Goal: Task Accomplishment & Management: Use online tool/utility

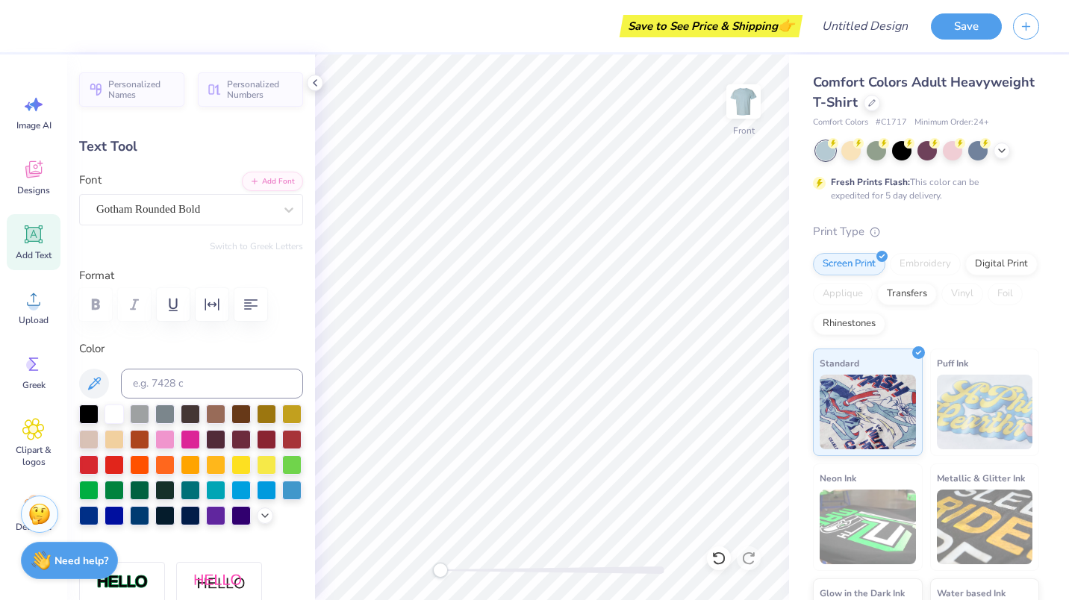
scroll to position [12, 4]
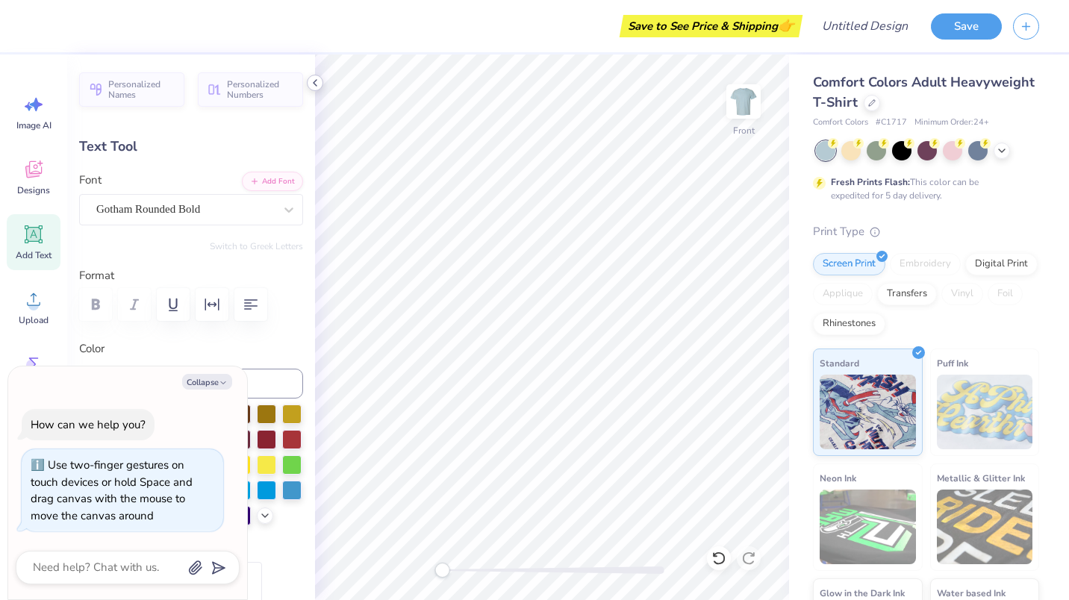
click at [315, 81] on icon at bounding box center [315, 83] width 12 height 12
type textarea "x"
type textarea "DELTA CI"
type textarea "x"
type textarea "DELTA I"
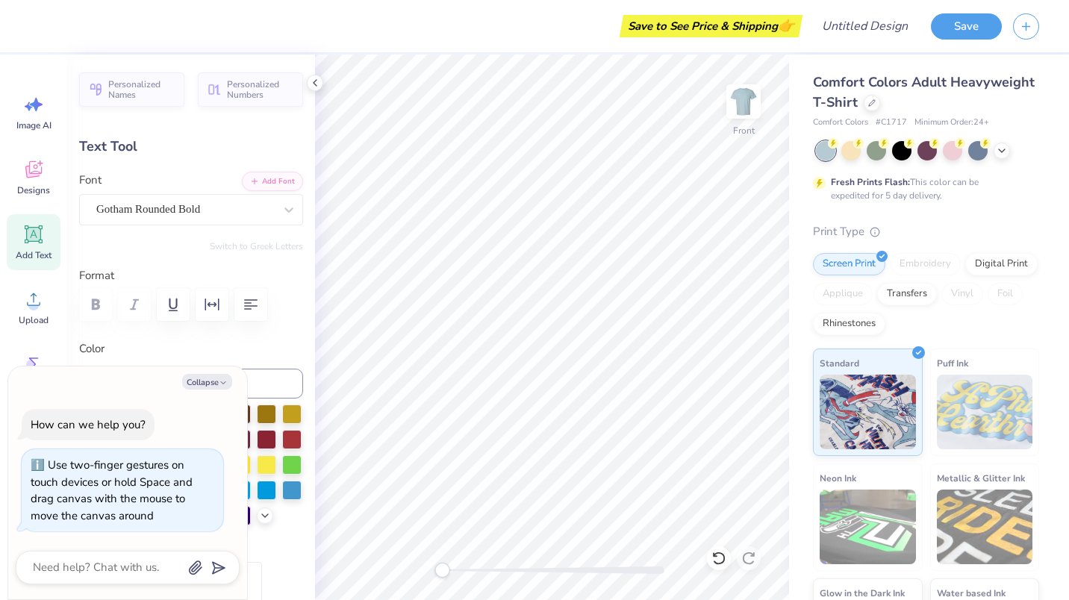
type textarea "x"
type textarea "DELTAI"
type textarea "x"
type textarea "DELTI"
type textarea "x"
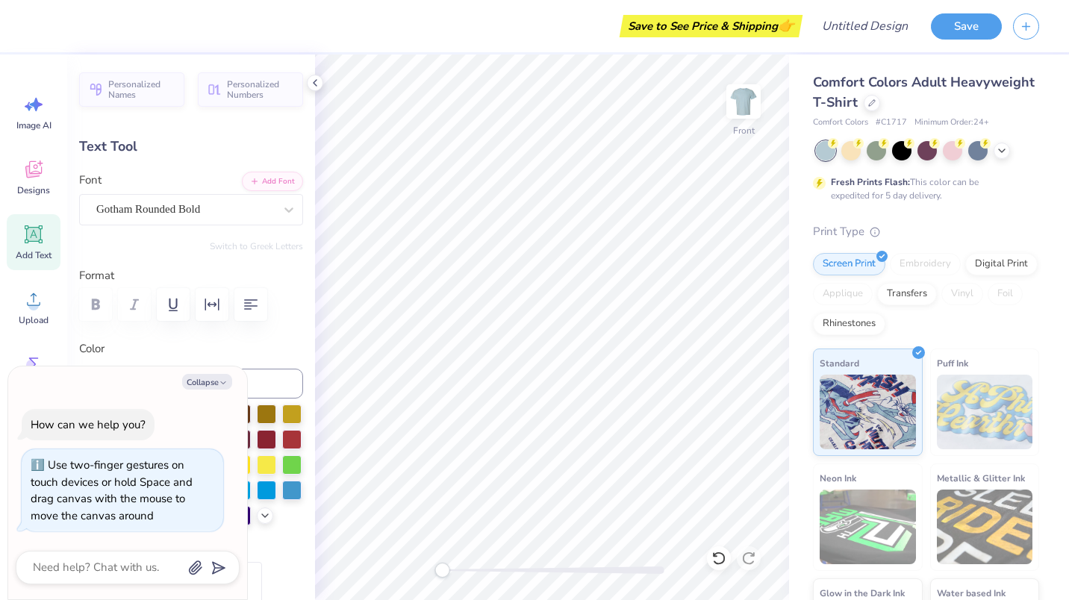
type textarea "DELI"
type textarea "x"
type textarea "DEI"
type textarea "x"
type textarea "DI"
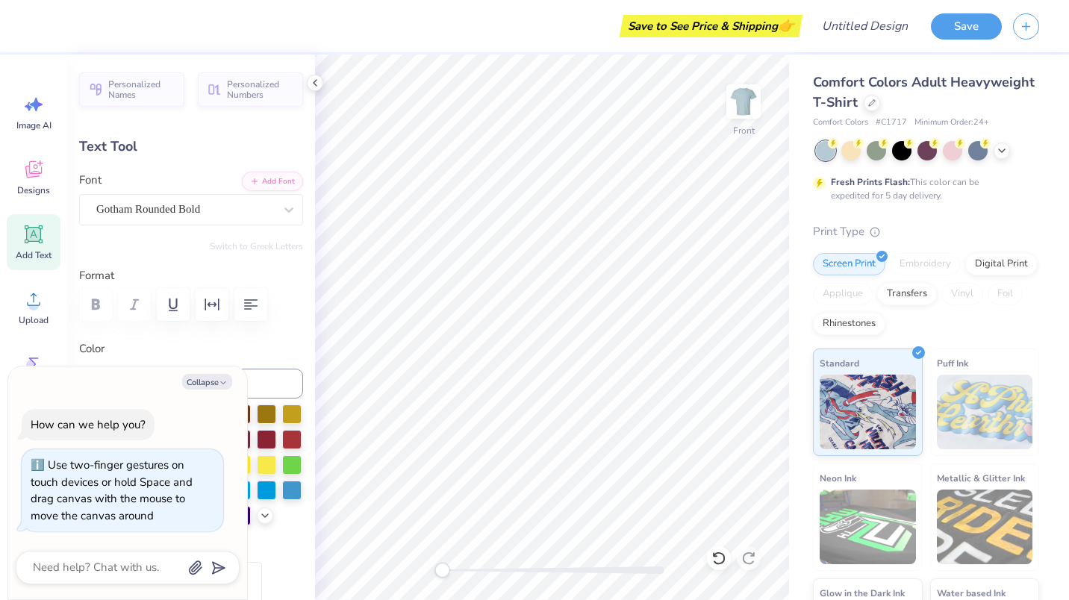
type textarea "x"
type textarea "I"
type textarea "x"
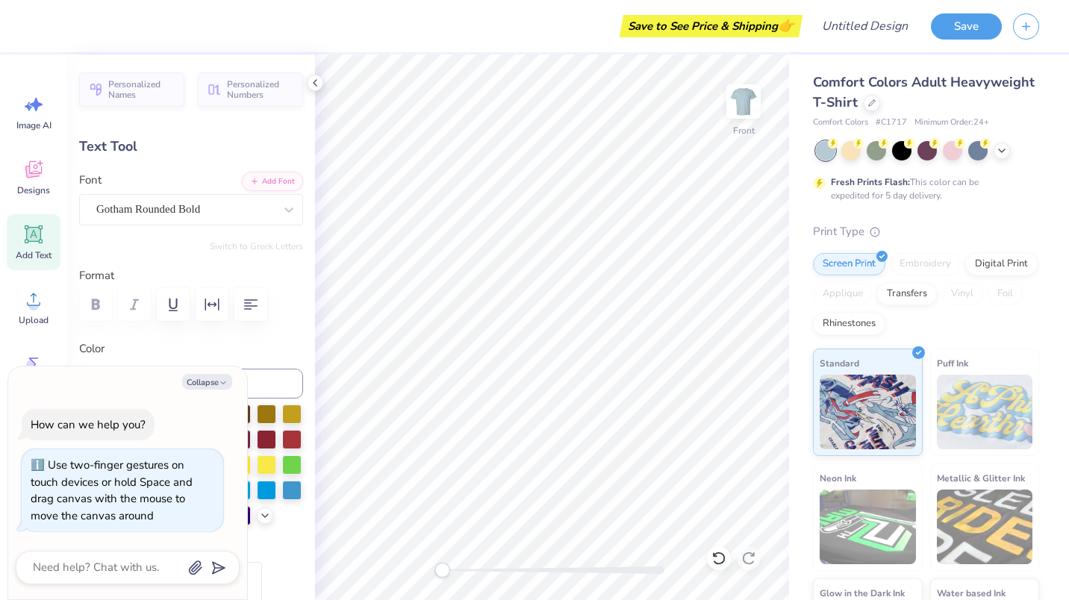
type textarea "D"
type textarea "x"
type textarea "Di"
type textarea "x"
type textarea "Dic"
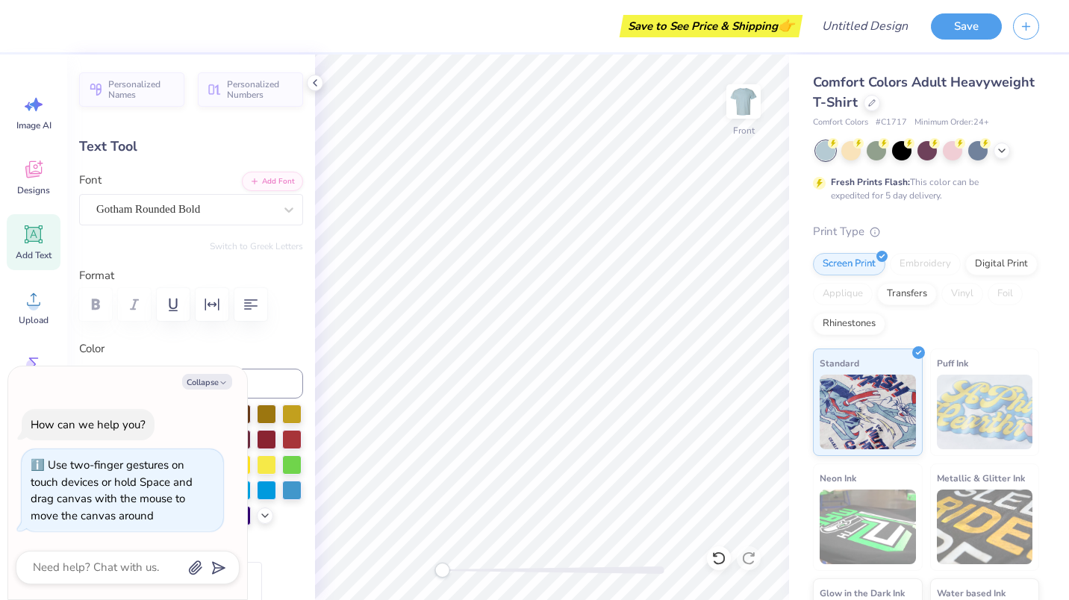
type textarea "x"
type textarea "Dick"
type textarea "x"
type textarea "Dicke"
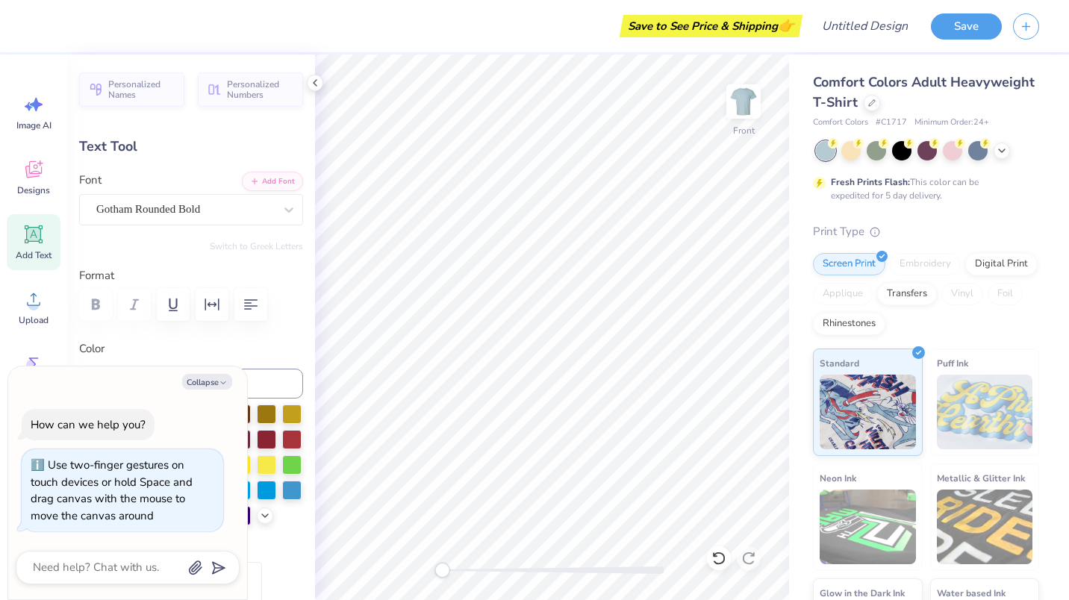
type textarea "x"
type textarea "Dicker"
type textarea "x"
type textarea "Dickerm"
type textarea "x"
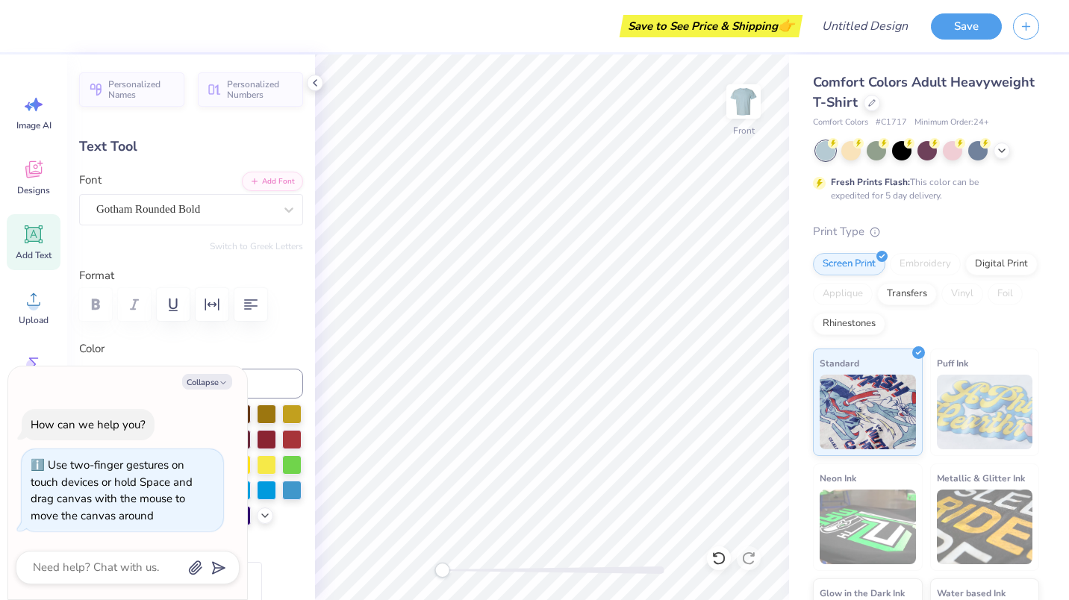
type textarea "Dickerma"
type textarea "x"
type textarea "Dickerman"
type textarea "x"
type textarea "Dickermans"
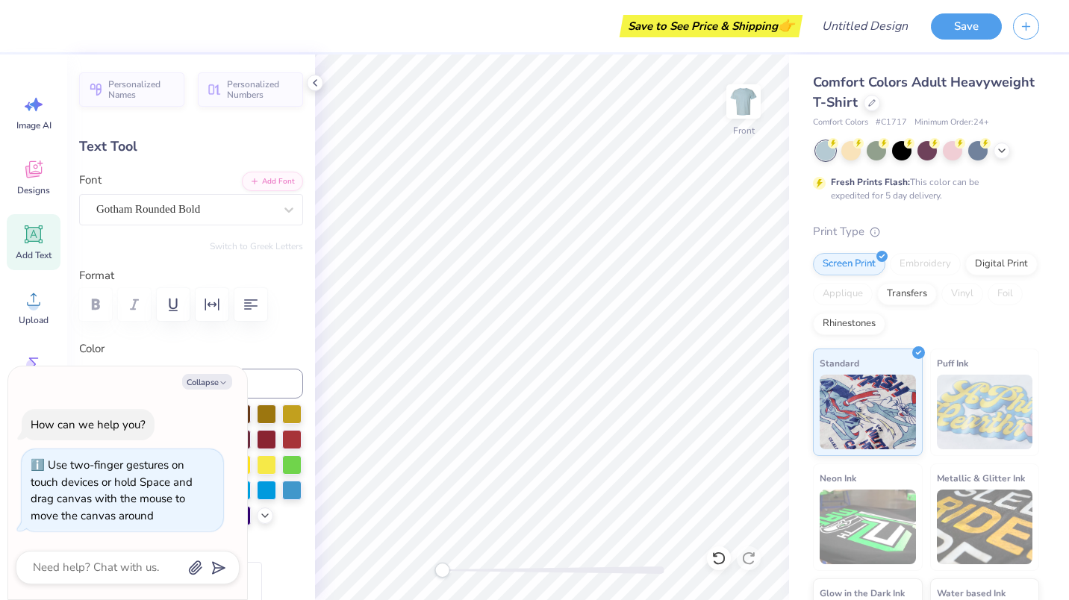
scroll to position [12, 4]
type textarea "x"
type textarea "Dickerman"
type textarea "x"
type textarea "Dickerman'"
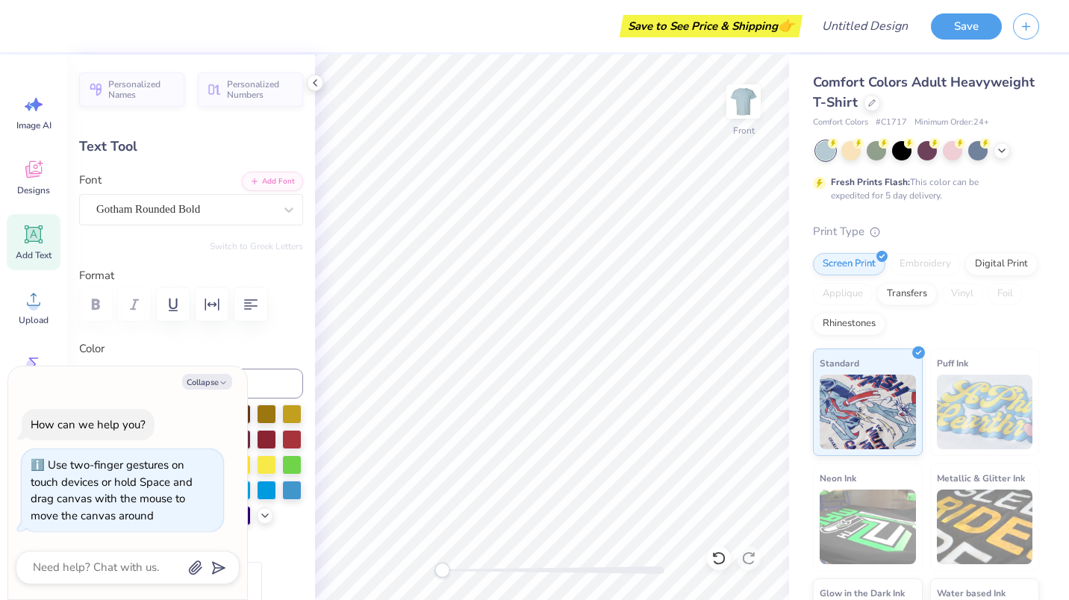
type textarea "x"
type textarea "Dickerman's"
type input "10.42"
type input "0.47"
type input "12.39"
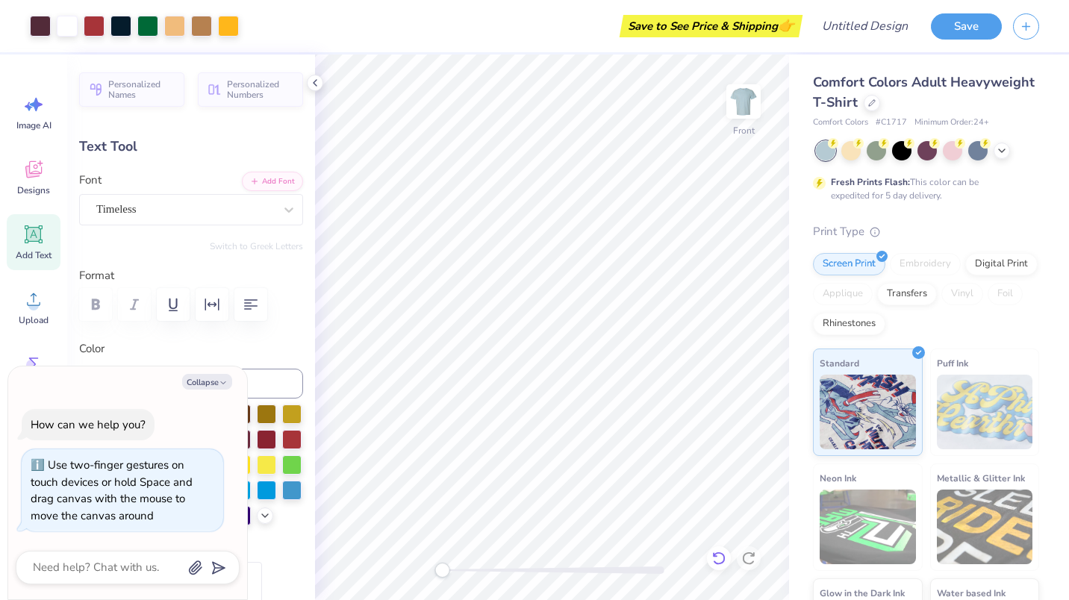
click at [726, 559] on div at bounding box center [719, 558] width 24 height 24
type textarea "x"
type textarea "M A N H A T T A N, K A N S A"
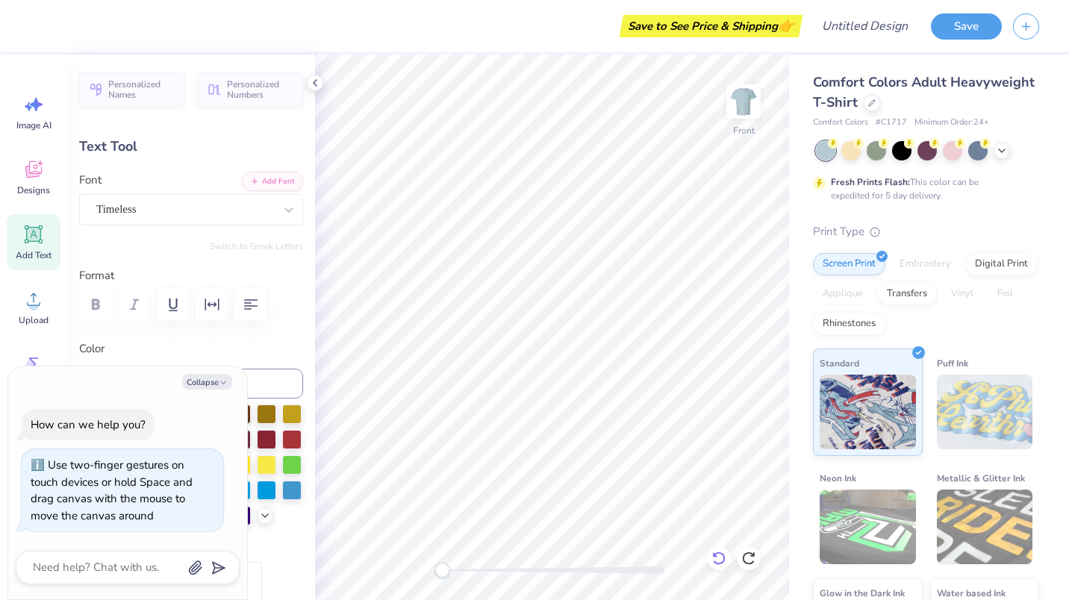
type textarea "x"
type textarea "M A N H A T T A N, K A N S A"
type textarea "x"
type textarea "M A N H"
type textarea "x"
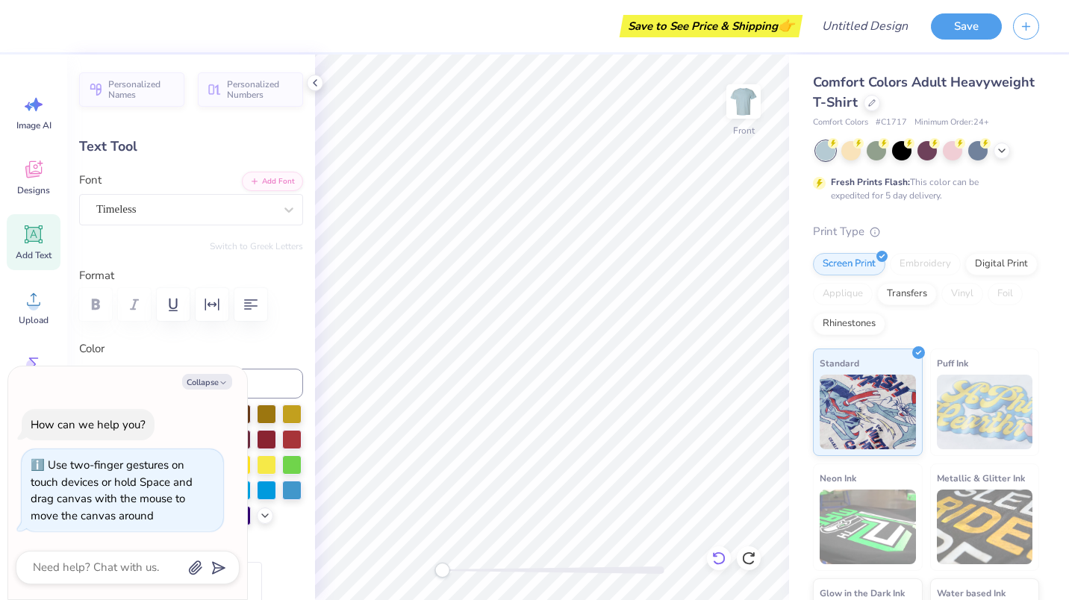
type textarea "M A N H"
type textarea "x"
type textarea "M A N"
type textarea "x"
type textarea "M A N"
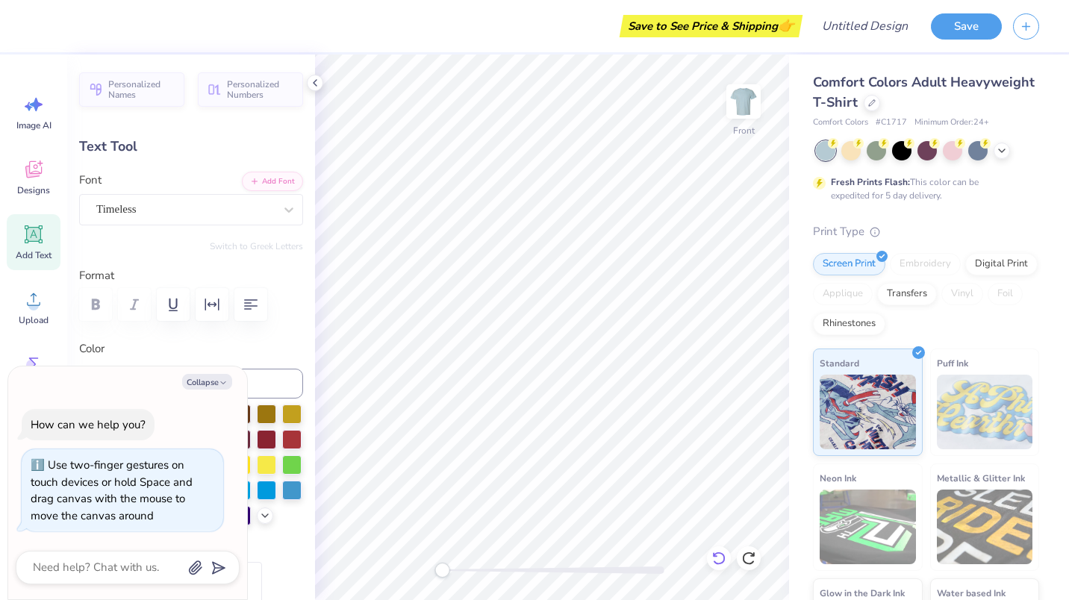
type textarea "x"
type textarea "M A N"
type textarea "x"
type textarea "M A"
type textarea "x"
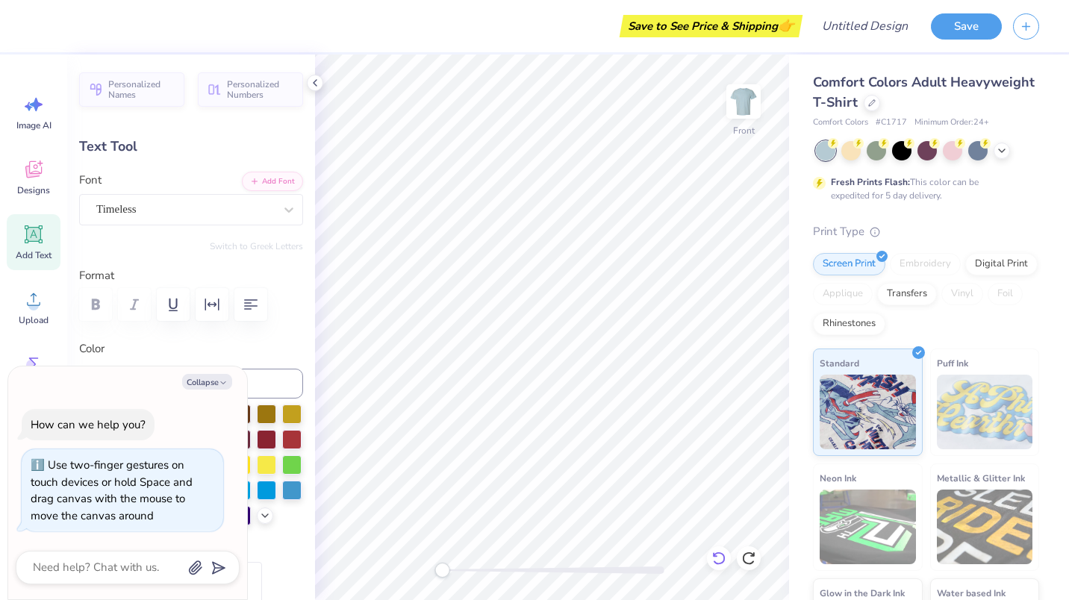
type textarea "M A"
type textarea "x"
type textarea "M A"
type textarea "x"
type textarea "M"
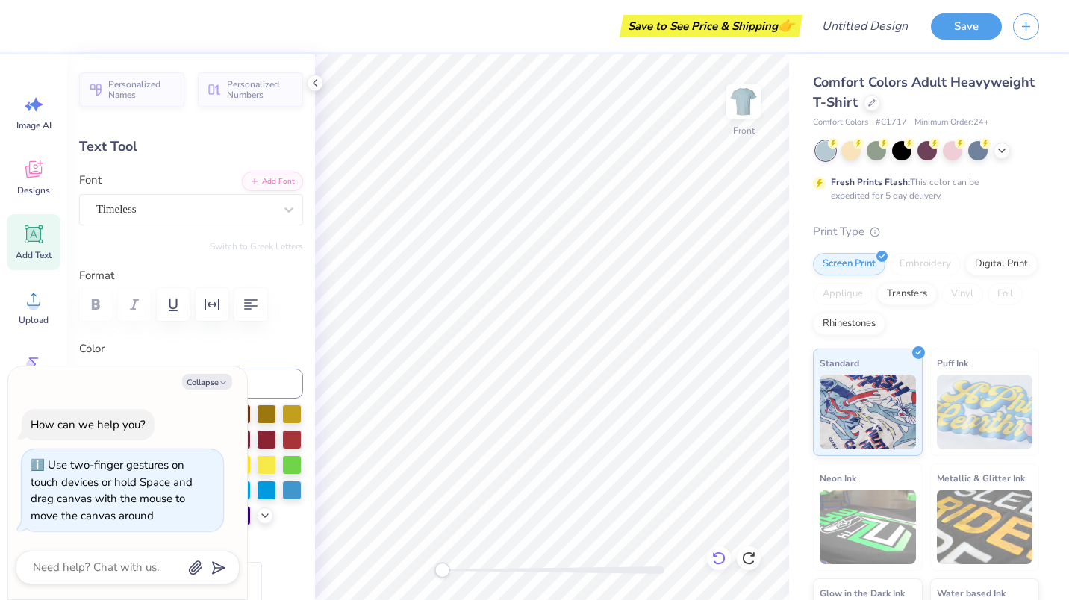
scroll to position [12, 2]
type textarea "x"
type textarea "M"
type textarea "x"
type textarea "M"
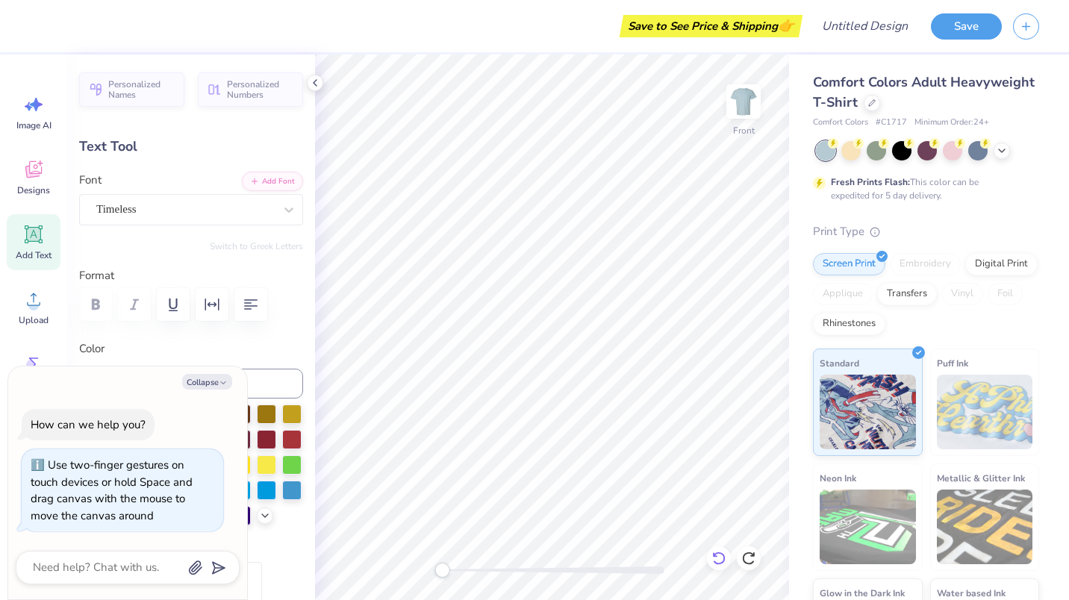
type textarea "x"
type textarea "H"
type textarea "x"
type textarea "Ha"
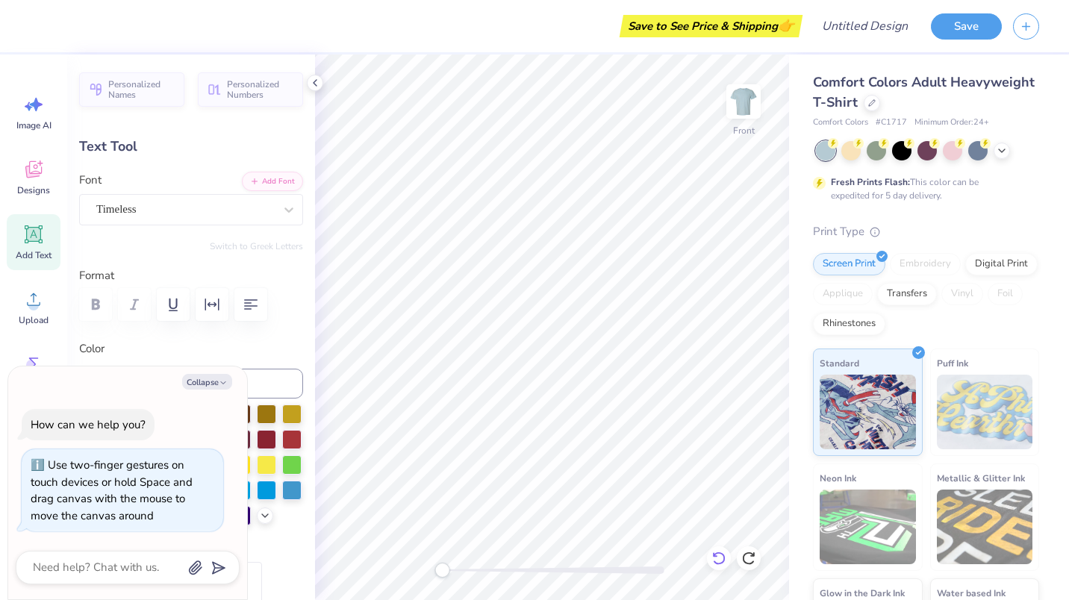
type textarea "x"
type textarea "Ha"
type textarea "x"
type textarea "H"
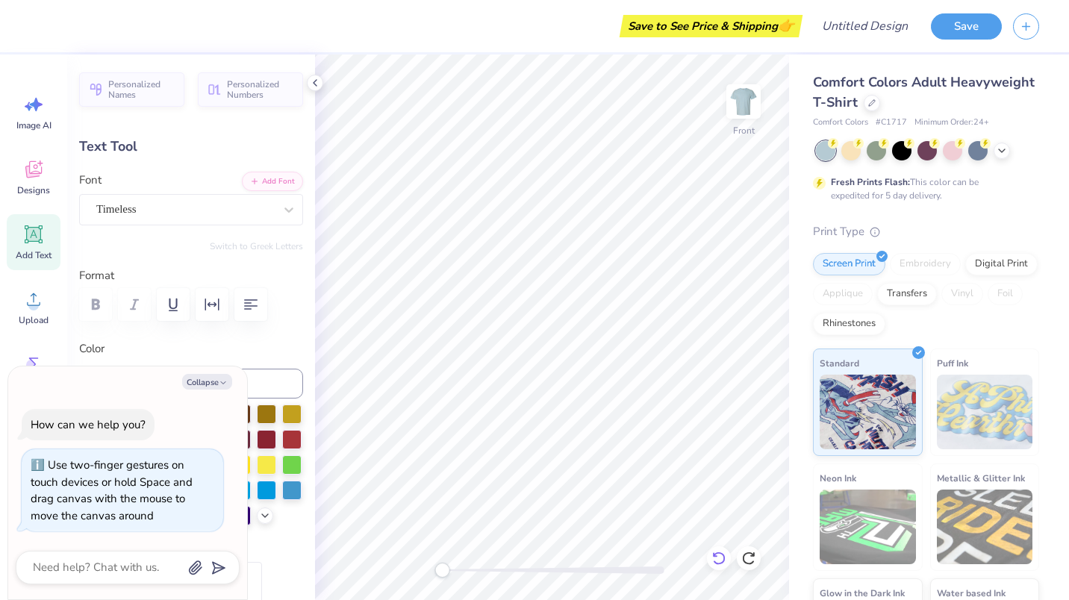
type textarea "x"
type textarea "H"
type textarea "x"
type textarea "H A"
type textarea "x"
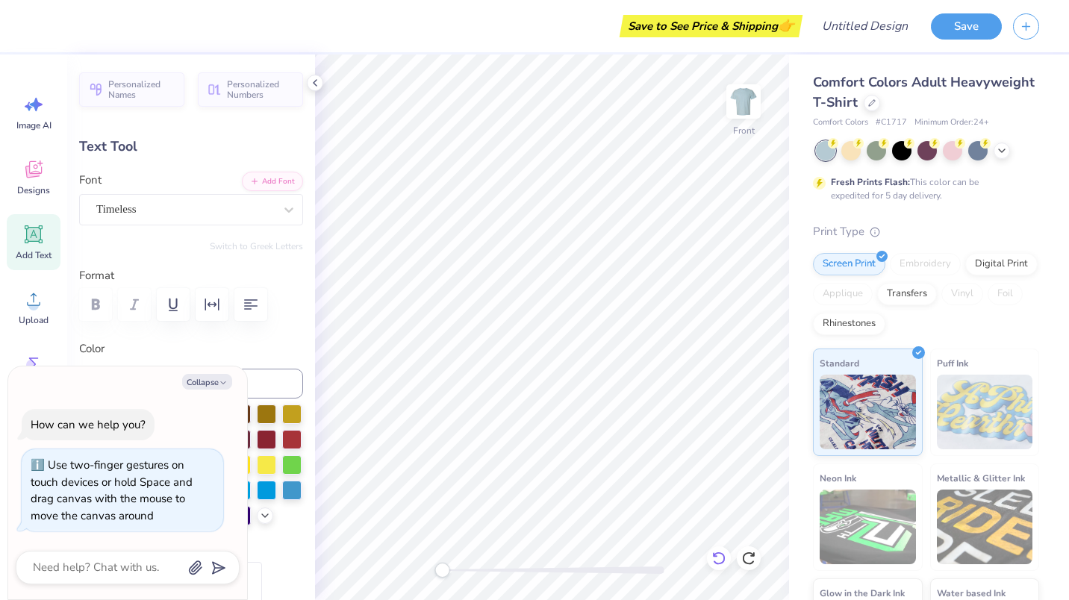
type textarea "H A"
type textarea "x"
type textarea "H A M"
type textarea "x"
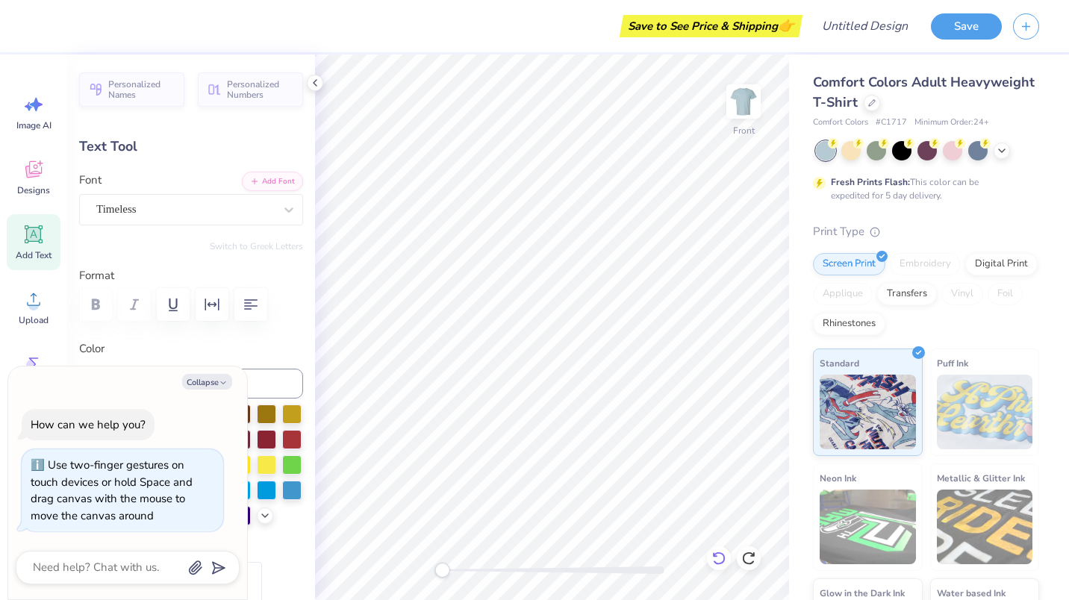
type textarea "H A M"
type textarea "x"
type textarea "H A M D"
type textarea "x"
type textarea "H A M D"
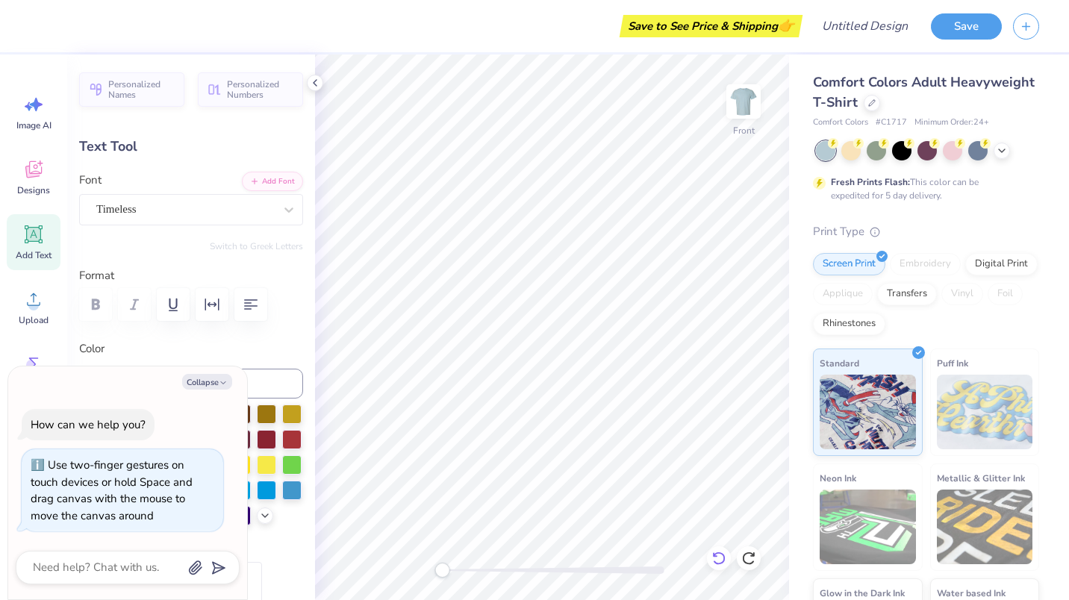
type textarea "x"
type textarea "H A M D E"
type textarea "x"
type textarea "H A M D E"
type textarea "x"
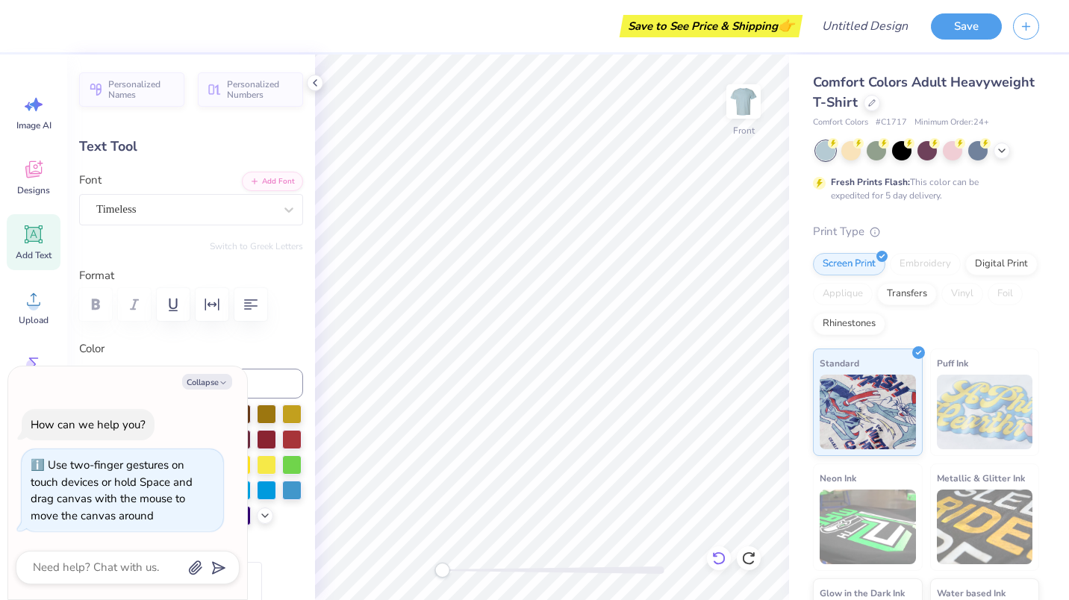
type textarea "H A M D E N"
type textarea "x"
type textarea "H A M D E N,"
type textarea "x"
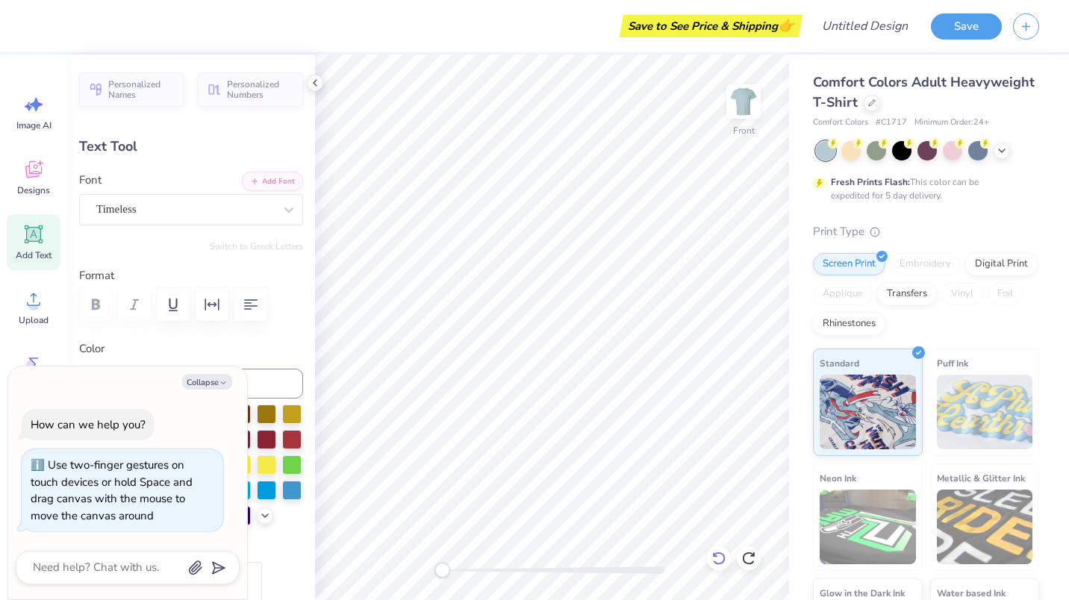
type textarea "H A M D E N,"
type textarea "x"
type textarea "H A M D E N, C"
type textarea "x"
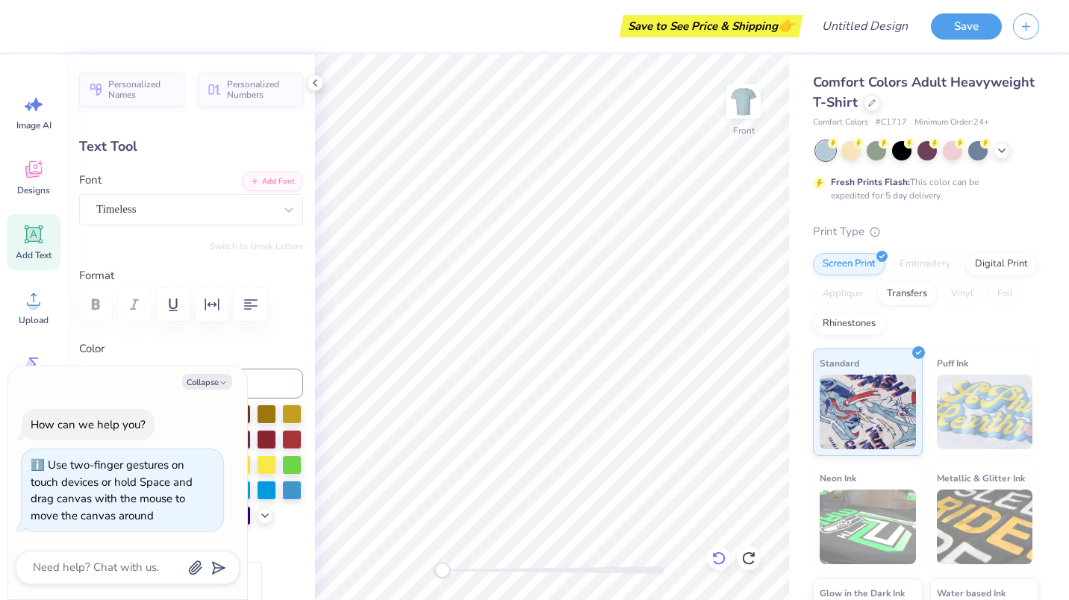
type textarea "H A M D E N, C"
type textarea "x"
type textarea "H A M D E N, C O"
type textarea "x"
type textarea "H A M D E N, C O"
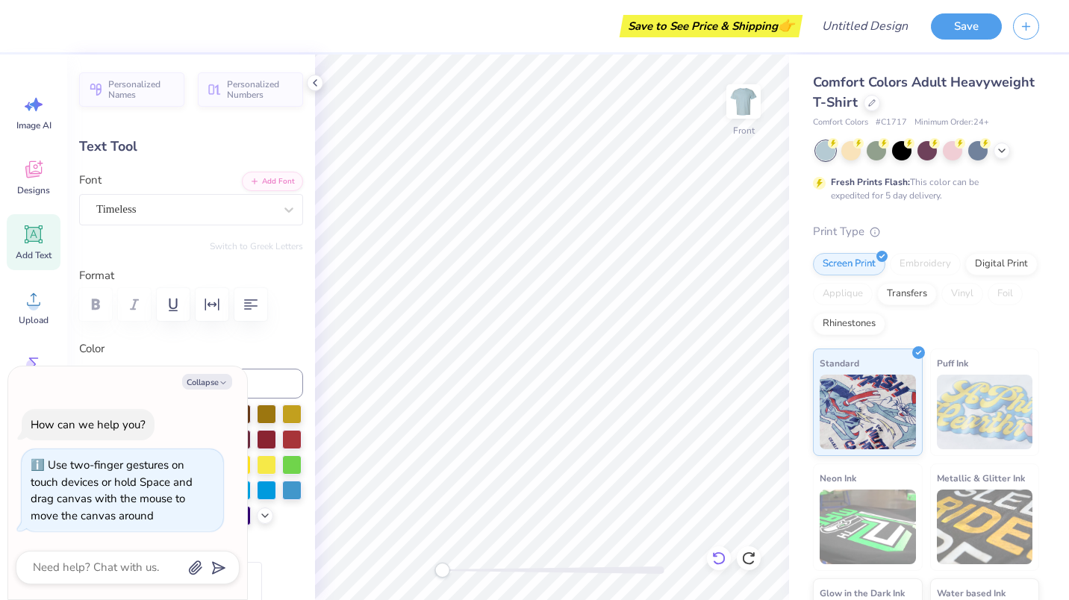
type textarea "x"
type textarea "H A M D E N, C O N"
type textarea "x"
type textarea "H A M D E N, C O N"
type textarea "x"
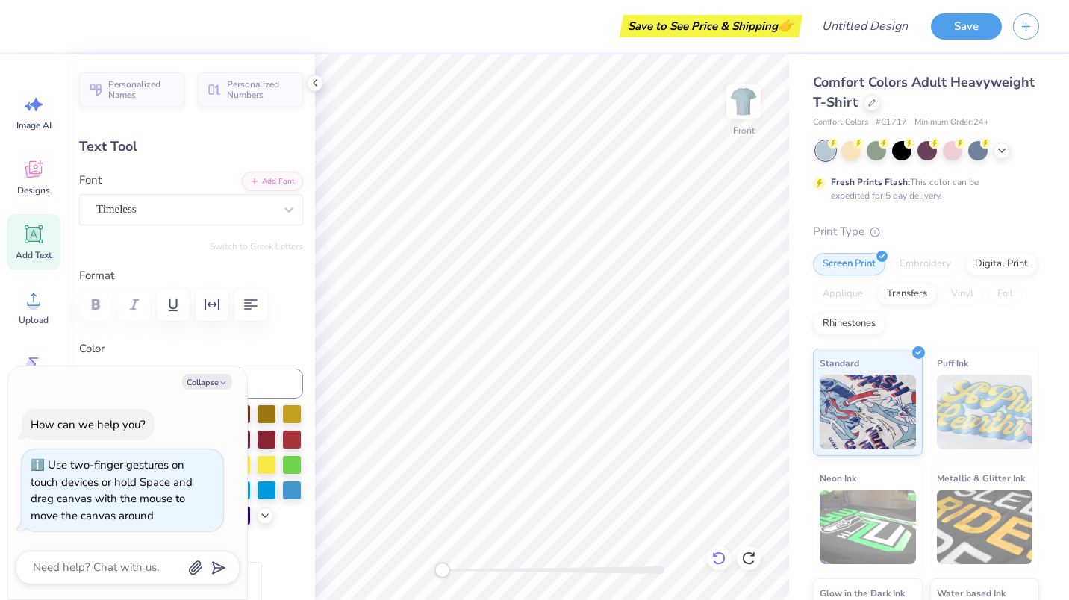
type textarea "H A M D E N, C O N N"
type textarea "x"
type textarea "H A M D E N, C O N N"
type textarea "x"
type textarea "H A M D E N, C O N N E"
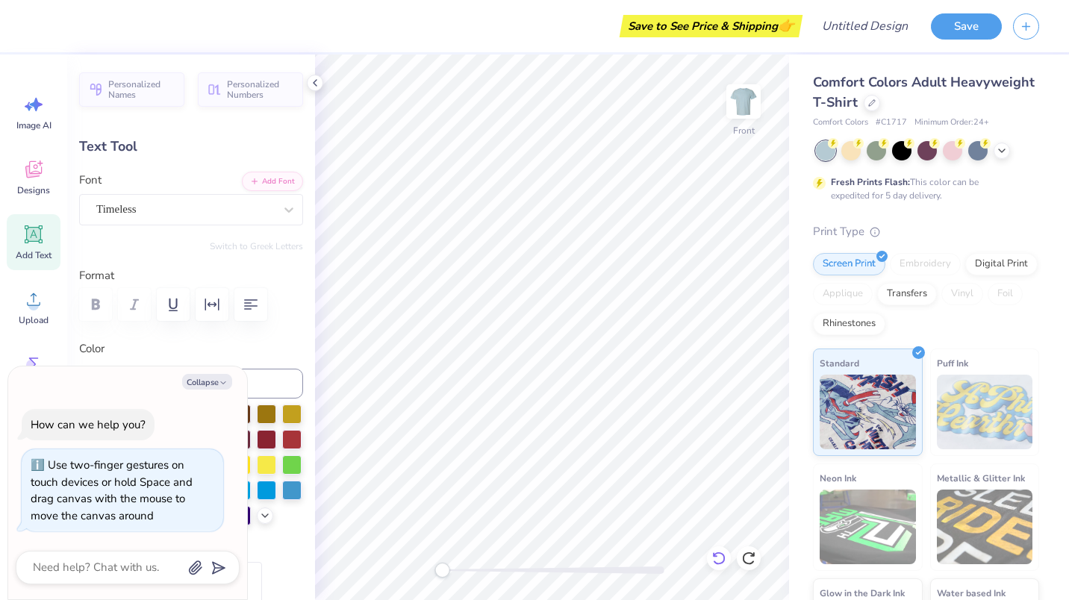
scroll to position [12, 8]
type textarea "x"
type textarea "H A M D E N, C O N N E"
type textarea "x"
type textarea "H A M D E N, C O N N E C"
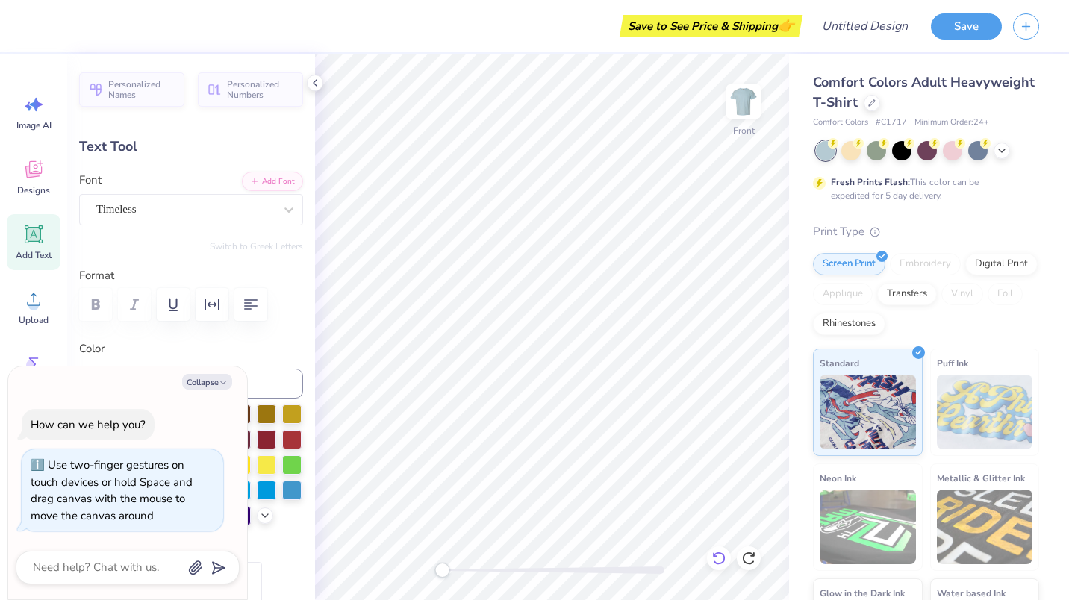
type textarea "x"
type textarea "H A M D E N, C O N N E C"
type textarea "x"
type textarea "H A M D E N, C O N N E C T"
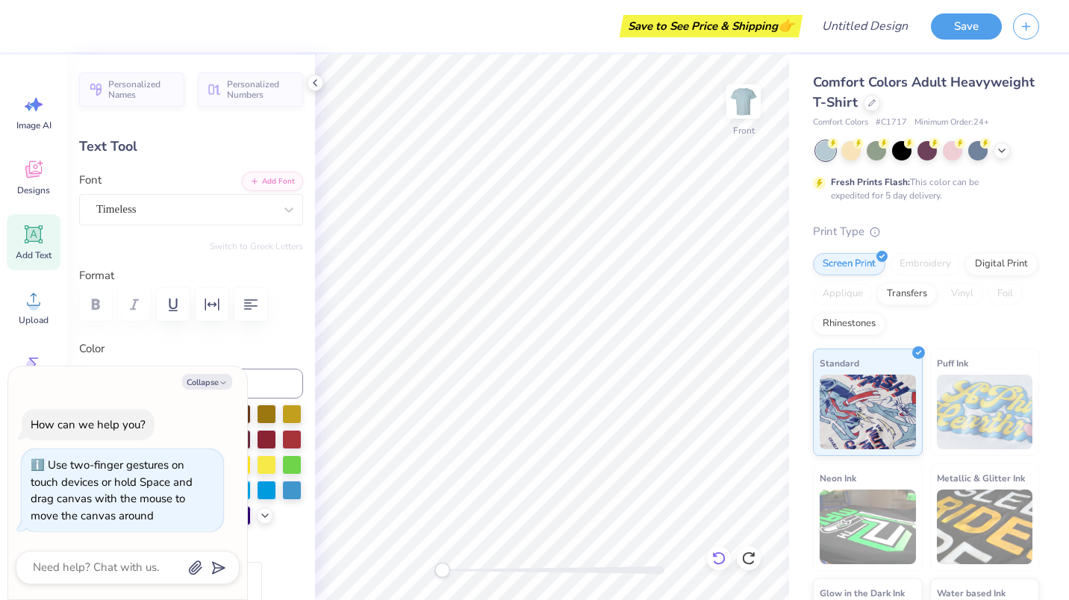
type textarea "x"
type textarea "H A M D E N, C O N N E C T"
type textarea "x"
type textarea "H A M D E N, C O N N E C T I"
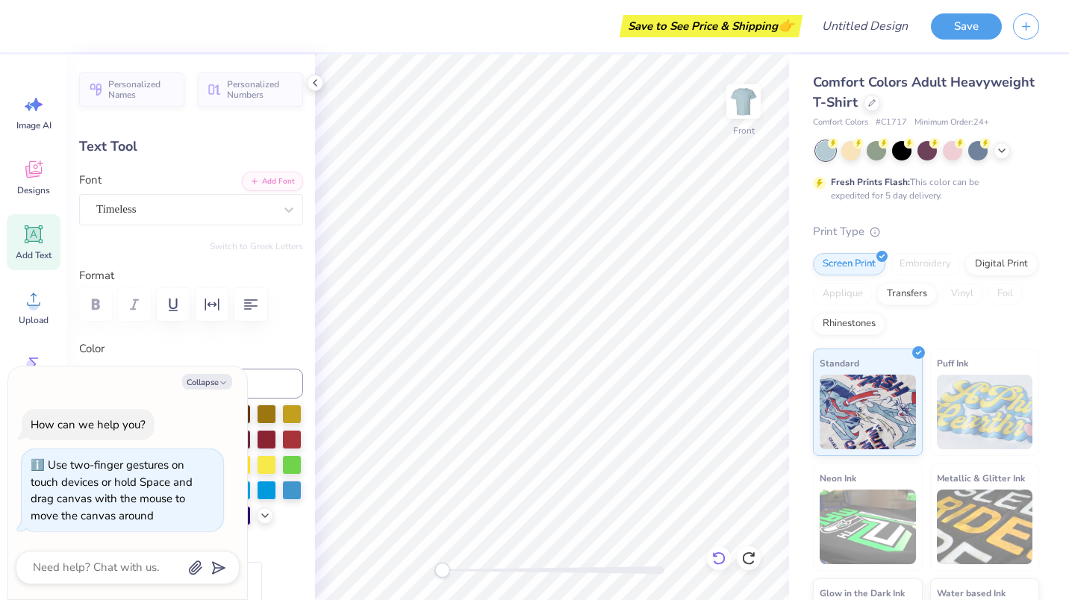
type textarea "x"
type textarea "H A M D E N, C O N N E C T I"
type textarea "x"
type textarea "H A M D E N, C O N N E C T I C"
type textarea "x"
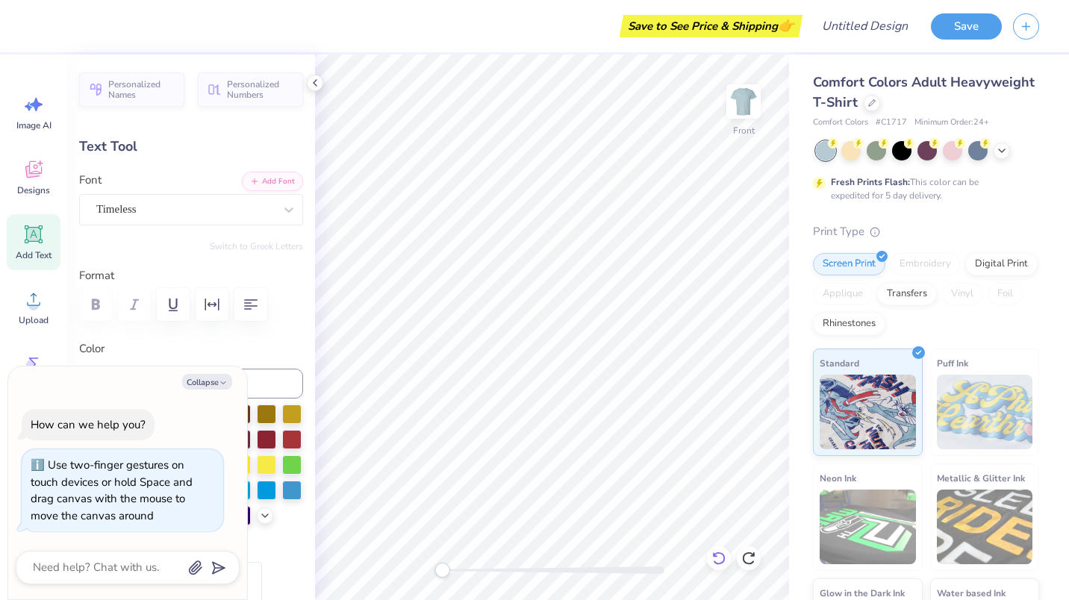
type textarea "H A M D E N, C O N N E C T I C"
type textarea "x"
type textarea "H A M D E N, C O N N E C T I C U"
type textarea "x"
type textarea "H A M D E N, C O N N E C T I C U"
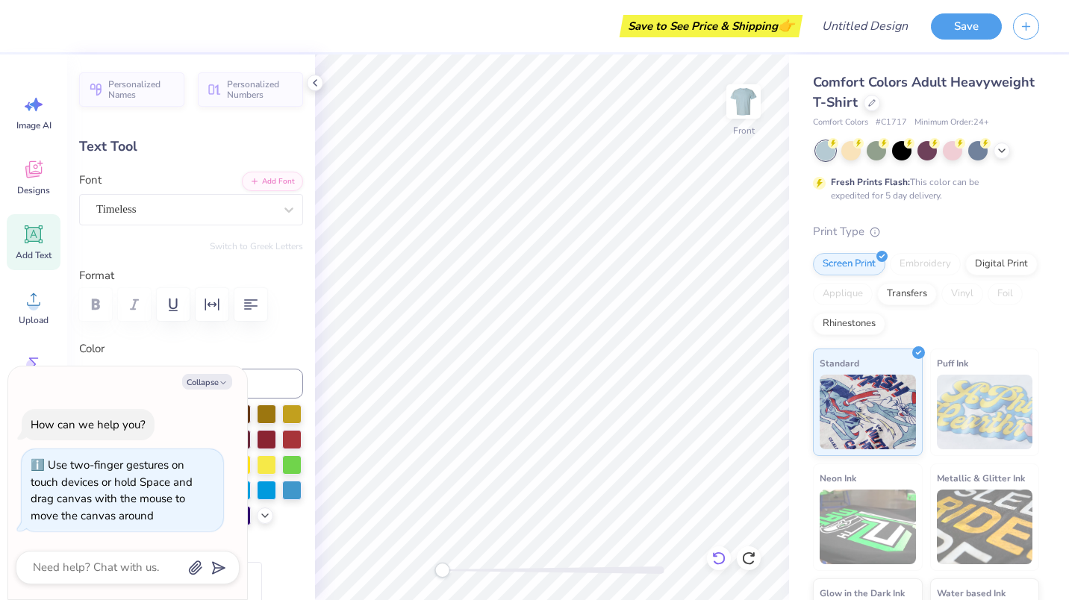
scroll to position [12, 12]
type textarea "x"
type textarea "H A M D E N, C O N N E C T I C U T"
type input "2.49"
type input "0.40"
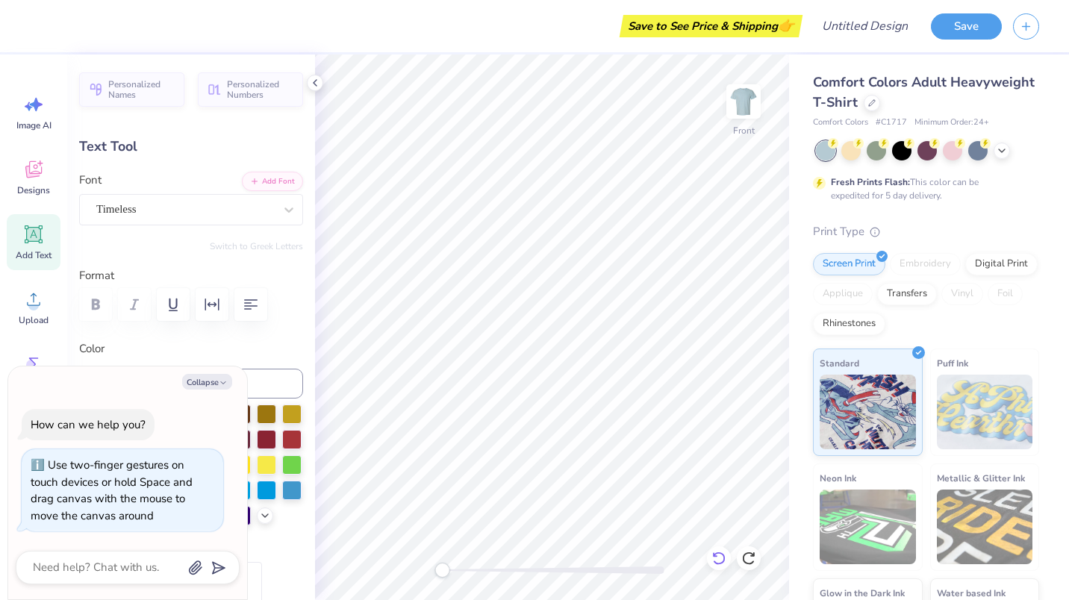
type input "13.26"
type textarea "x"
type textarea "Fall"
type textarea "x"
type textarea "Fall"
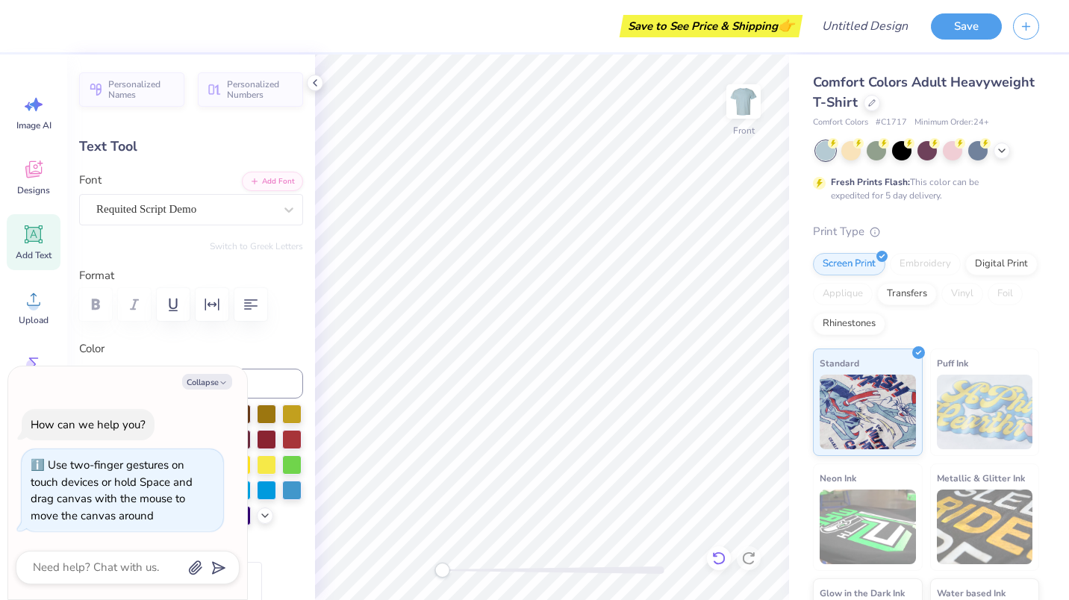
type textarea "x"
type textarea "Fal"
type textarea "x"
type textarea "Fa"
type textarea "x"
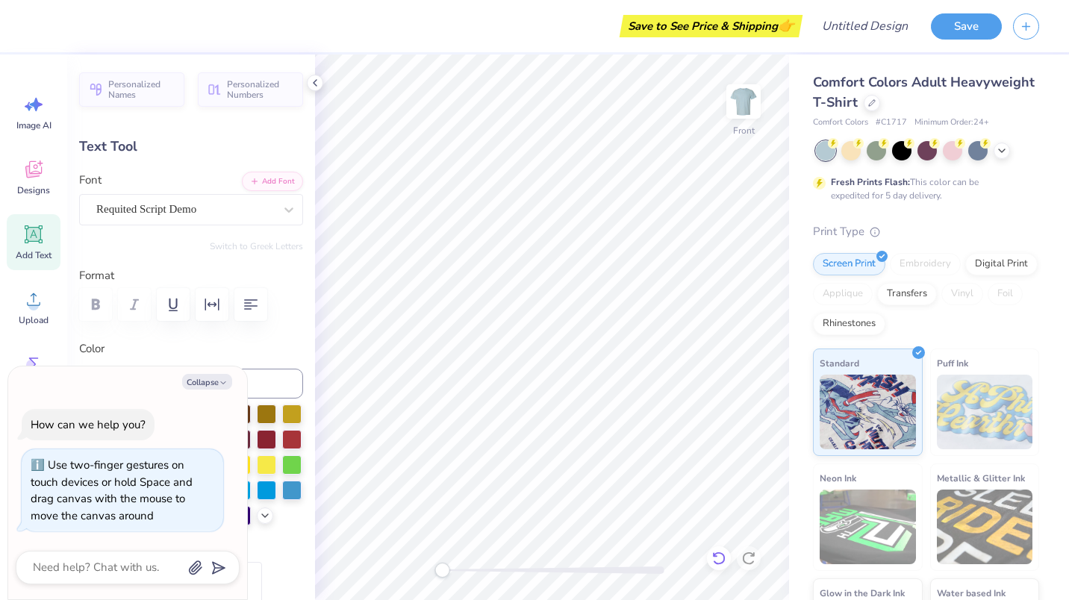
type textarea "F"
type textarea "x"
type textarea "2"
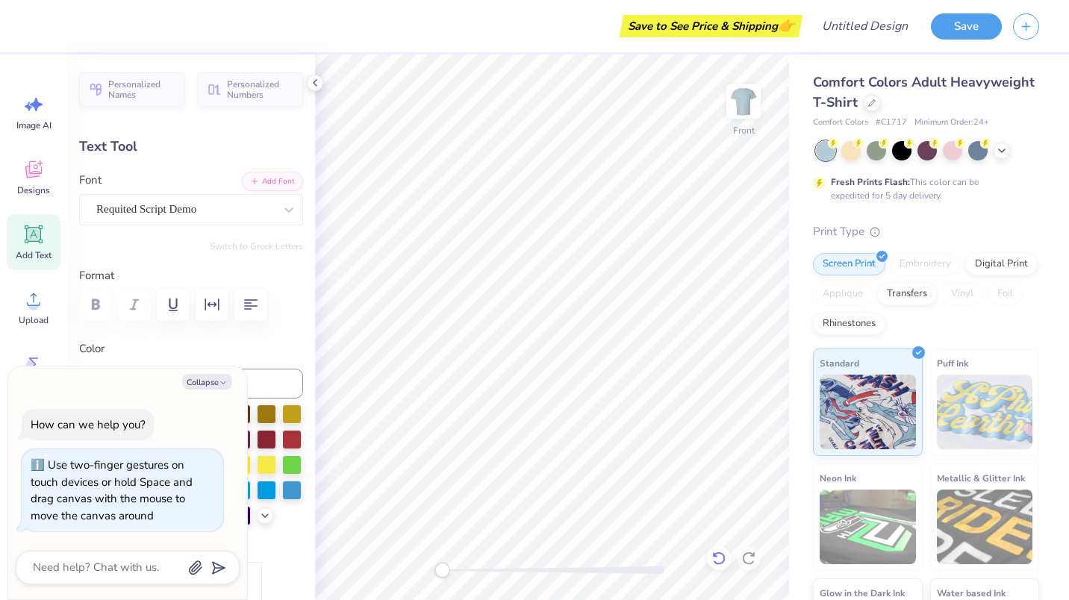
type textarea "x"
type textarea "20"
type textarea "x"
type textarea "202"
type textarea "x"
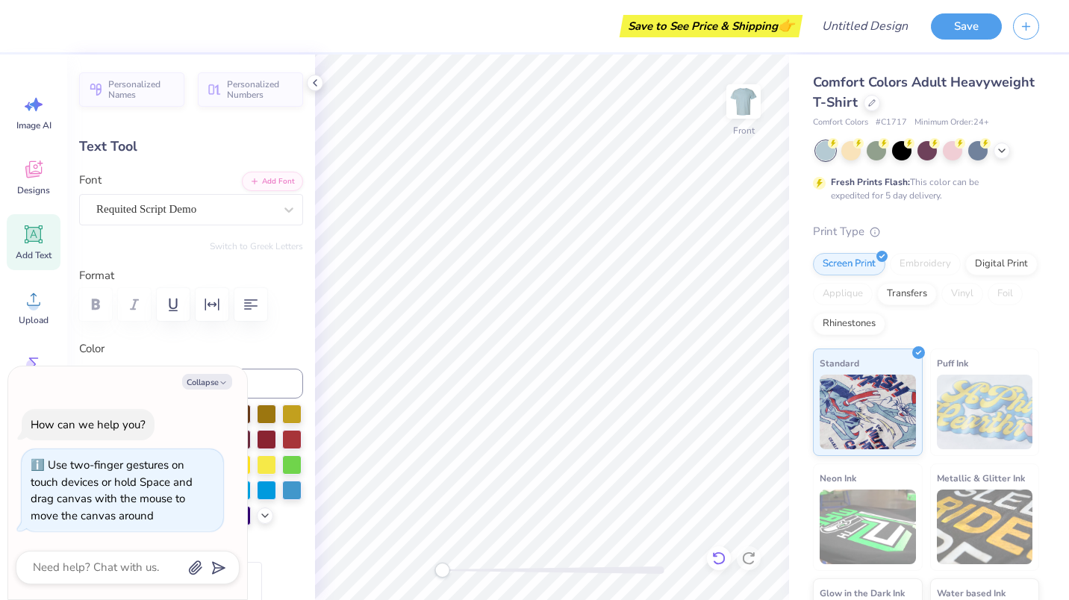
type textarea "2025"
type input "0.42"
type input "0.95"
type input "3.89"
type textarea "x"
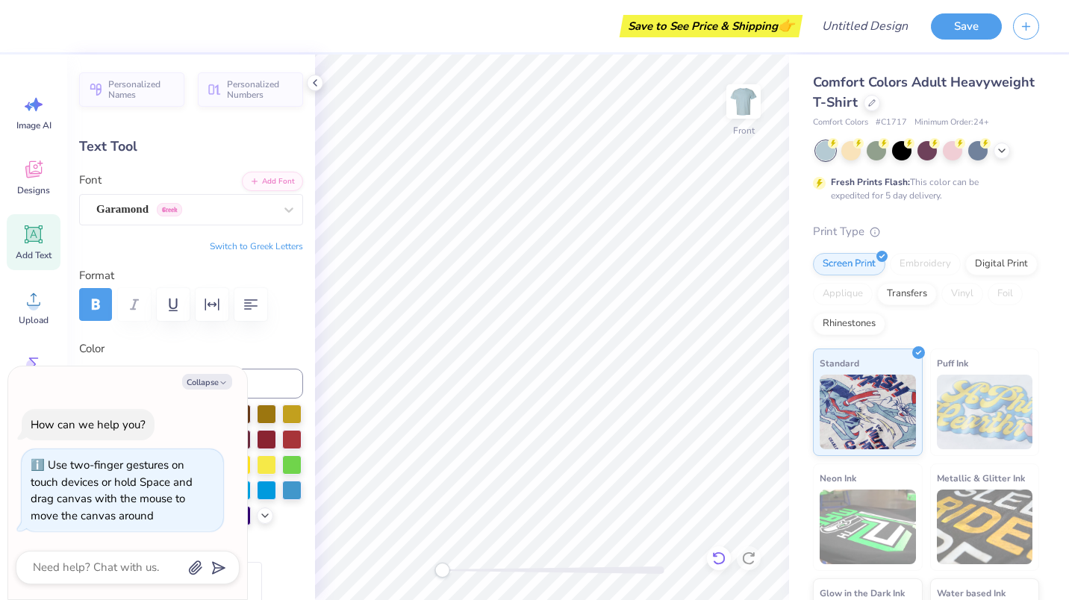
type input "-89.9"
type textarea "x"
type input "0.0"
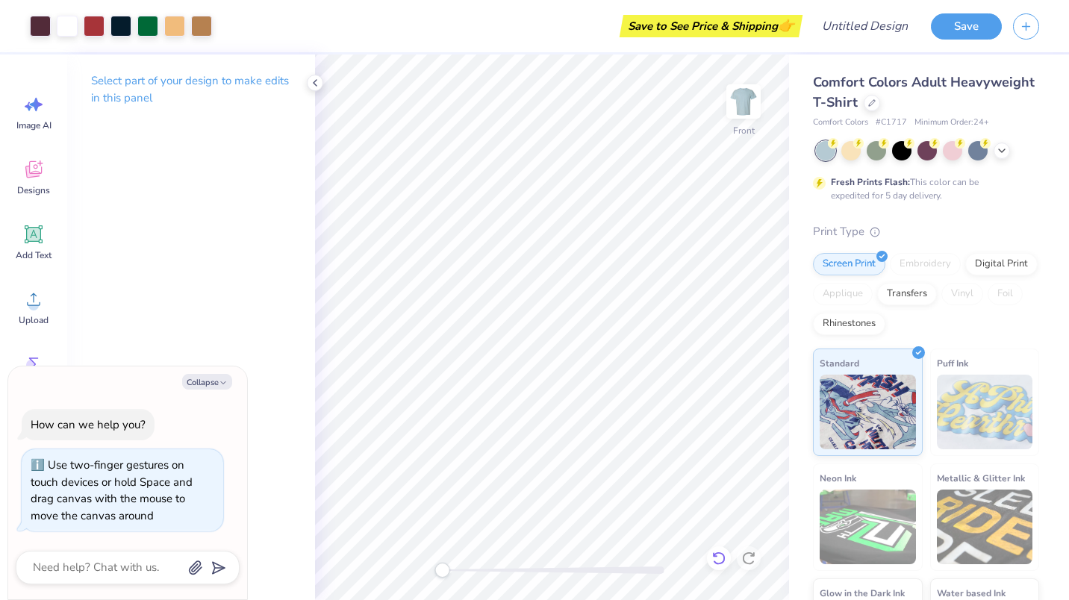
click at [718, 557] on icon at bounding box center [718, 558] width 15 height 15
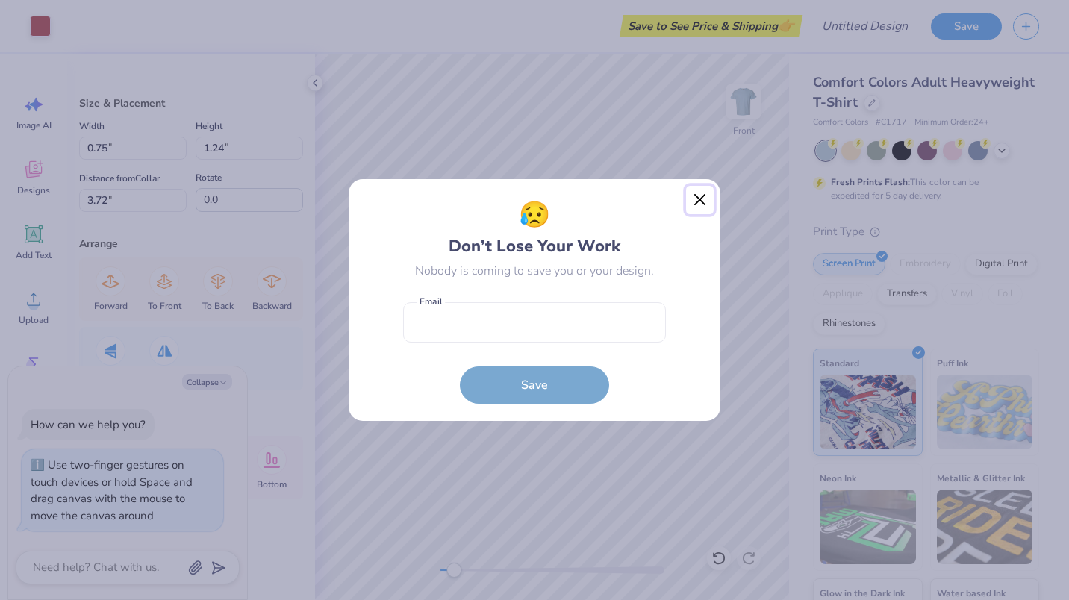
click at [694, 202] on button "Close" at bounding box center [700, 200] width 28 height 28
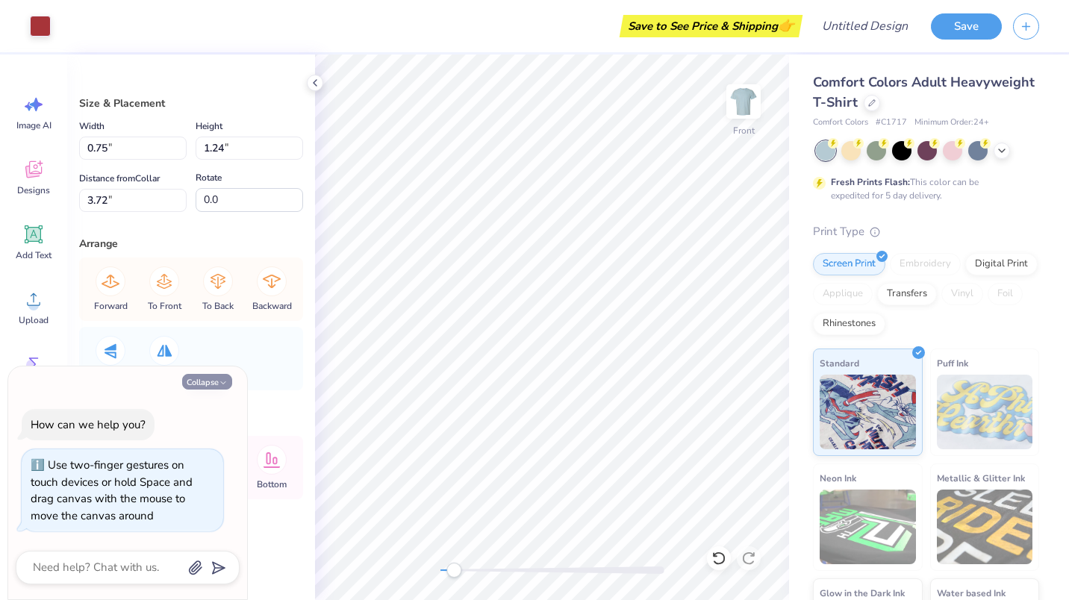
click at [205, 386] on button "Collapse" at bounding box center [207, 382] width 50 height 16
type textarea "x"
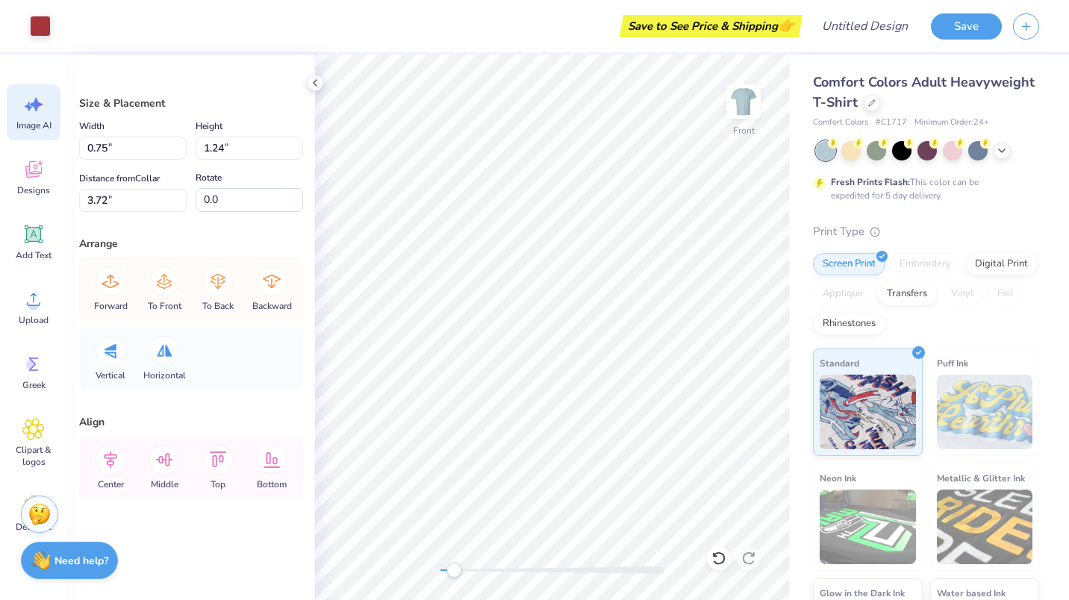
click at [40, 111] on icon at bounding box center [33, 104] width 22 height 22
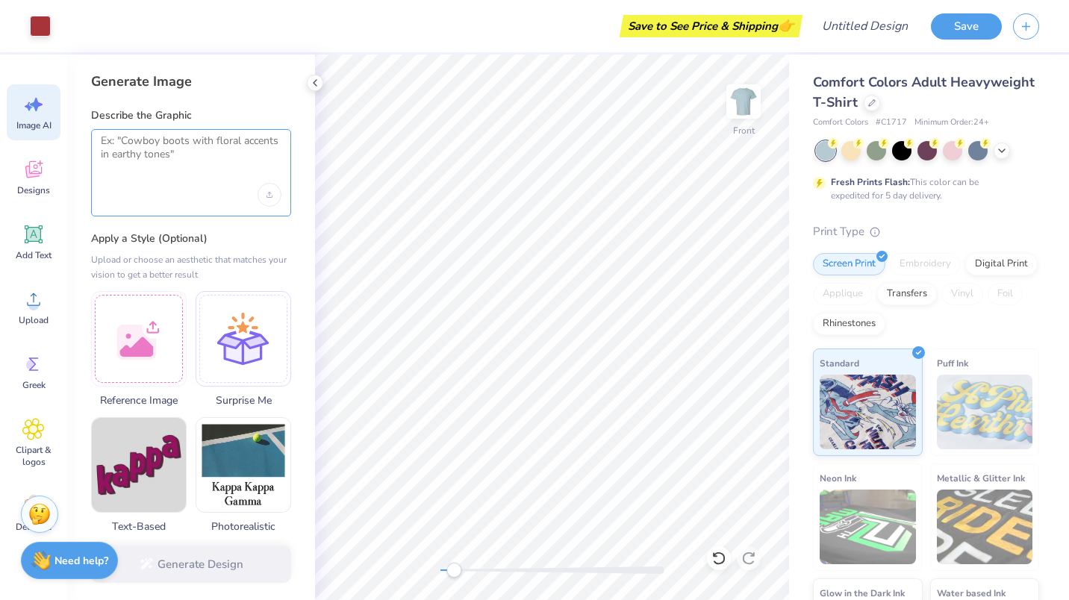
click at [163, 154] on textarea at bounding box center [191, 152] width 181 height 37
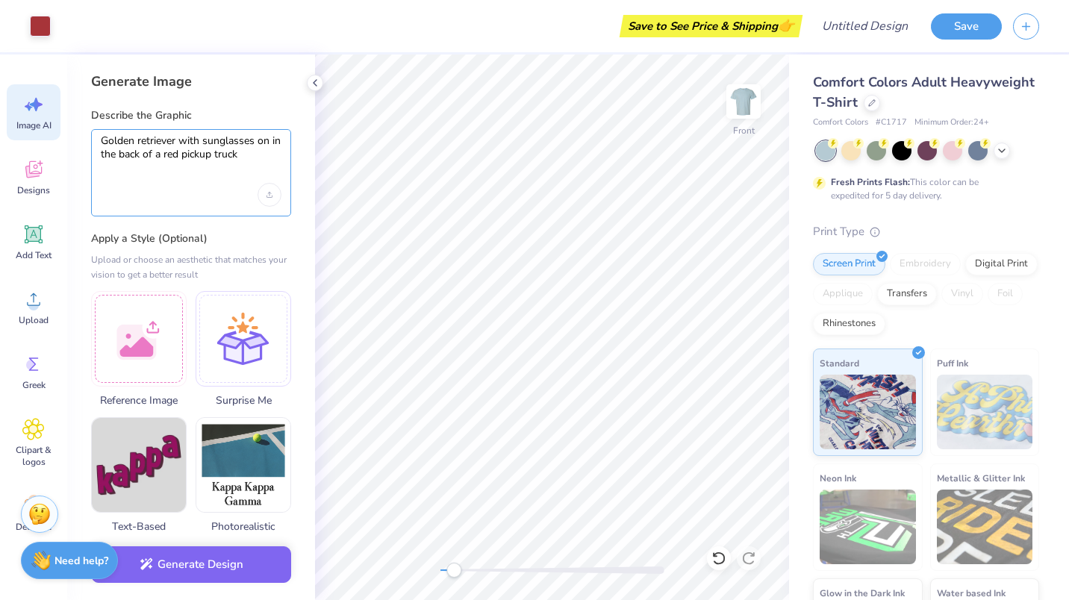
click at [237, 151] on textarea "Golden retriever with sunglasses on in the back of a red pickup truck" at bounding box center [191, 152] width 181 height 37
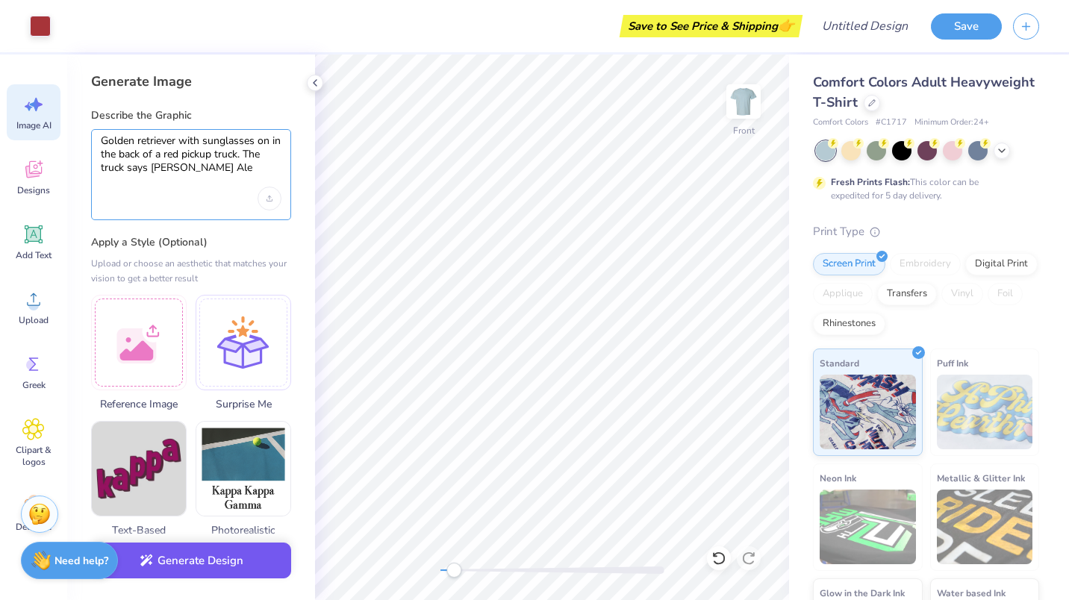
type textarea "Golden retriever with sunglasses on in the back of a red pickup truck. The truc…"
click at [172, 564] on button "Generate Design" at bounding box center [191, 561] width 200 height 37
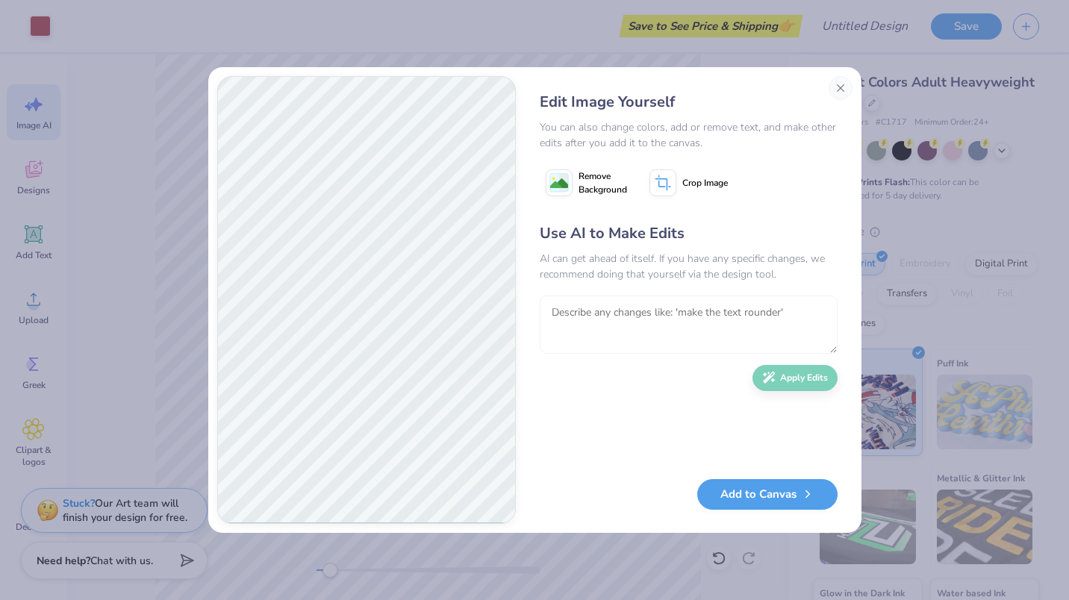
click at [602, 316] on textarea at bounding box center [689, 325] width 298 height 58
type textarea "more detailed truck, show the whole truck"
click at [770, 378] on icon "button" at bounding box center [768, 373] width 13 height 13
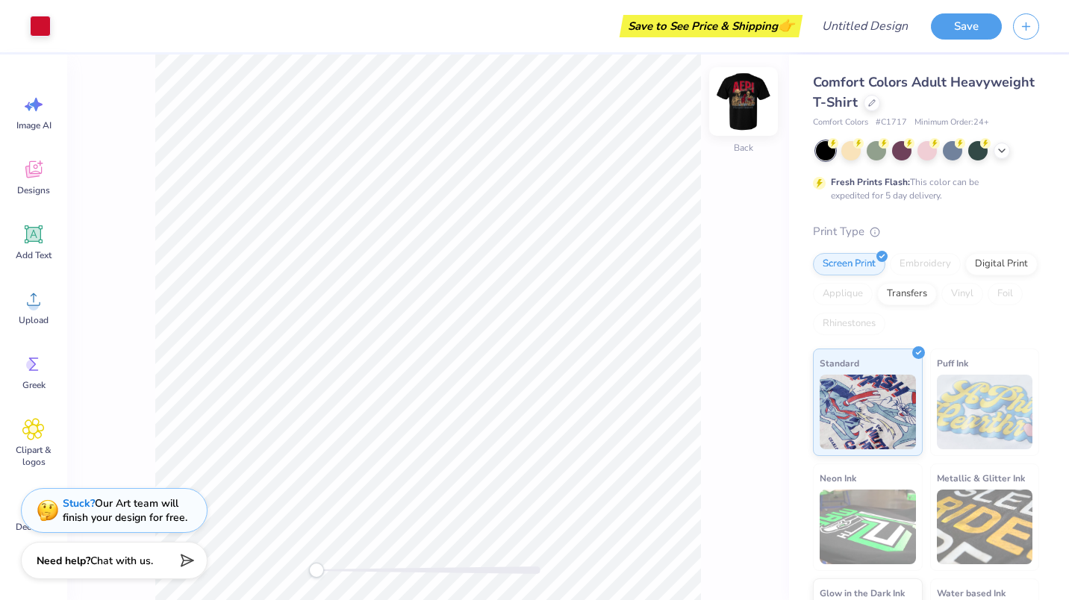
click at [740, 110] on img at bounding box center [744, 102] width 60 height 60
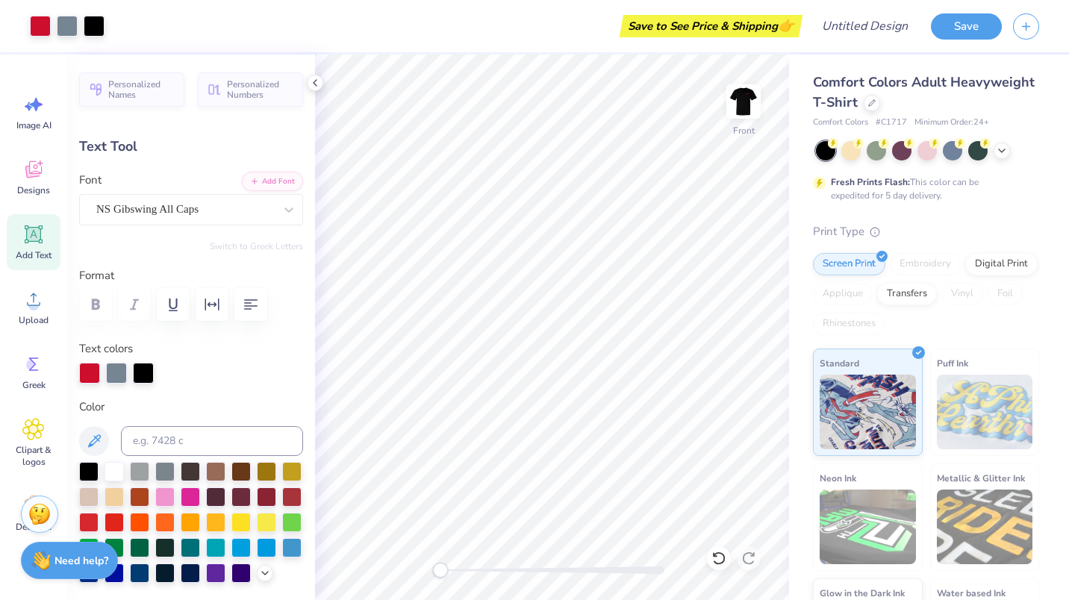
scroll to position [12, 1]
type textarea "A"
type textarea "Dickermans"
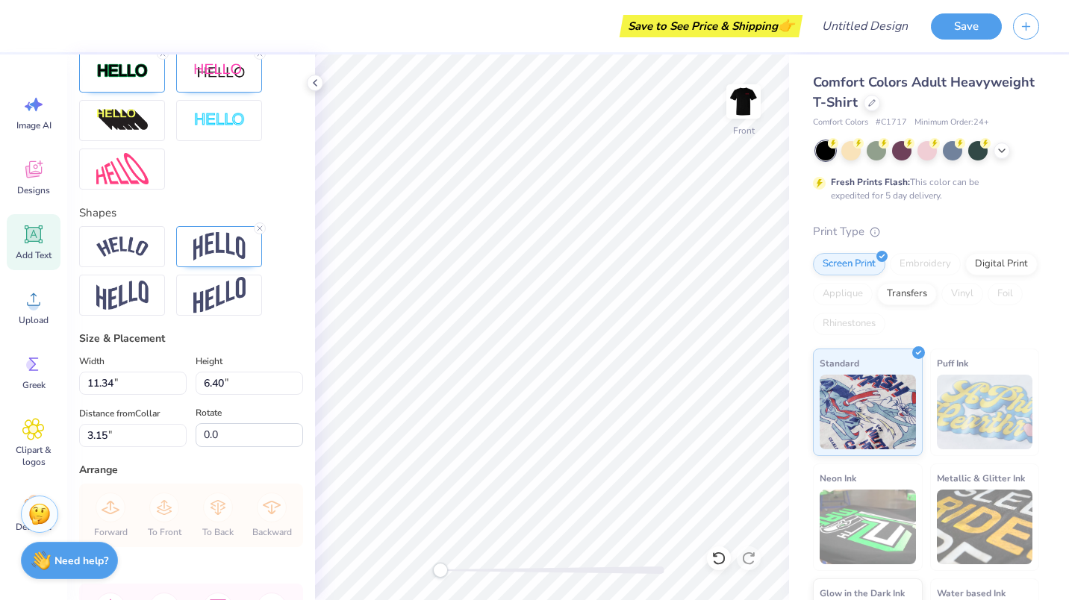
scroll to position [570, 0]
click at [173, 393] on input "11.35" at bounding box center [133, 381] width 108 height 23
click at [173, 393] on input "11.34" at bounding box center [133, 381] width 108 height 23
click at [173, 393] on input "11.33" at bounding box center [133, 381] width 108 height 23
click at [173, 393] on input "11.32" at bounding box center [133, 381] width 108 height 23
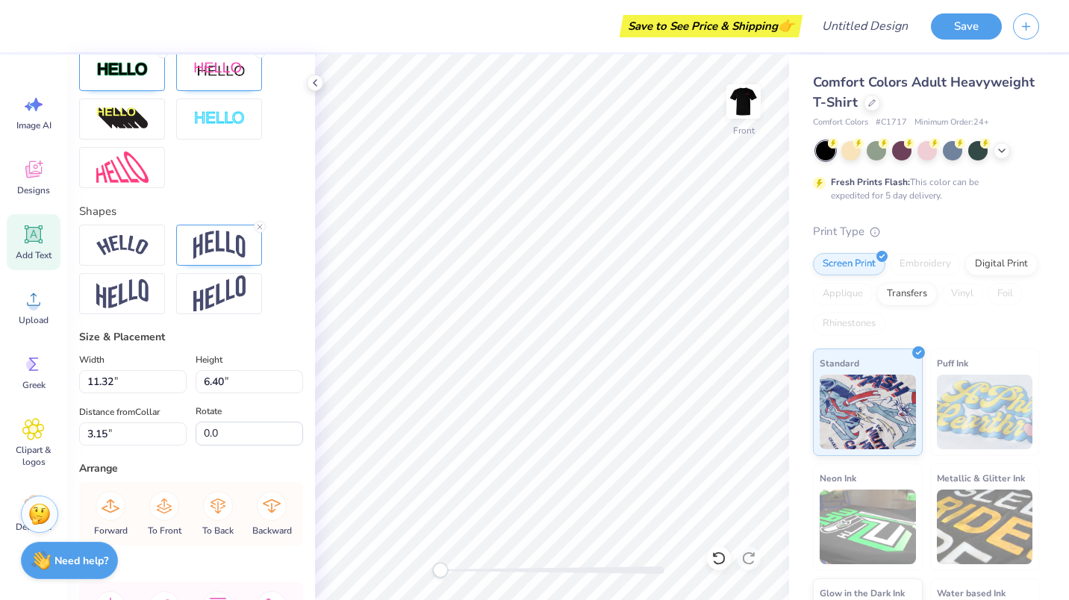
click at [243, 423] on div "Width 11.32 11.32 " Height 6.40 6.40 " Distance from Collar 3.15 3.15 " Rotate …" at bounding box center [191, 398] width 224 height 95
type input "14.50"
type input "3.85"
type input "4.45"
click at [249, 380] on div "Height 3.85 3.85 "" at bounding box center [250, 372] width 108 height 43
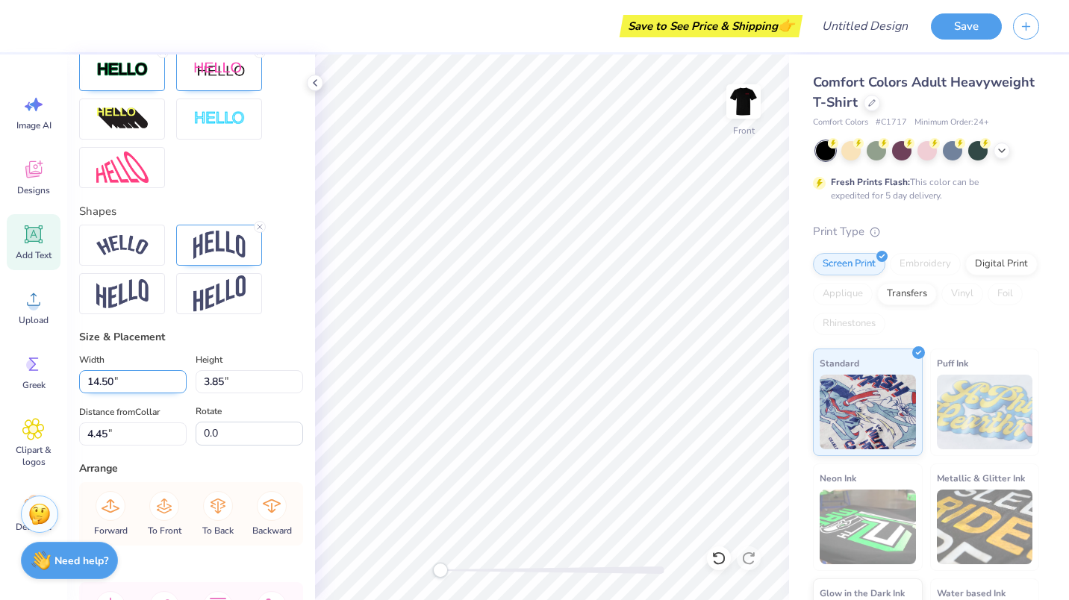
click at [119, 393] on input "14.50" at bounding box center [133, 381] width 108 height 23
type input "1"
type input "11.50"
click at [187, 476] on div "Arrange" at bounding box center [191, 469] width 224 height 16
type input "3.05"
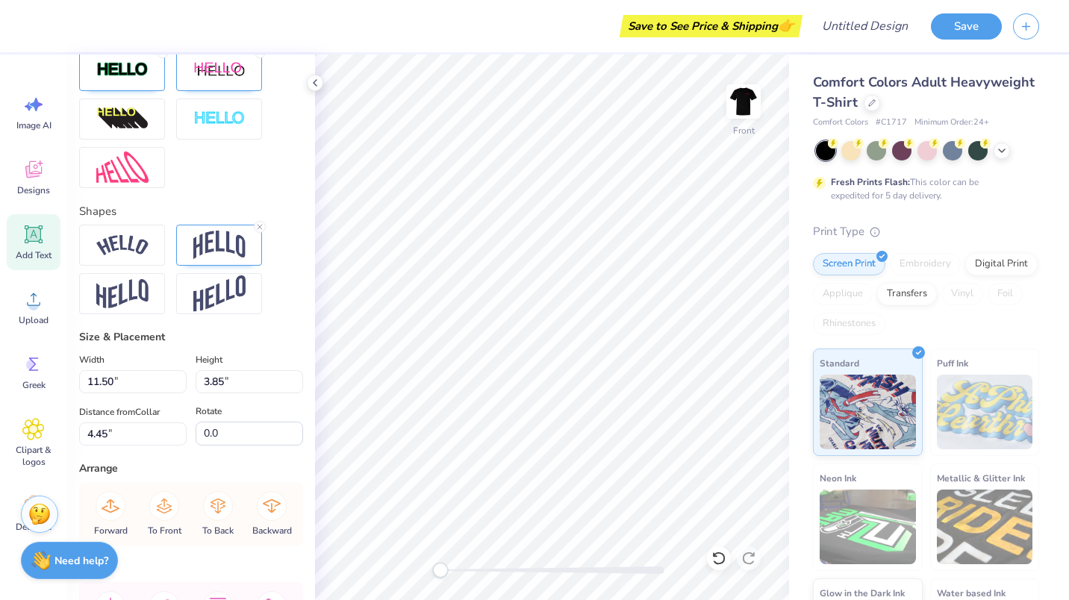
type input "4.85"
type textarea "Dickerman's"
type input "7.44"
type input "2.34"
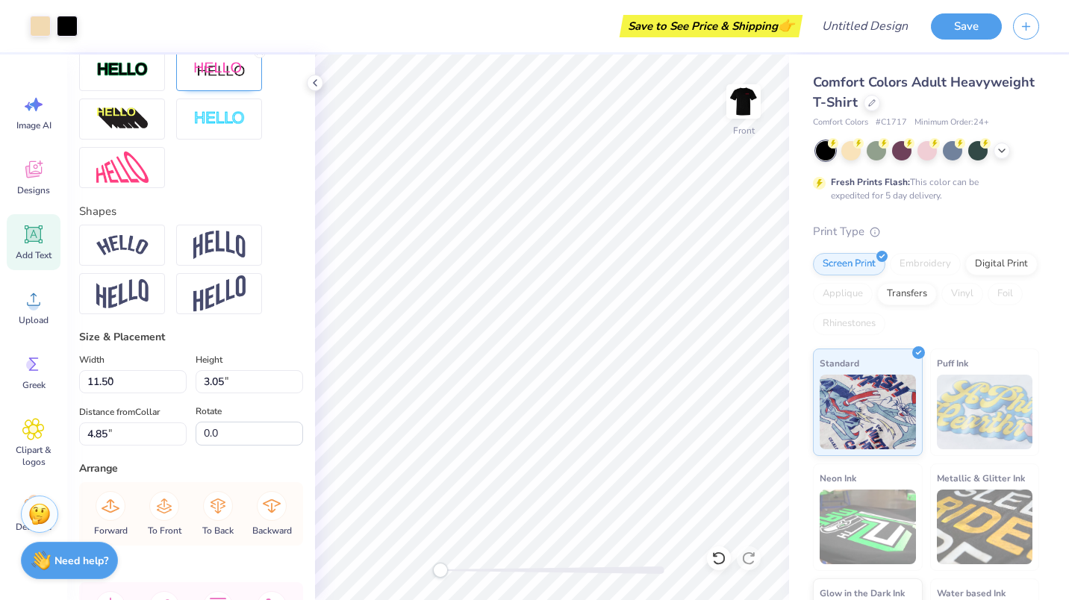
type input "6.82"
type input "-8.0"
type textarea "2025"
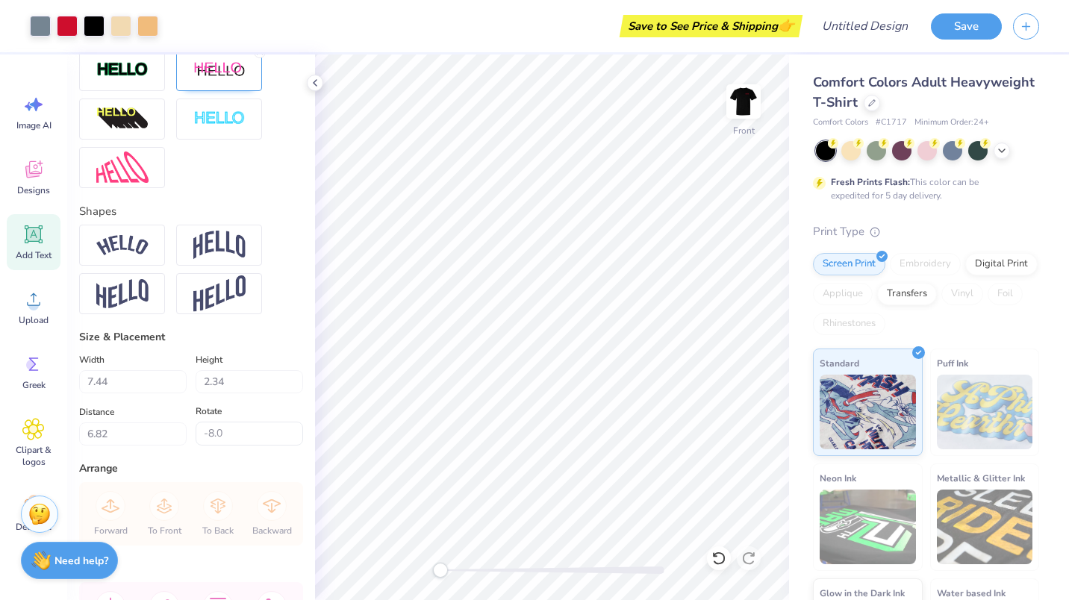
type input "0.0"
type input "3.44"
type input "1.33"
type input "7.17"
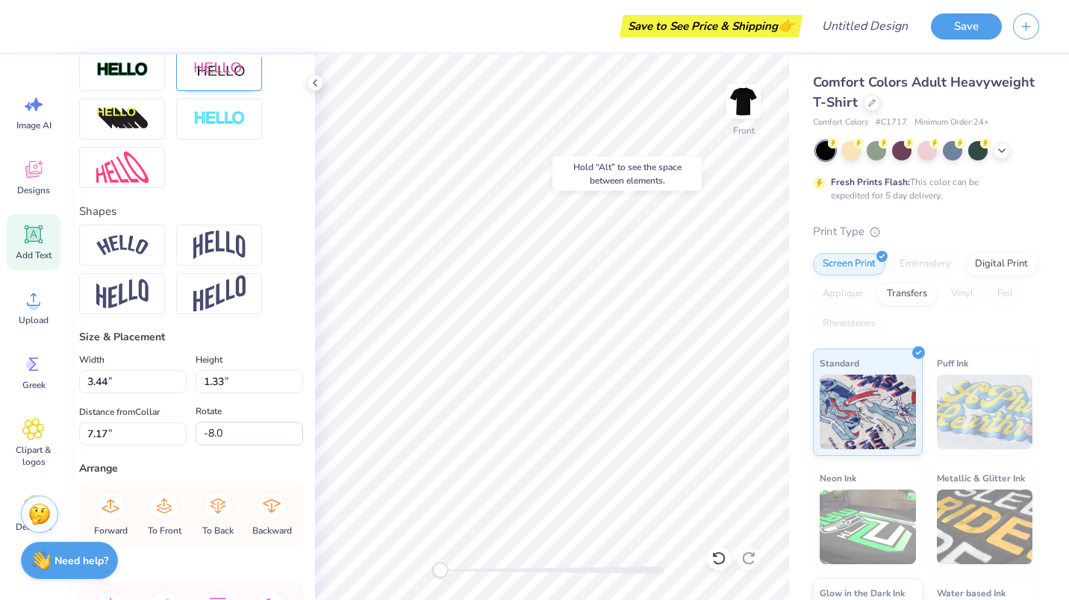
type input "0.0"
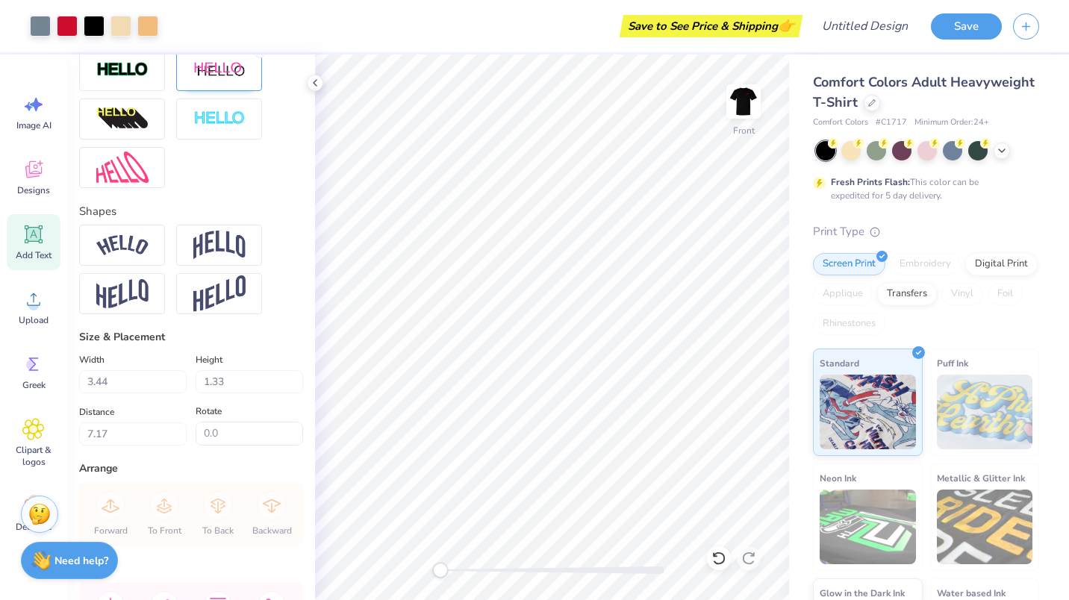
type input "7.26"
type input "-8.0"
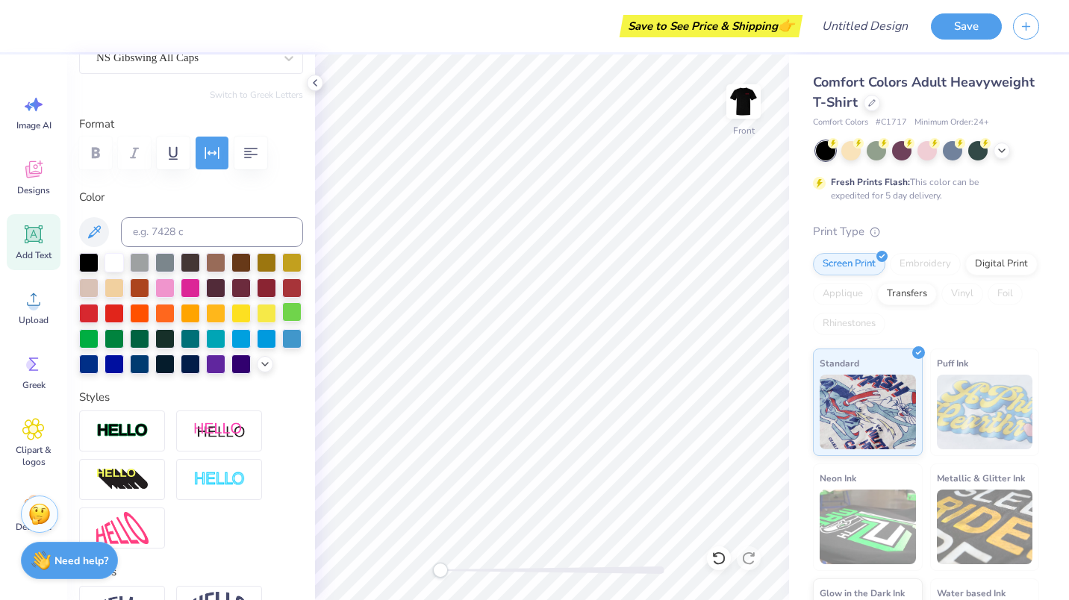
scroll to position [0, 0]
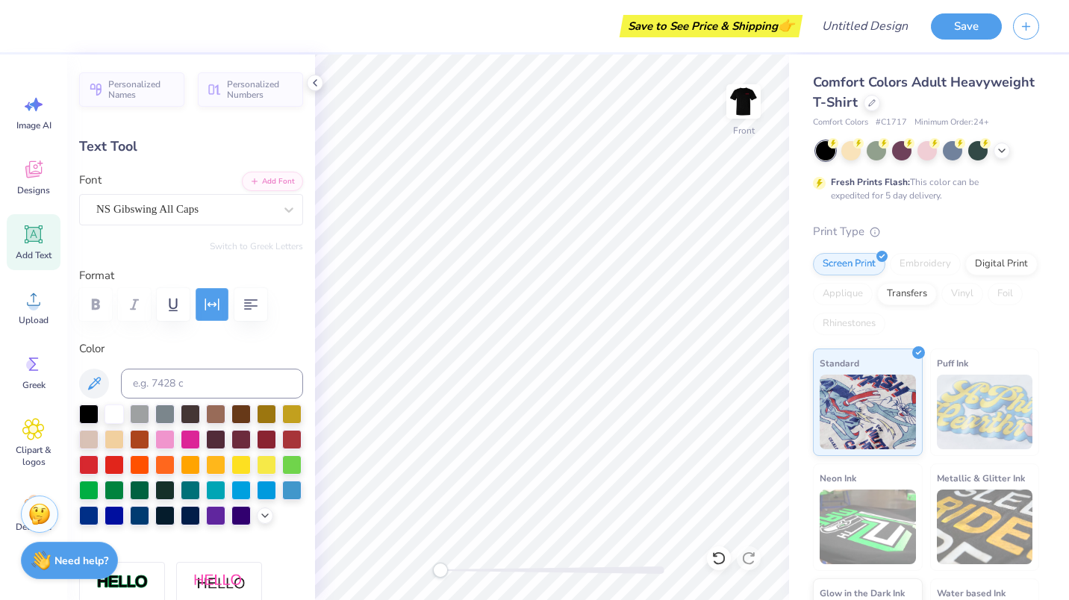
type textarea "Hamden, Ct Est."
click at [214, 296] on icon "button" at bounding box center [212, 305] width 18 height 18
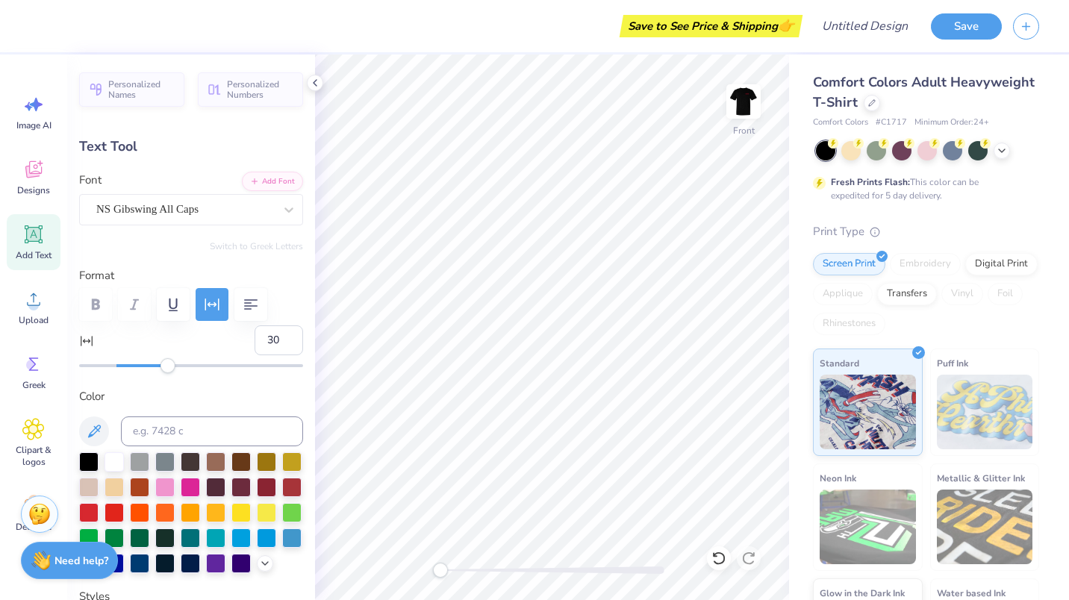
type input "20"
click at [150, 366] on div at bounding box center [191, 365] width 224 height 3
type input "12"
click at [137, 364] on div at bounding box center [191, 365] width 224 height 3
type input "8"
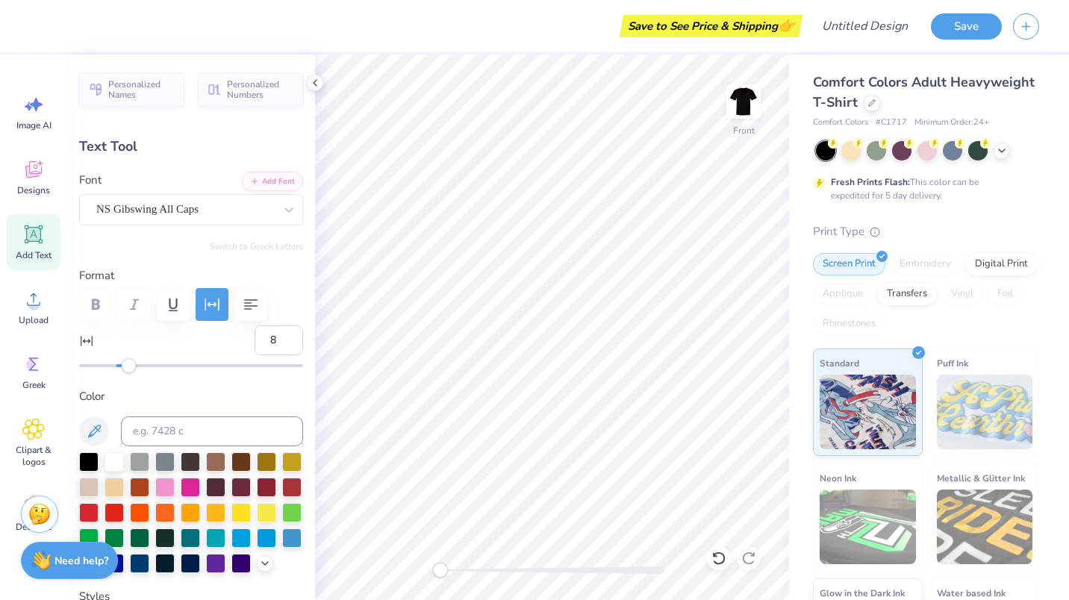
click at [129, 364] on div "Accessibility label" at bounding box center [129, 365] width 15 height 15
type input "7.83"
type input "0.90"
type input "16.61"
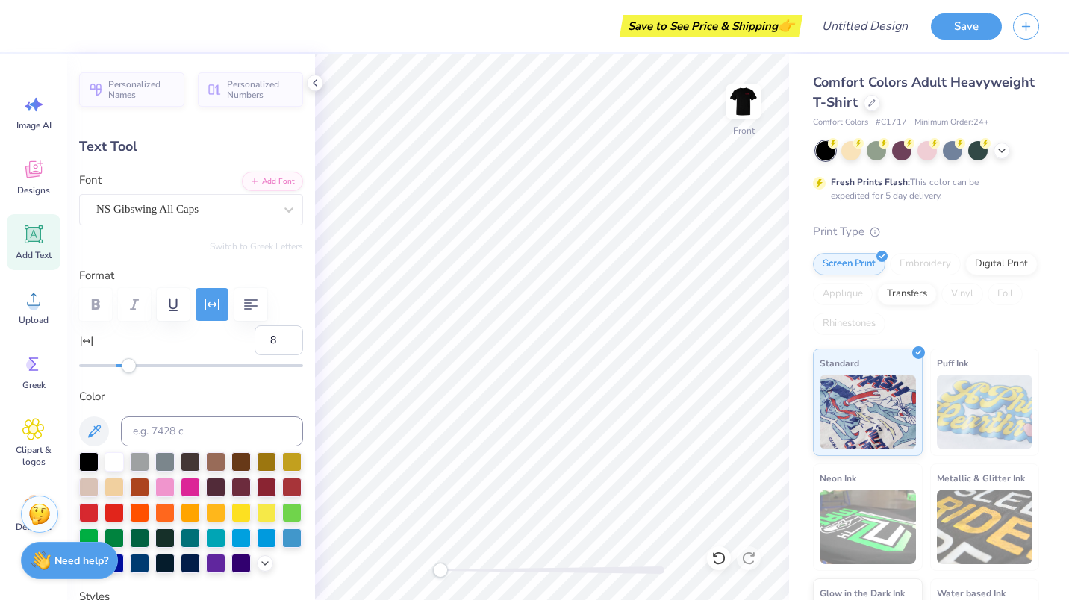
type textarea "H"
type textarea "3307 Whitney Ave Hamden, CT"
type input "8.78"
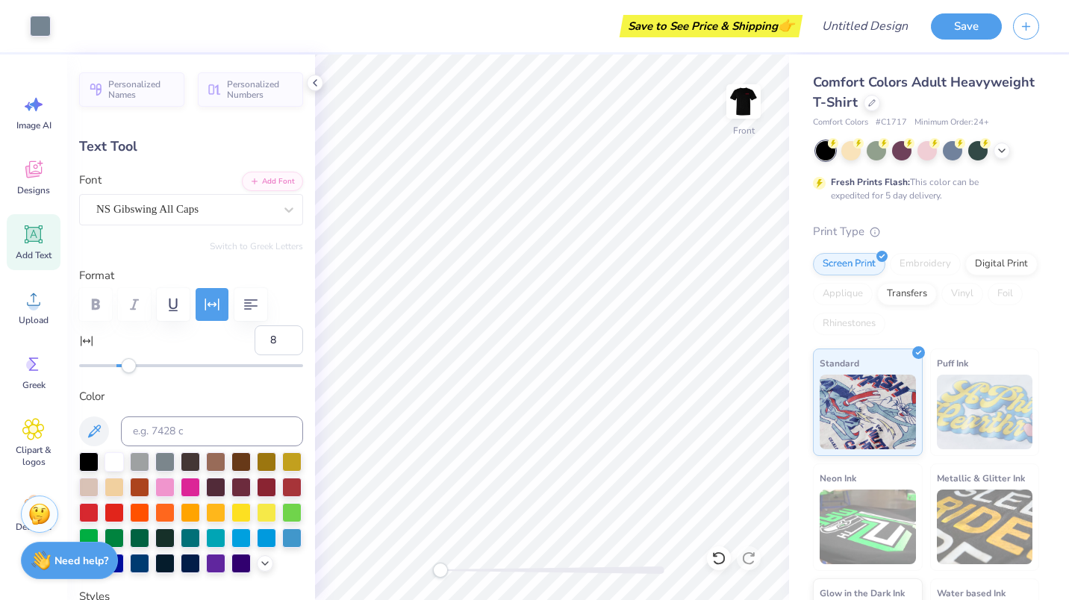
type input "2.31"
type input "16.66"
type textarea "3307 Whitney Ave"
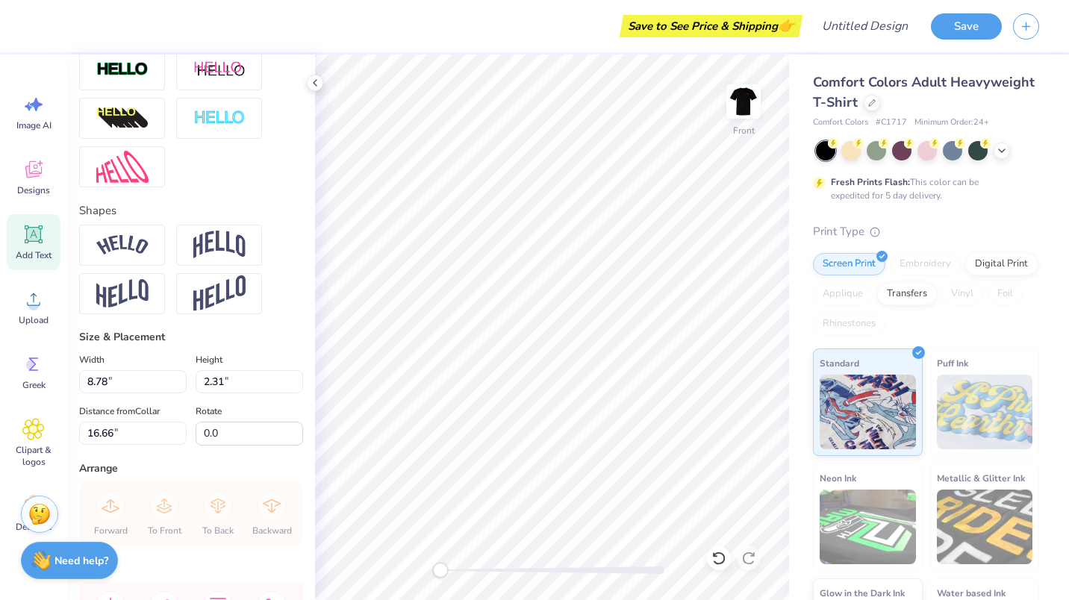
scroll to position [567, 0]
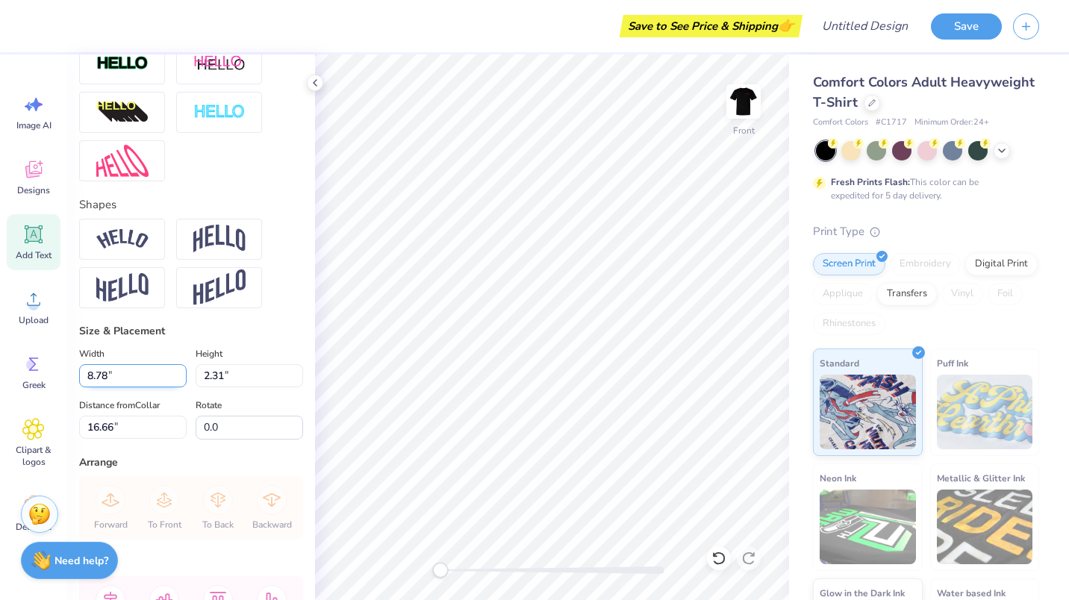
click at [91, 387] on input "8.78" at bounding box center [133, 375] width 108 height 23
click at [286, 387] on input "2.3" at bounding box center [250, 375] width 108 height 23
click at [286, 387] on input "2.31" at bounding box center [250, 375] width 108 height 23
click at [203, 387] on input "2.31" at bounding box center [250, 375] width 108 height 23
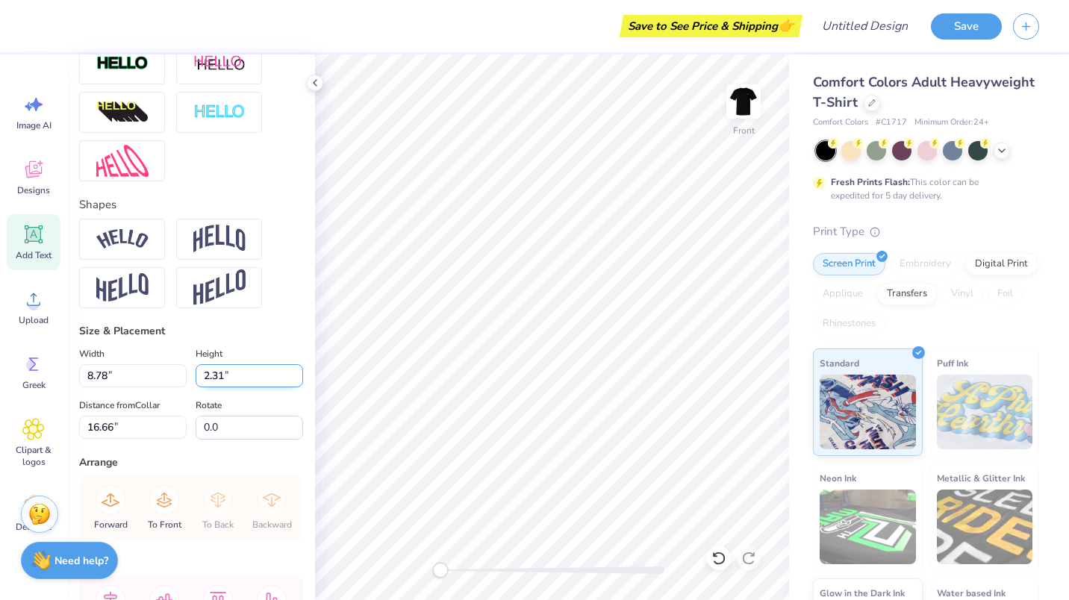
click at [218, 387] on input "2.31" at bounding box center [250, 375] width 108 height 23
type input "2.00"
click at [261, 339] on div "Size & Placement" at bounding box center [191, 331] width 224 height 16
type input "7.60"
type input "0.73"
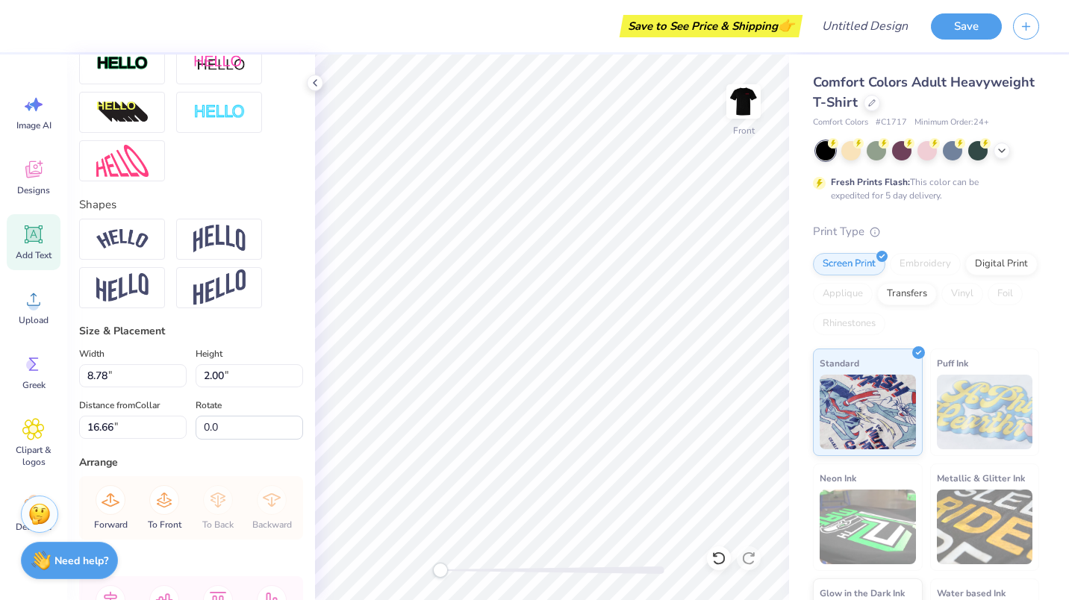
type input "17.45"
click at [282, 426] on div "Rotate 0.0" at bounding box center [250, 417] width 108 height 43
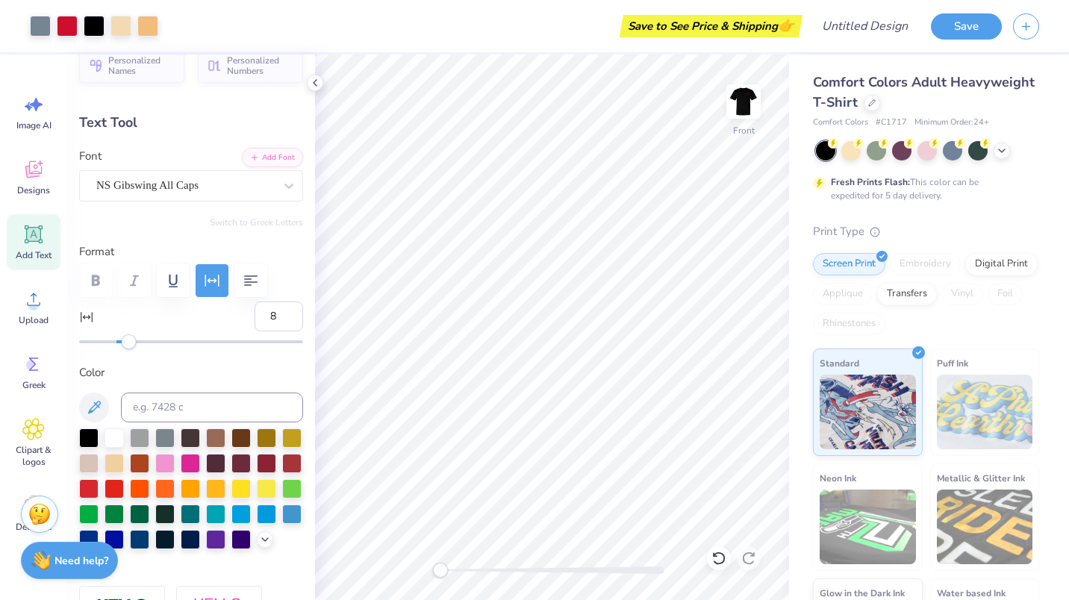
scroll to position [23, 0]
click at [147, 189] on div "NS Gibswing All Caps" at bounding box center [185, 186] width 181 height 23
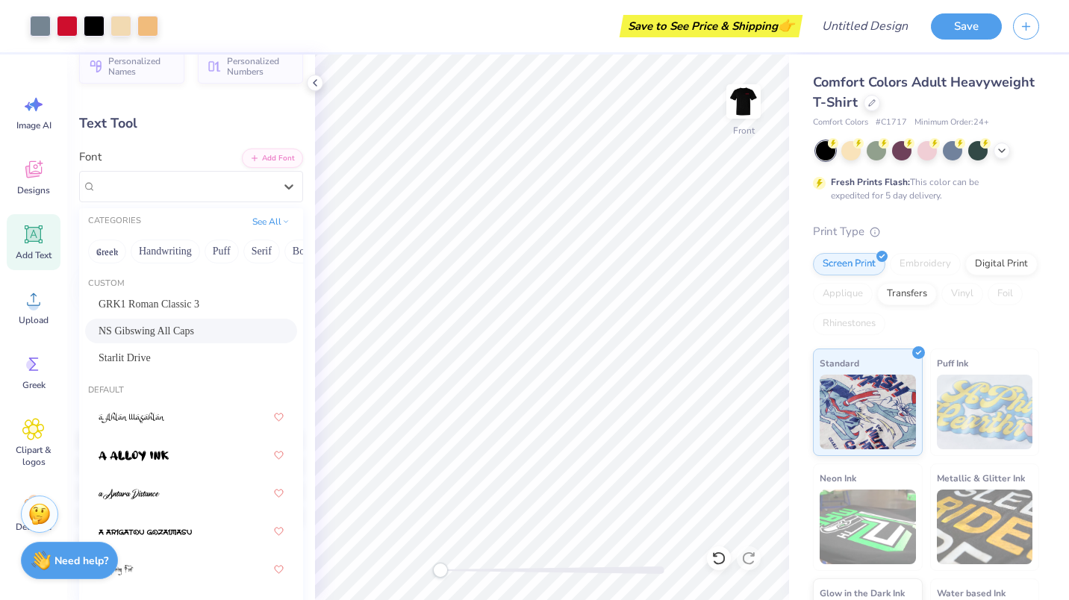
click at [158, 148] on div "Personalized Names Personalized Numbers Text Tool Add Font Font option NS Gibsw…" at bounding box center [191, 327] width 248 height 546
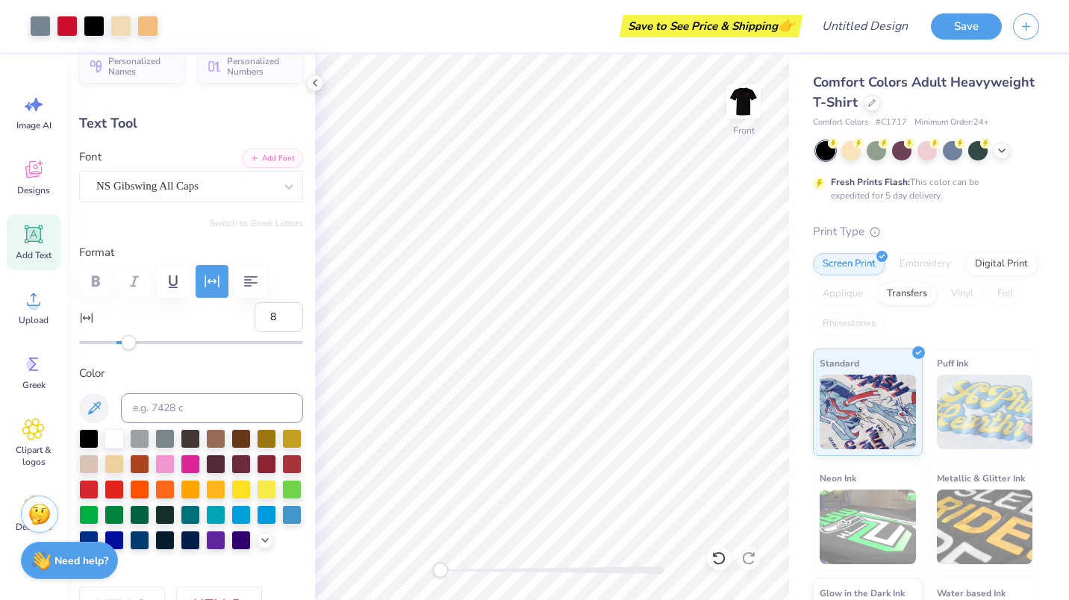
click at [25, 230] on icon at bounding box center [33, 234] width 22 height 22
type input "5.69"
type input "1.65"
type input "12.93"
type input "0"
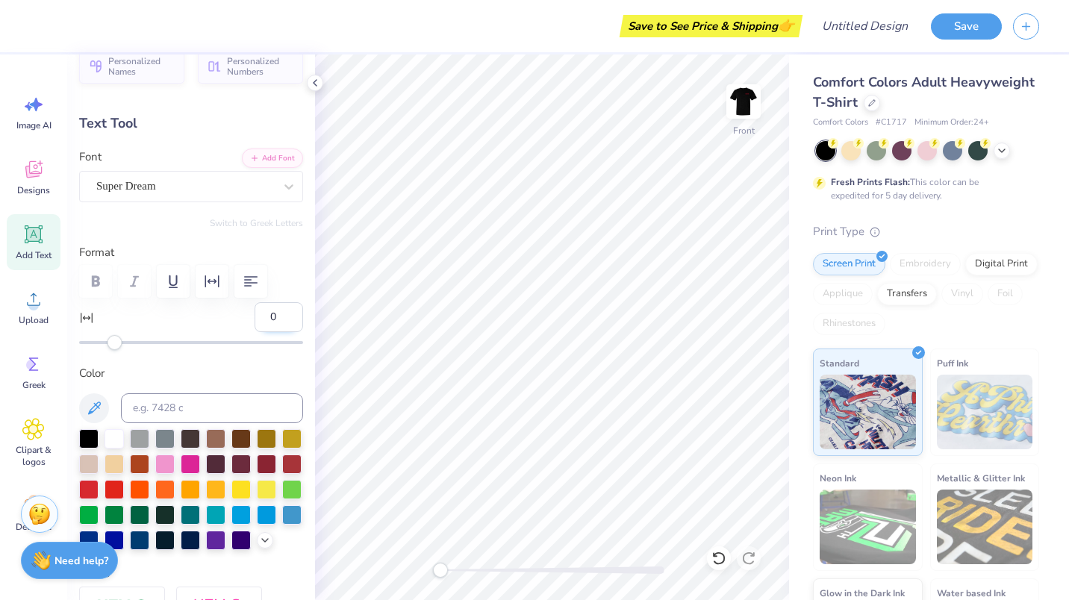
scroll to position [12, 1]
click at [144, 178] on div "Super Dream" at bounding box center [185, 186] width 181 height 23
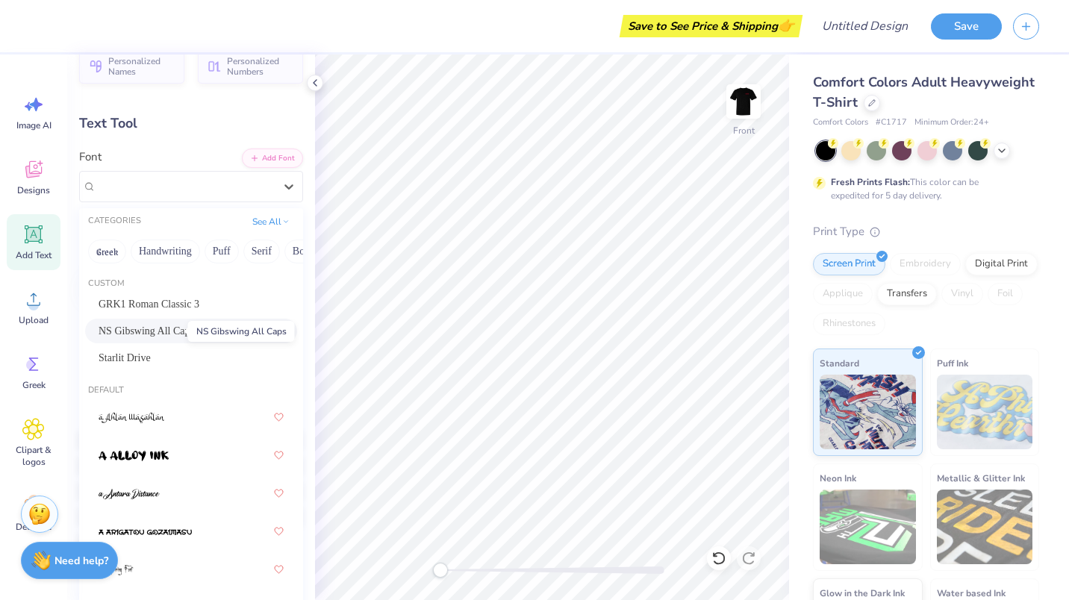
click at [154, 325] on span "NS Gibswing All Caps" at bounding box center [147, 331] width 96 height 16
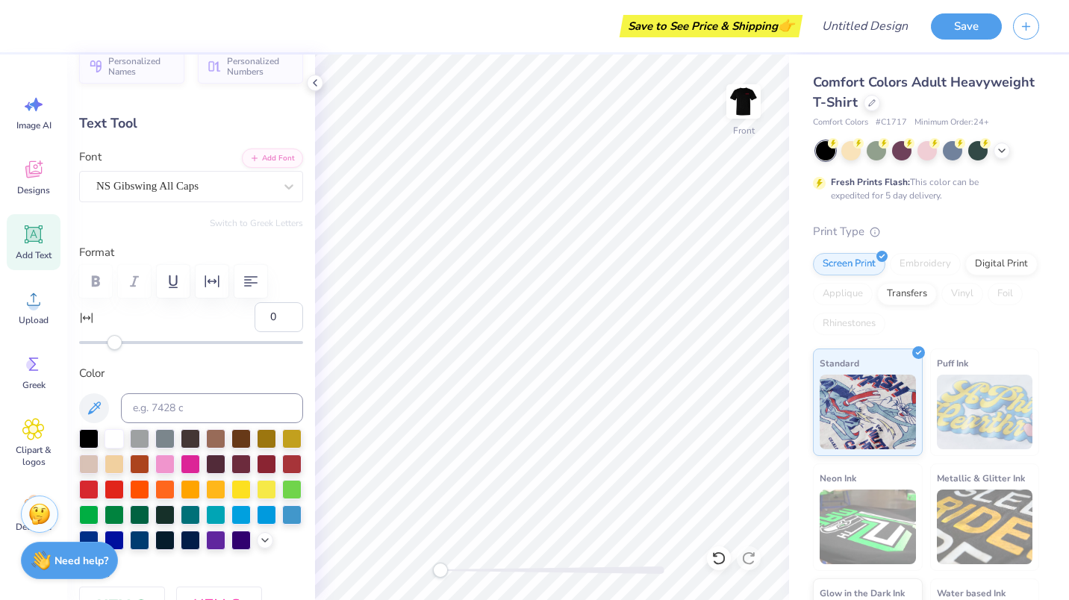
scroll to position [12, 4]
type textarea "Hamden, CT"
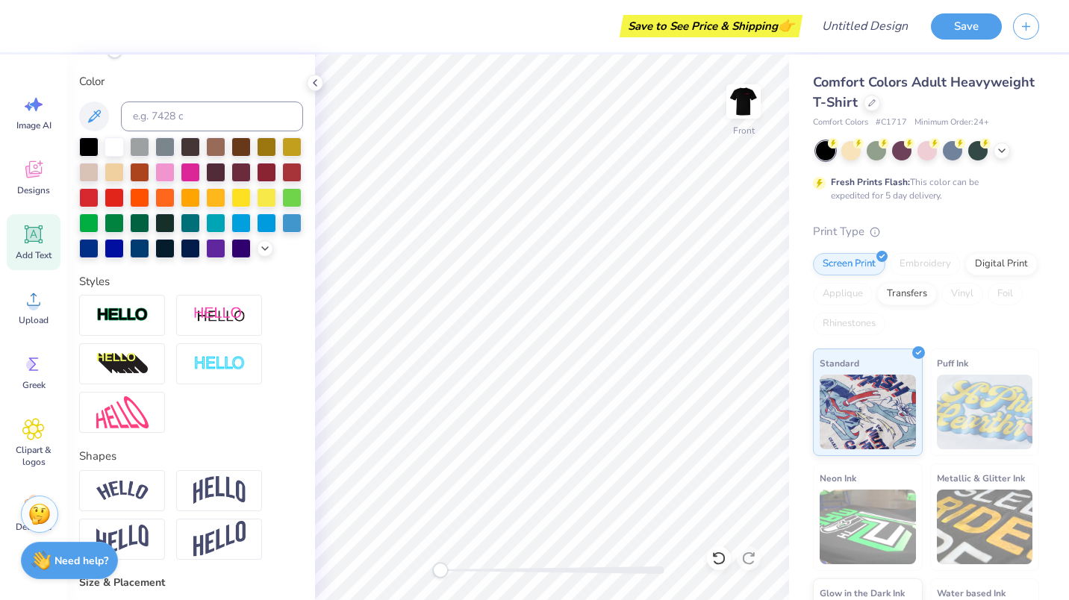
scroll to position [706, 0]
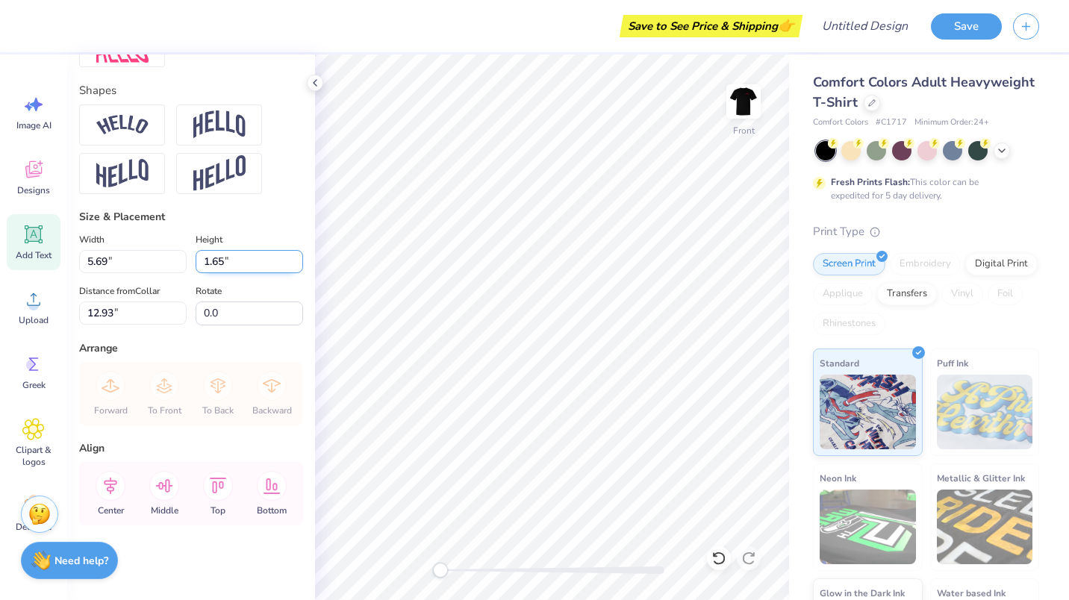
click at [208, 261] on input "1.65" at bounding box center [250, 261] width 108 height 23
click at [205, 263] on input "1.65" at bounding box center [250, 261] width 108 height 23
click at [217, 264] on input "1.65" at bounding box center [250, 261] width 108 height 23
type input "1"
type input "2.30"
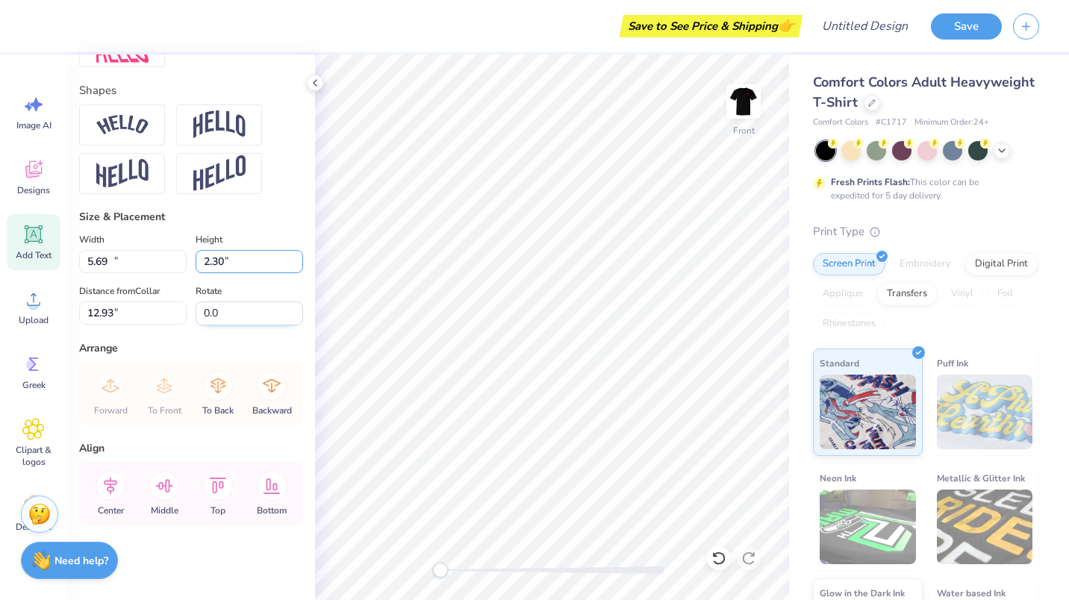
type input "13.13"
type input "2.49"
type input "17.41"
type input "2.30"
type input "12.12"
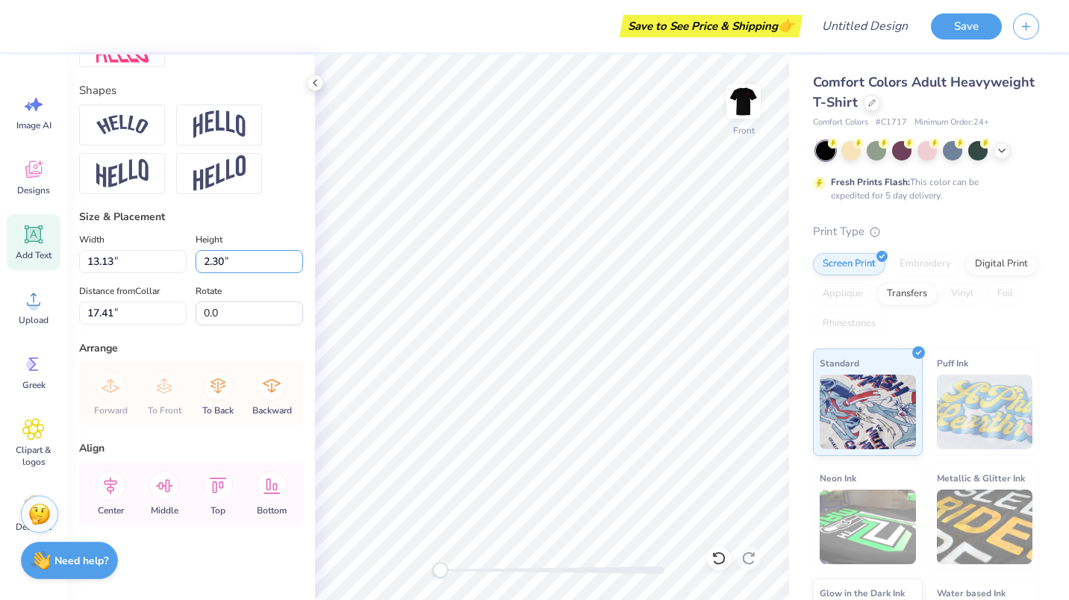
type input "17.51"
click at [272, 278] on div "Width 12.12 12.12 " Height 2.30 2.30 " Distance from Collar 17.51 17.51 " Rotat…" at bounding box center [191, 278] width 224 height 95
click at [216, 263] on input "2.30" at bounding box center [250, 261] width 108 height 23
click at [219, 264] on input "2.30" at bounding box center [250, 261] width 108 height 23
type input "2"
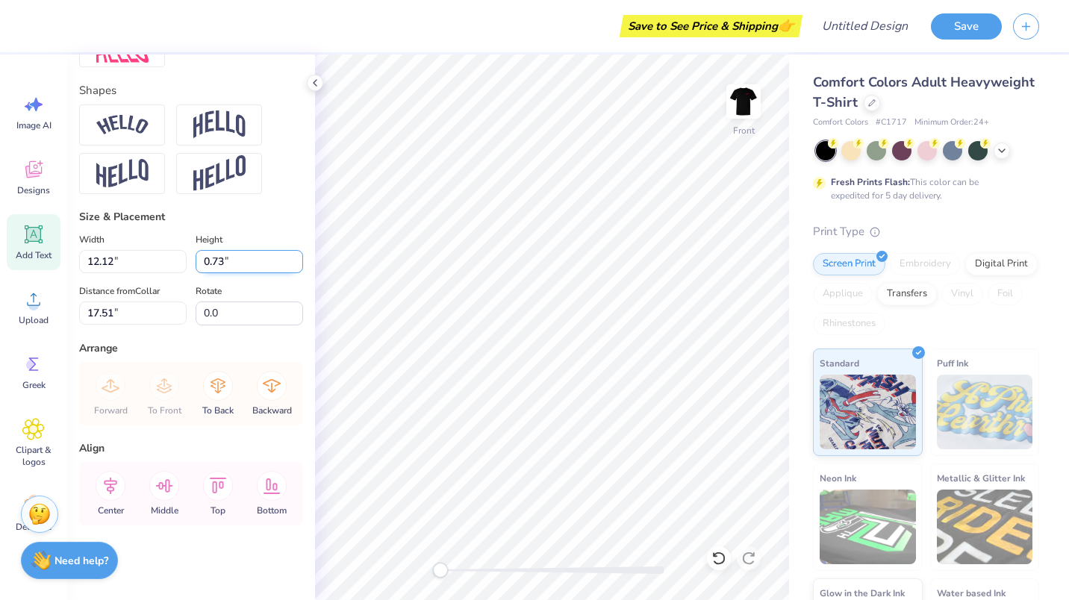
type input "0.73"
type input "3.85"
type input "18.29"
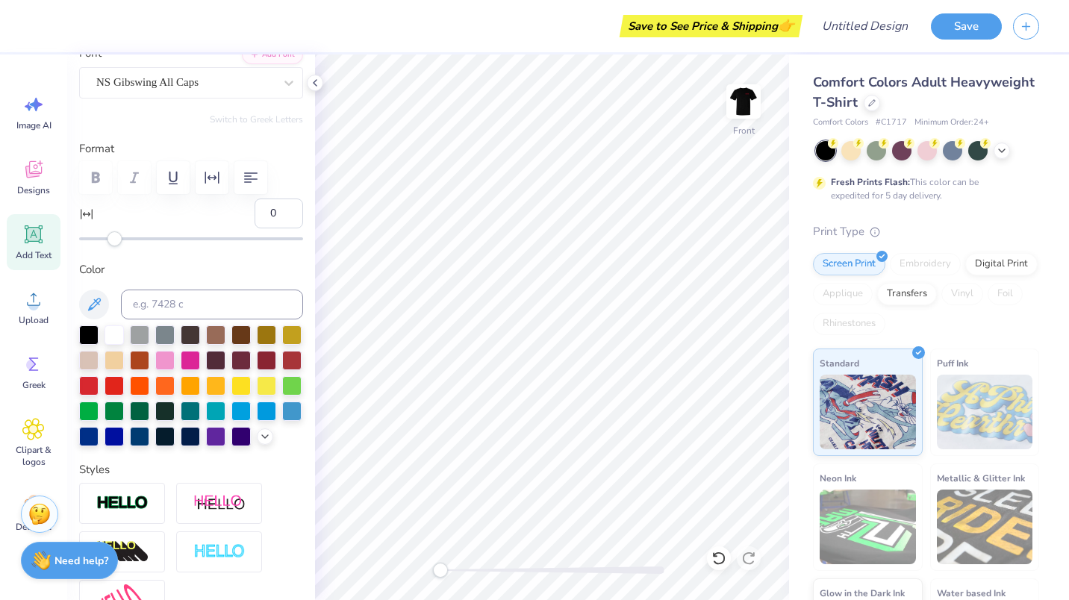
scroll to position [126, 0]
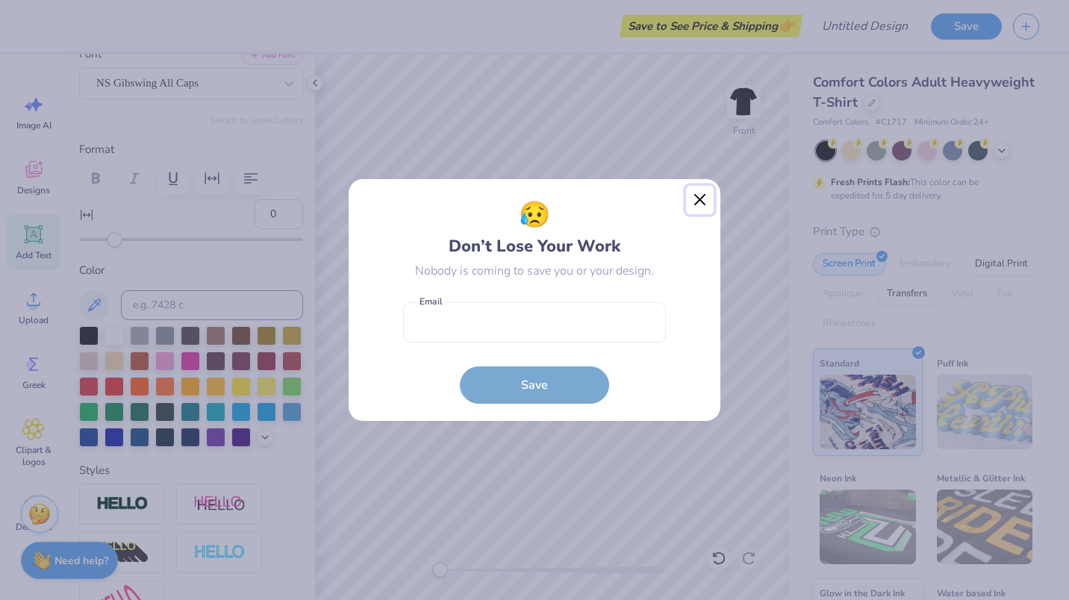
click at [701, 200] on button "Close" at bounding box center [700, 200] width 28 height 28
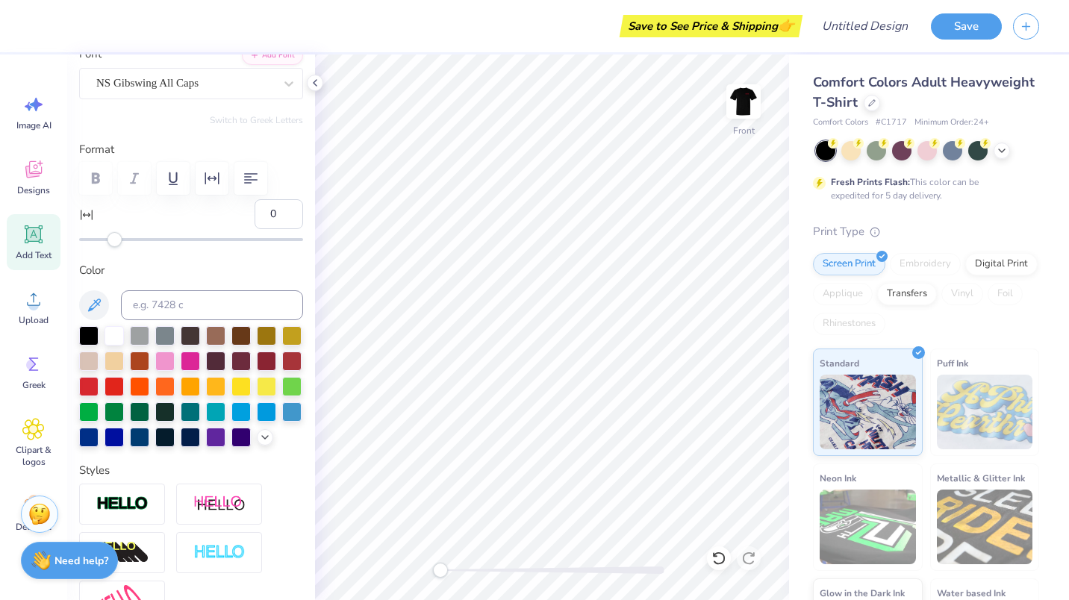
scroll to position [640, 0]
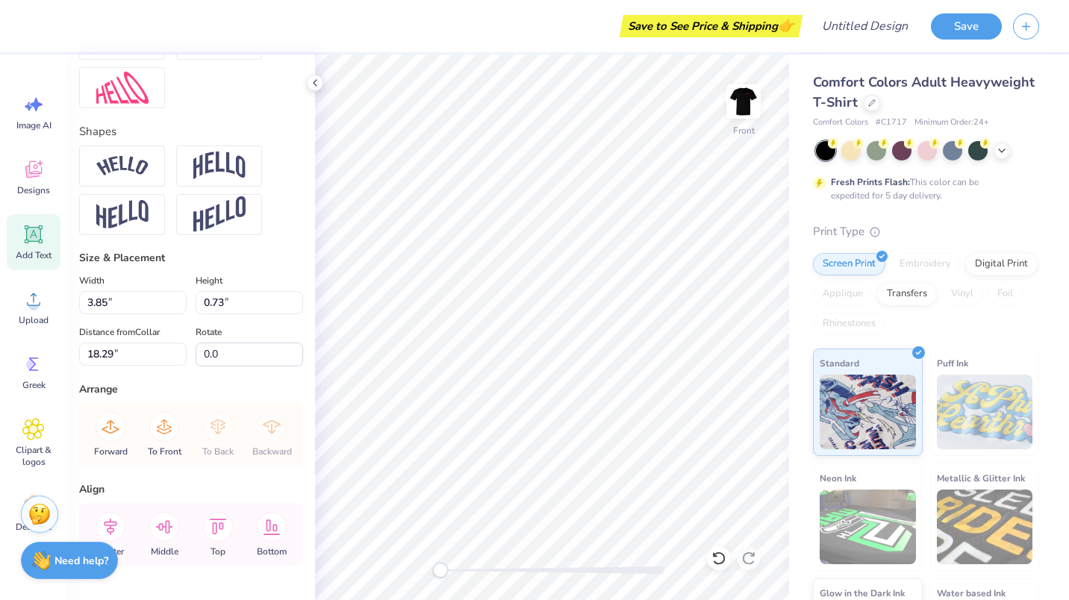
type input "7.60"
type input "16.73"
type input "8"
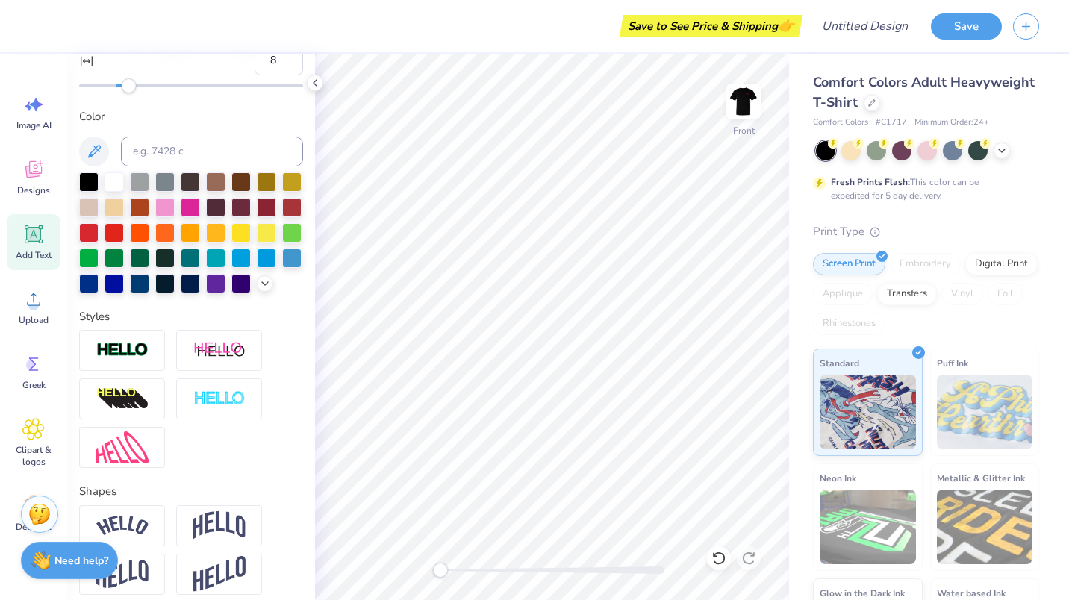
scroll to position [12, 3]
click at [257, 290] on div at bounding box center [265, 282] width 16 height 16
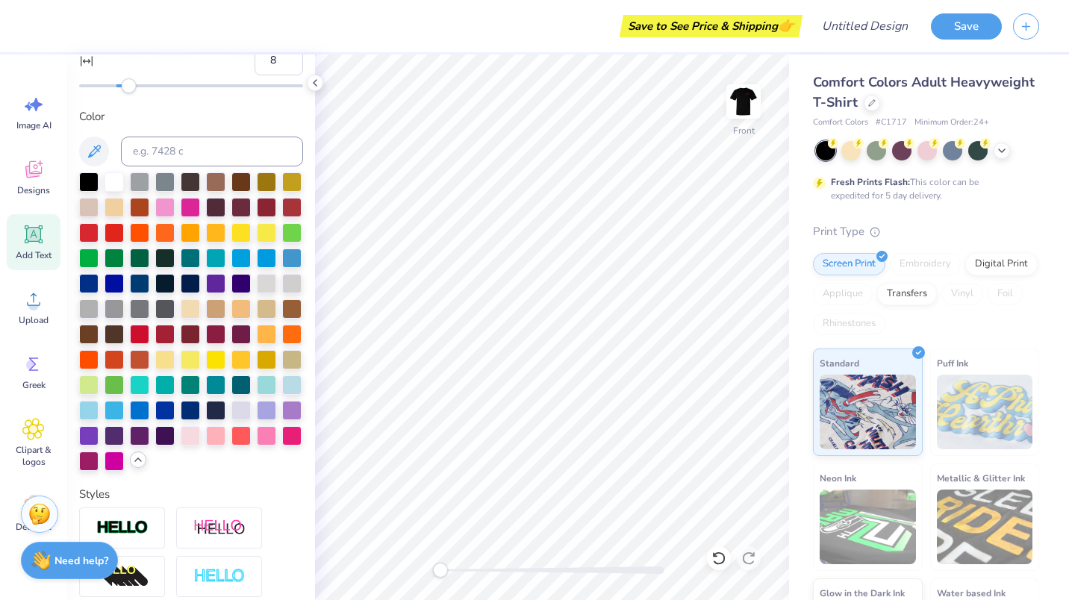
click at [144, 466] on icon at bounding box center [138, 460] width 12 height 12
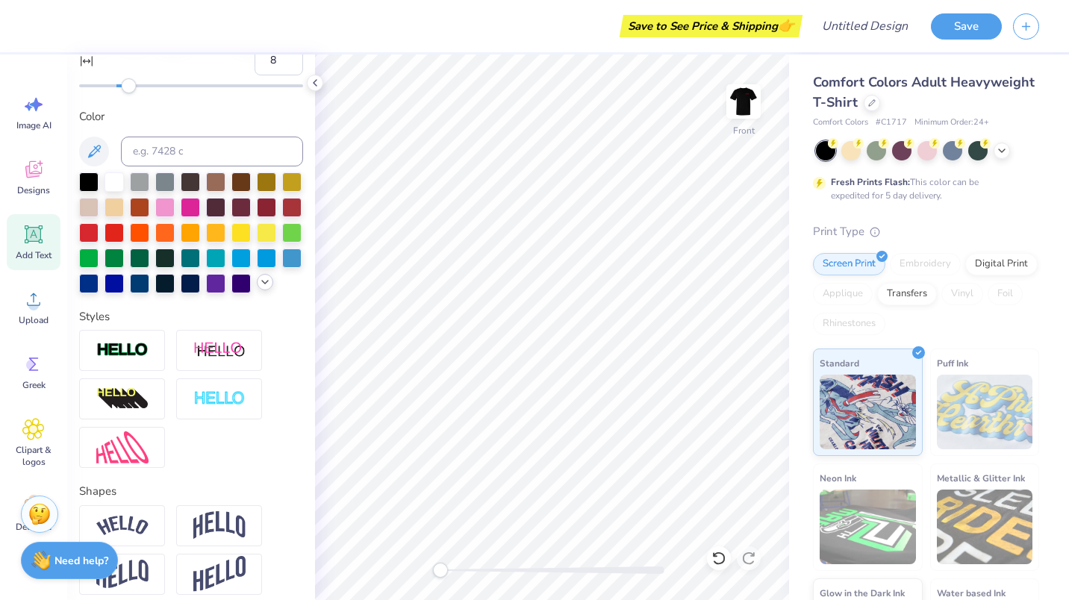
scroll to position [12, 4]
click at [99, 226] on div at bounding box center [88, 231] width 19 height 19
click at [124, 231] on div at bounding box center [114, 231] width 19 height 19
click at [124, 228] on div at bounding box center [114, 231] width 19 height 19
click at [211, 293] on div at bounding box center [191, 232] width 224 height 121
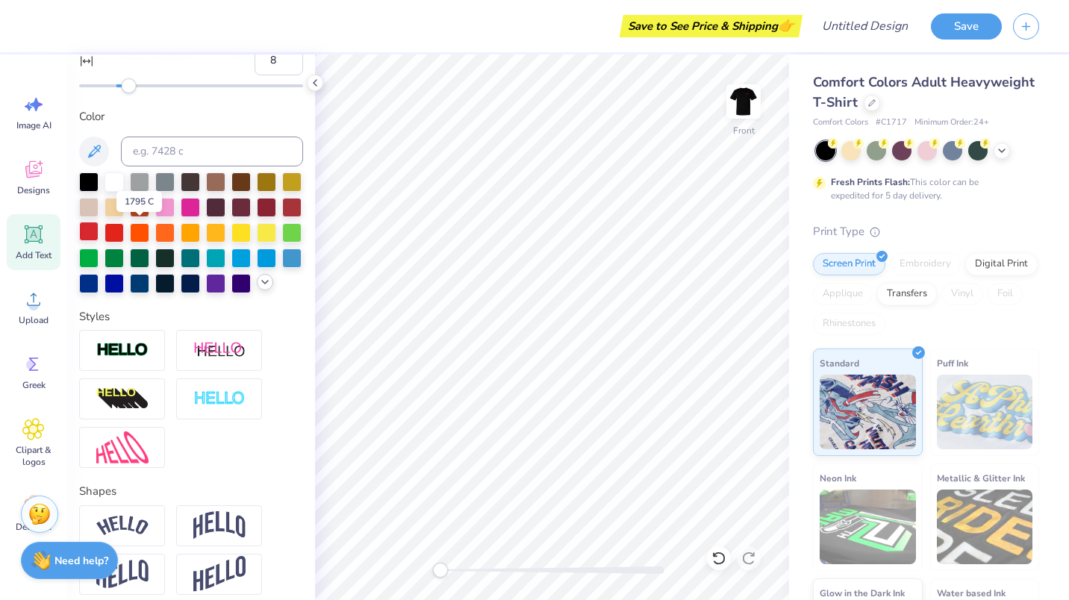
click at [99, 228] on div at bounding box center [88, 231] width 19 height 19
click at [235, 331] on div "Personalized Names Personalized Numbers Text Tool Add Font Font NS Gibswing All…" at bounding box center [191, 327] width 248 height 546
type input "3.85"
type input "18.29"
type input "0"
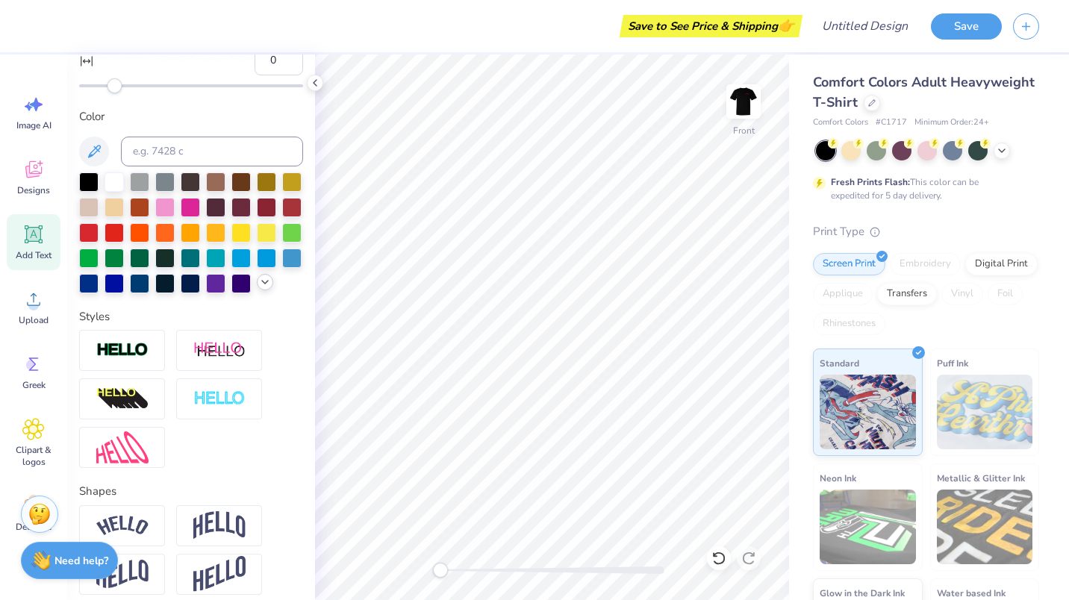
scroll to position [12, 5]
click at [99, 234] on div at bounding box center [88, 231] width 19 height 19
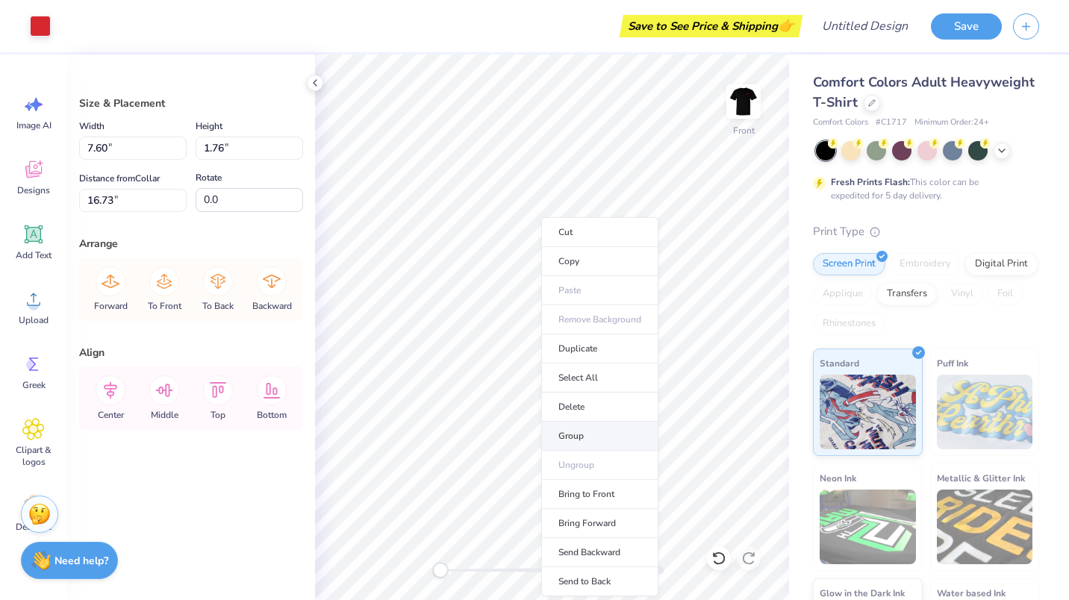
click at [563, 435] on li "Group" at bounding box center [599, 436] width 117 height 29
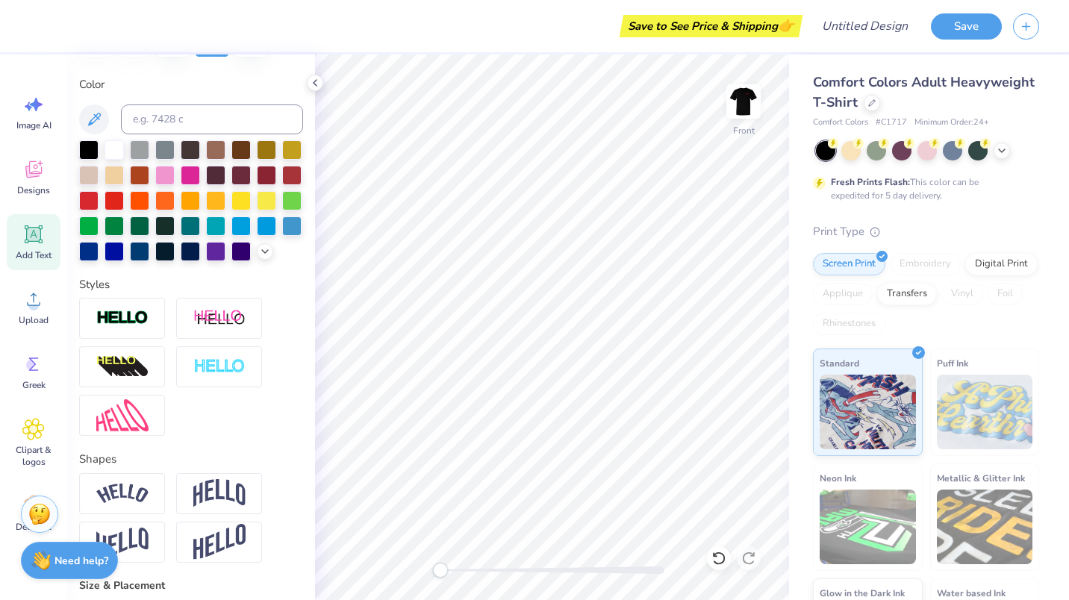
scroll to position [429, 0]
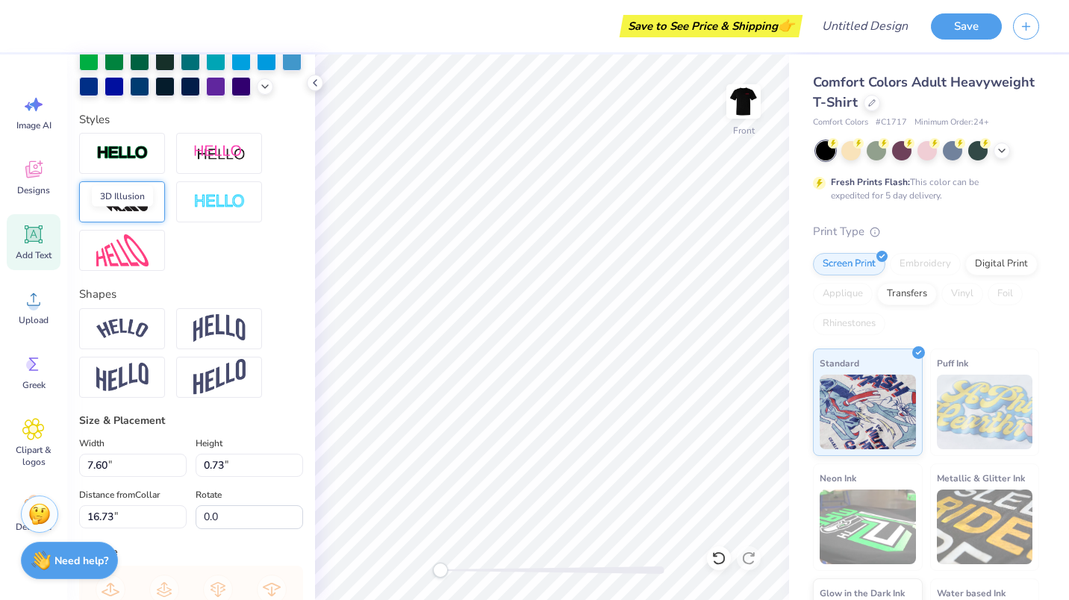
click at [122, 214] on img at bounding box center [122, 202] width 52 height 24
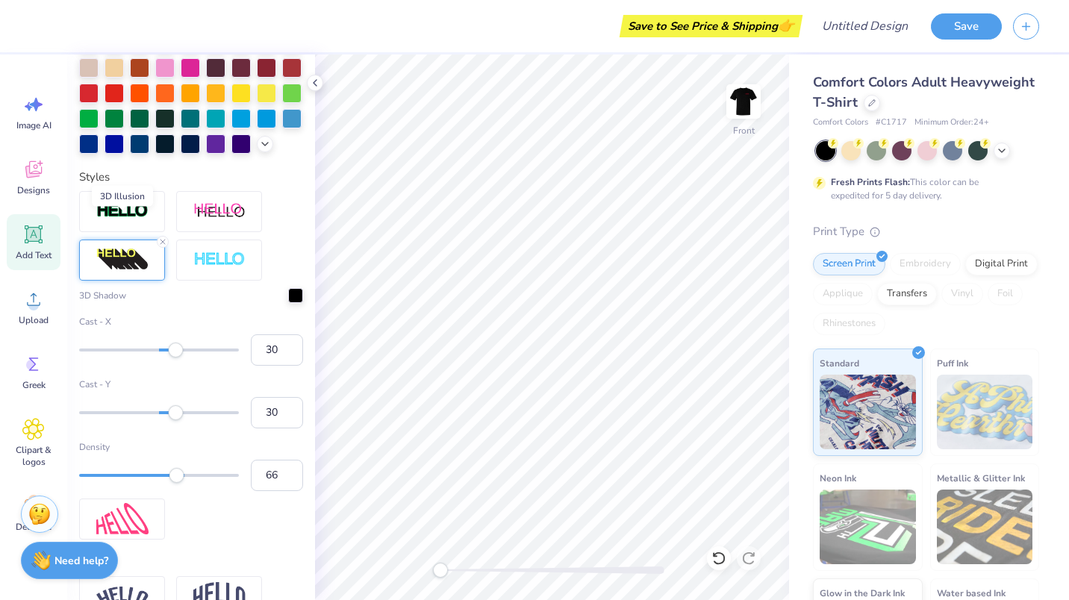
scroll to position [487, 0]
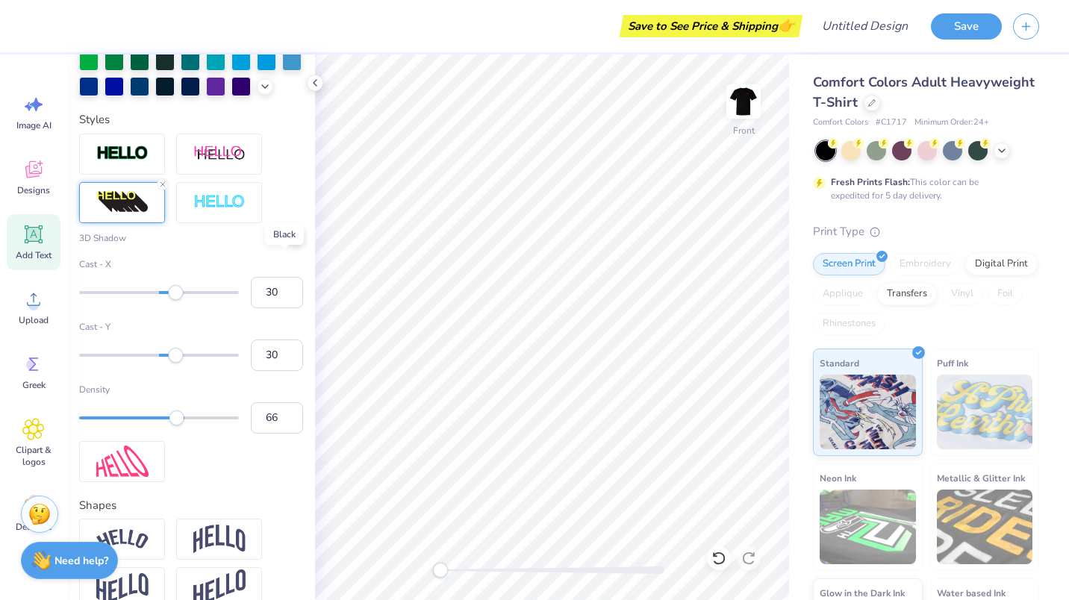
click at [288, 244] on div at bounding box center [295, 236] width 15 height 15
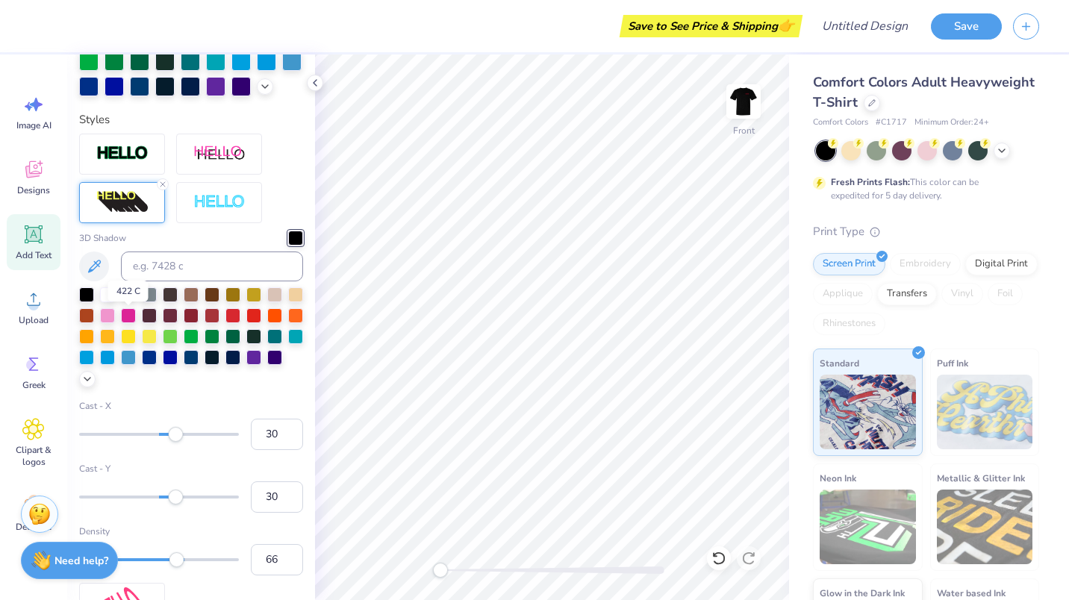
click at [131, 301] on div at bounding box center [128, 293] width 15 height 15
click at [187, 413] on label "Cast - X" at bounding box center [191, 405] width 224 height 13
click at [251, 436] on input "30" at bounding box center [277, 434] width 52 height 31
type input "23"
click at [170, 442] on div "Accessibility label" at bounding box center [170, 434] width 15 height 15
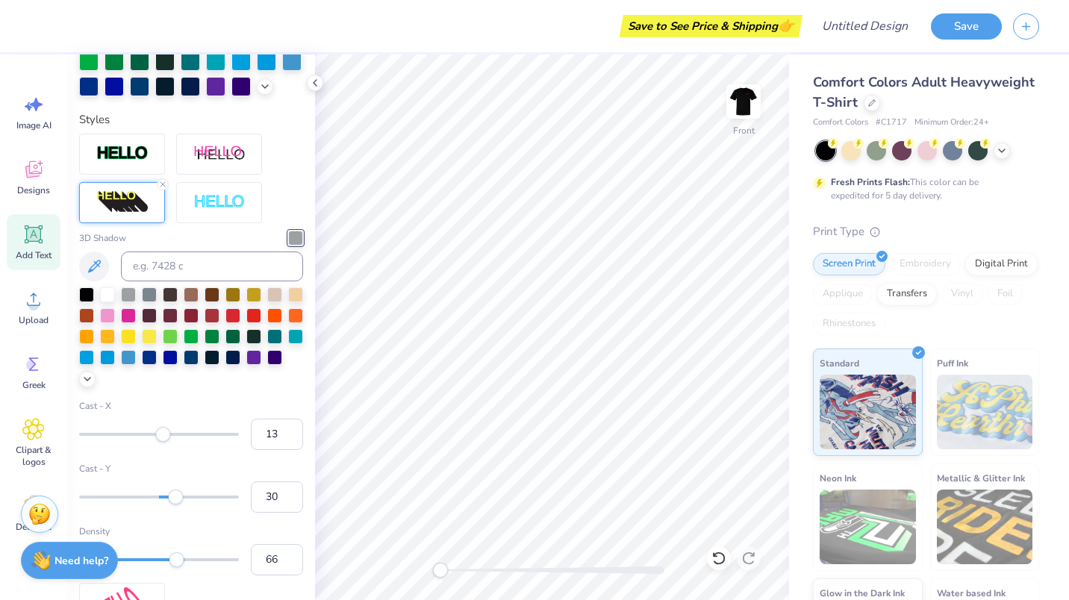
type input "12"
drag, startPoint x: 170, startPoint y: 461, endPoint x: 162, endPoint y: 462, distance: 8.3
click at [162, 442] on div "Accessibility label" at bounding box center [162, 434] width 15 height 15
type input "4"
click at [156, 442] on div "Accessibility label" at bounding box center [156, 434] width 15 height 15
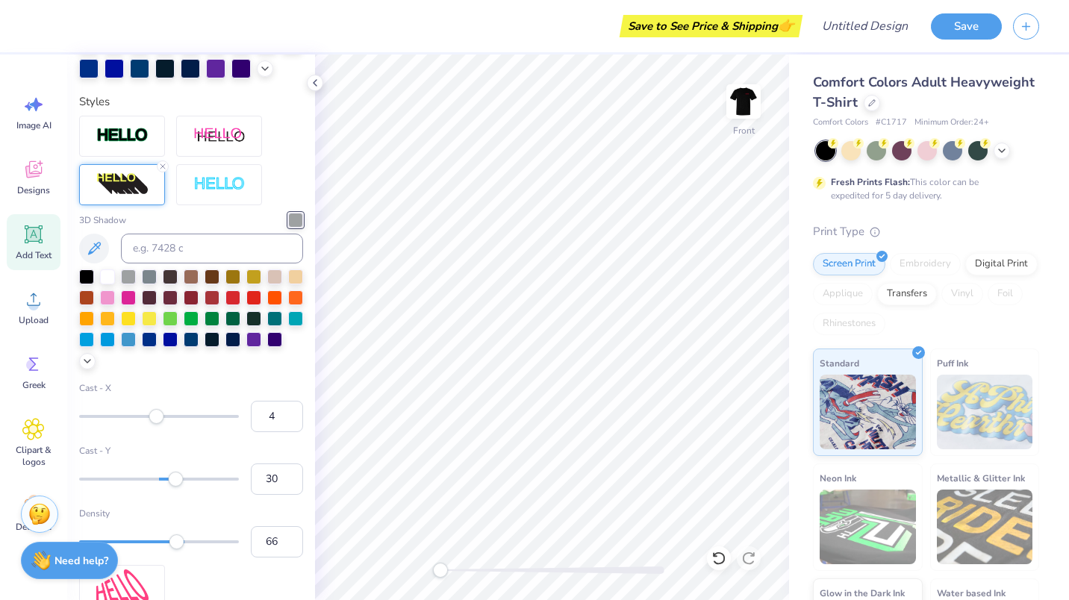
scroll to position [506, 0]
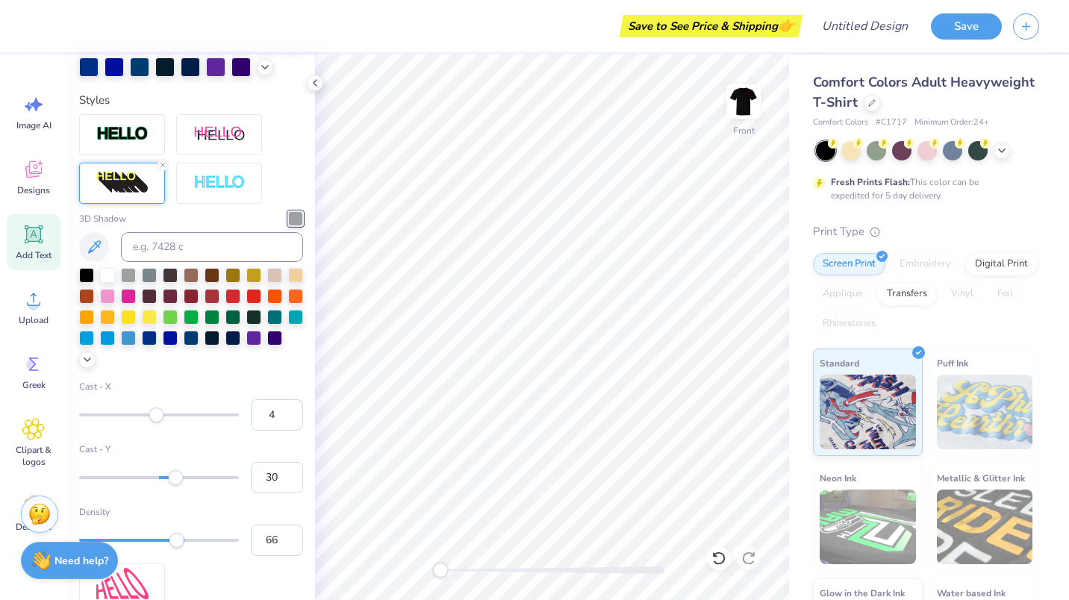
drag, startPoint x: 168, startPoint y: 506, endPoint x: 131, endPoint y: 484, distance: 43.5
click at [131, 484] on div "Cast - Y 30" at bounding box center [191, 468] width 224 height 51
click at [262, 431] on input "4" at bounding box center [277, 414] width 52 height 31
type input "5"
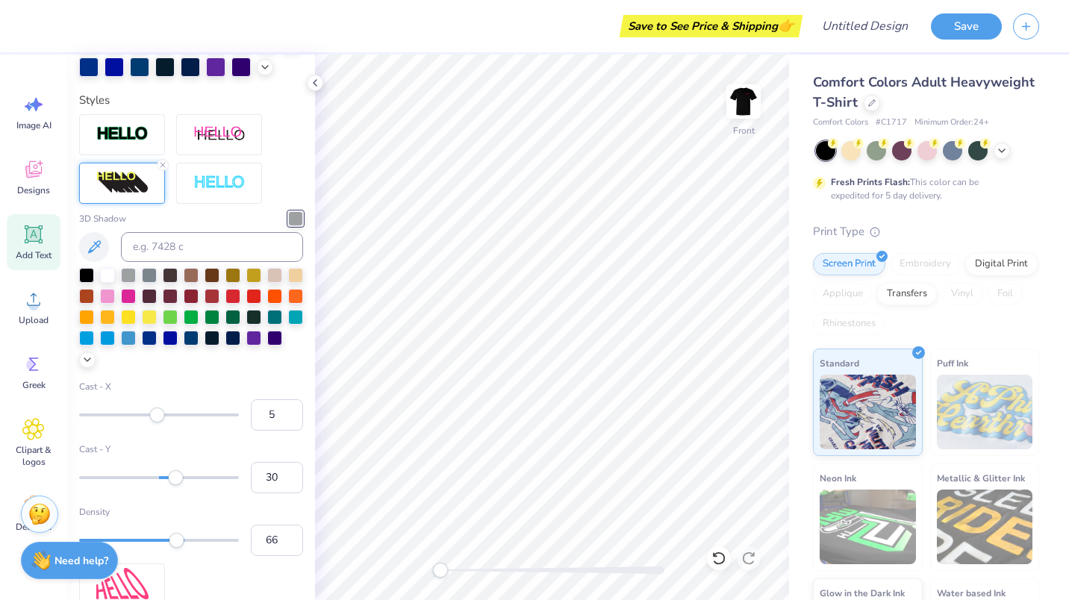
type input "18"
click at [166, 479] on div at bounding box center [159, 477] width 160 height 3
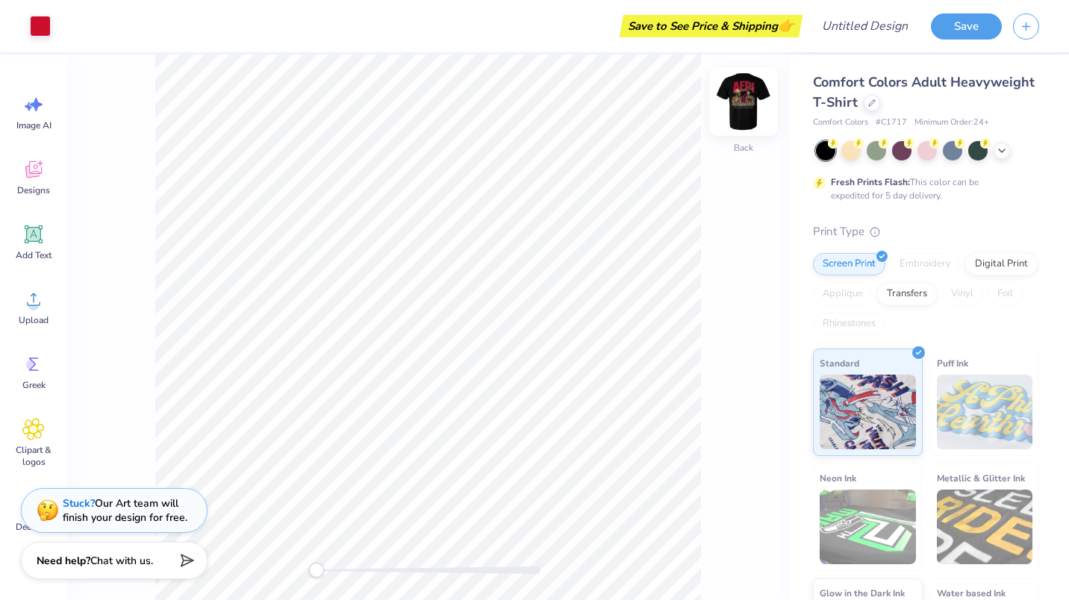
click at [738, 109] on img at bounding box center [744, 102] width 60 height 60
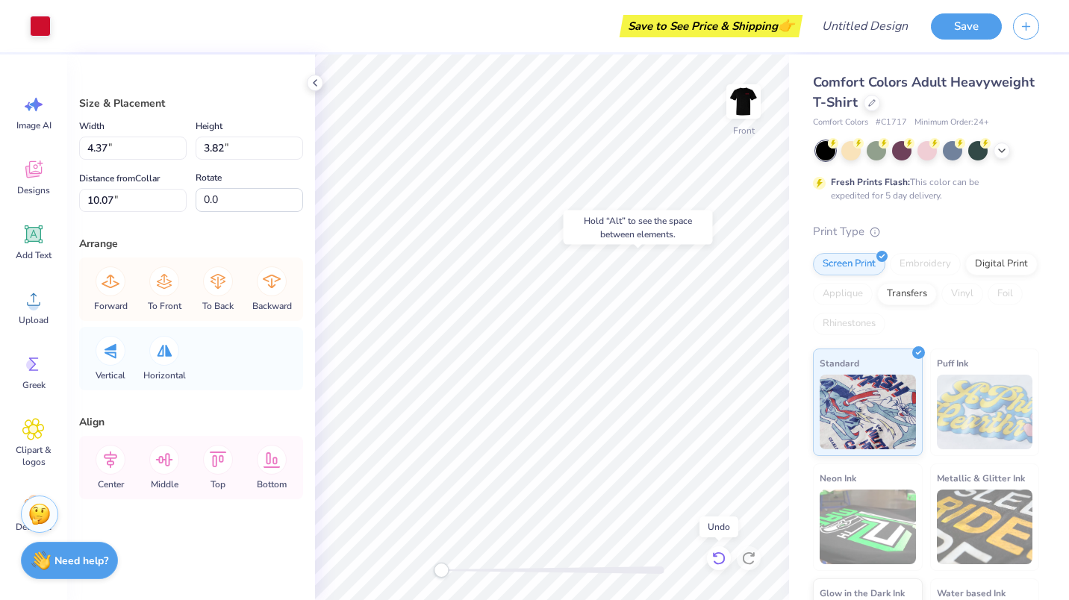
click at [711, 555] on div at bounding box center [719, 558] width 24 height 24
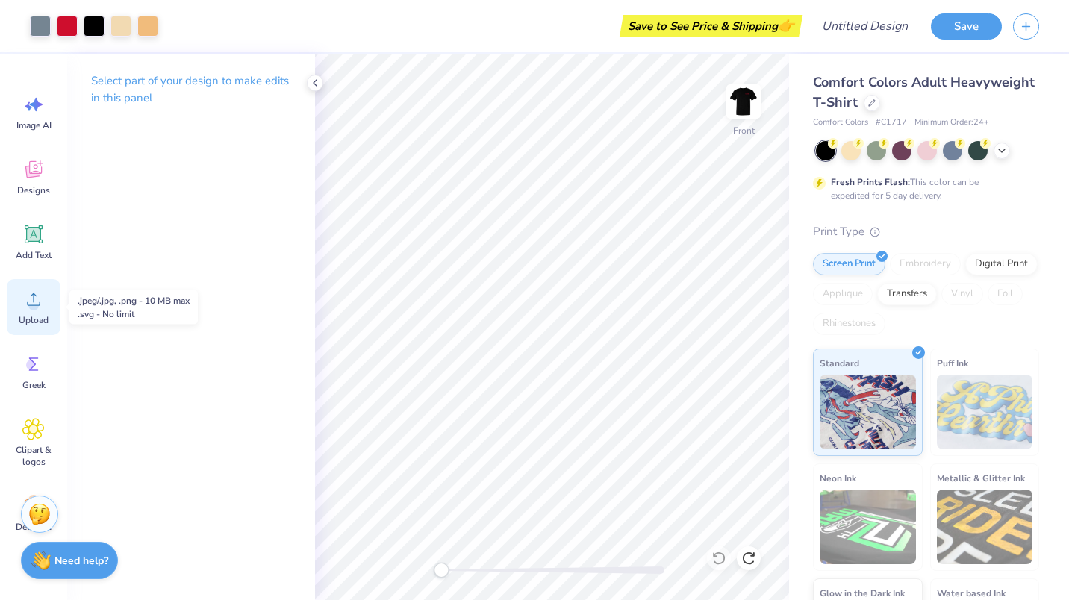
click at [28, 314] on div "Upload" at bounding box center [34, 307] width 54 height 56
click at [33, 170] on icon at bounding box center [33, 169] width 22 height 22
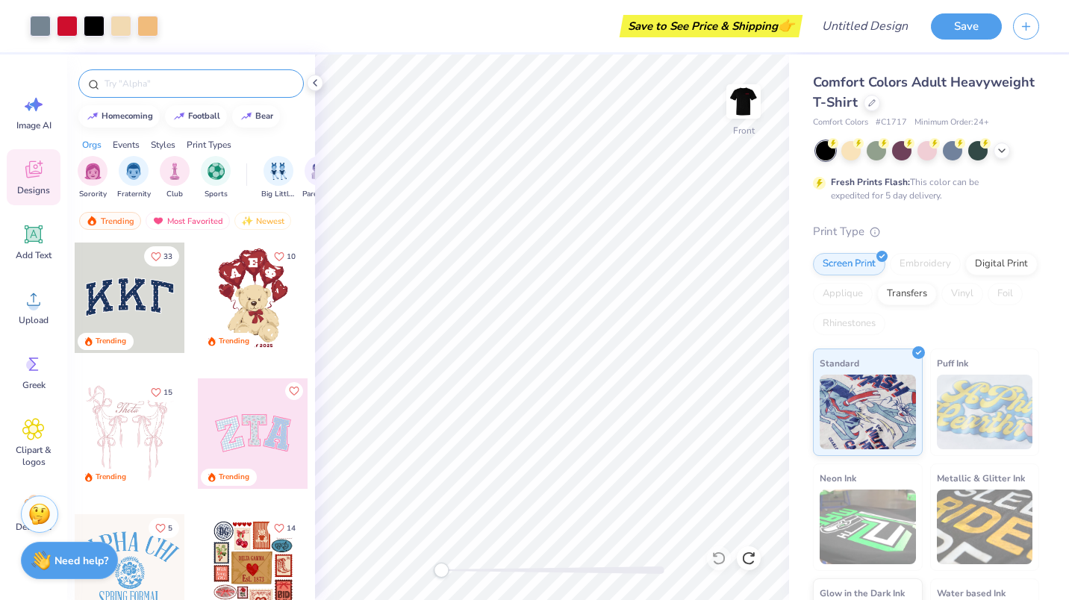
click at [165, 85] on input "text" at bounding box center [198, 83] width 191 height 15
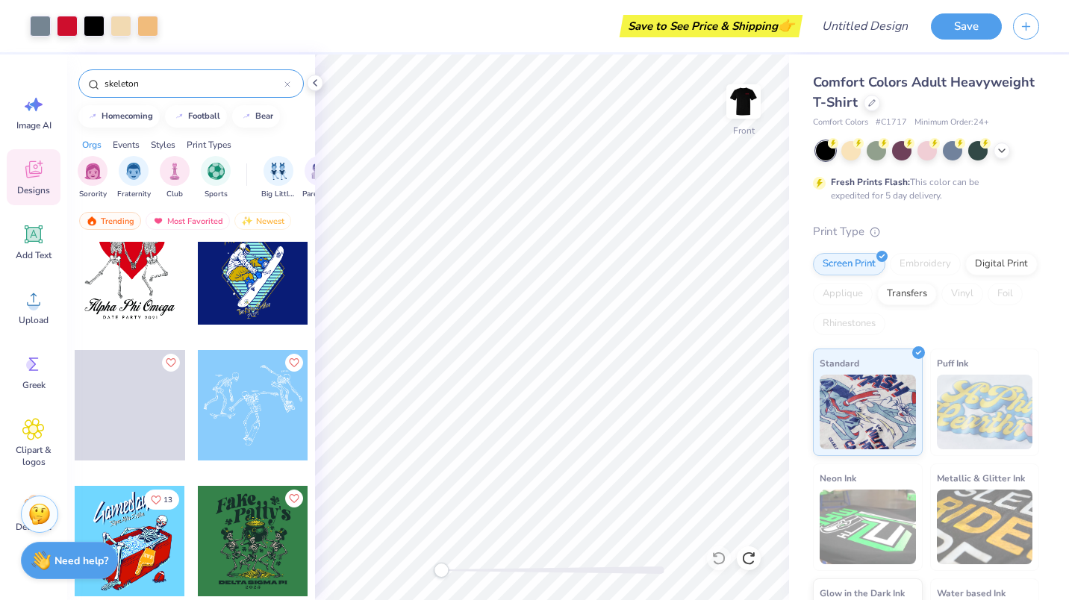
scroll to position [2439, 0]
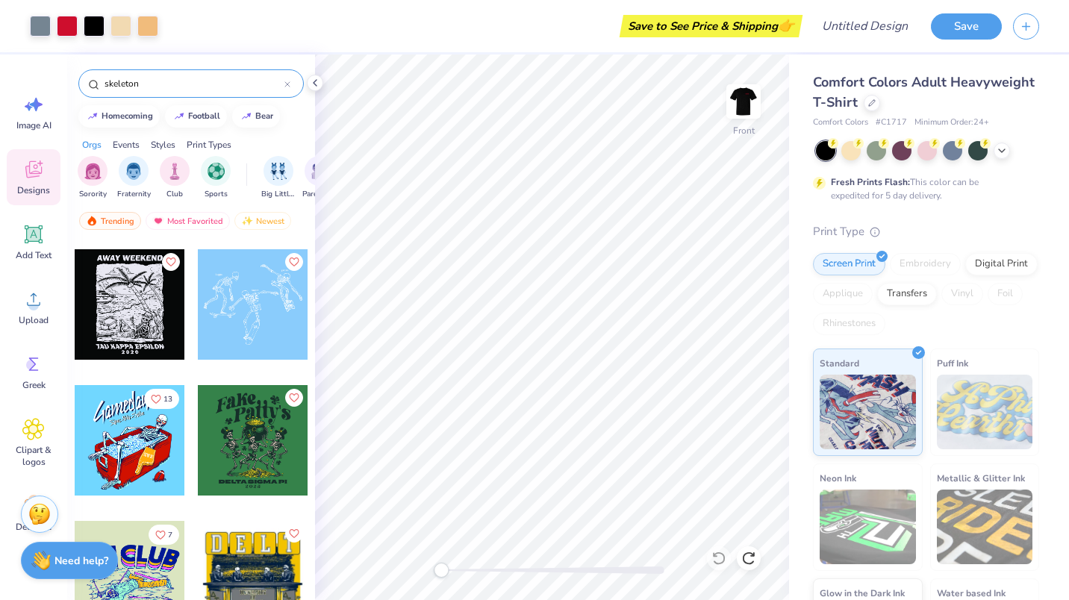
type input "skeleton"
